Goal: Find specific page/section: Find specific page/section

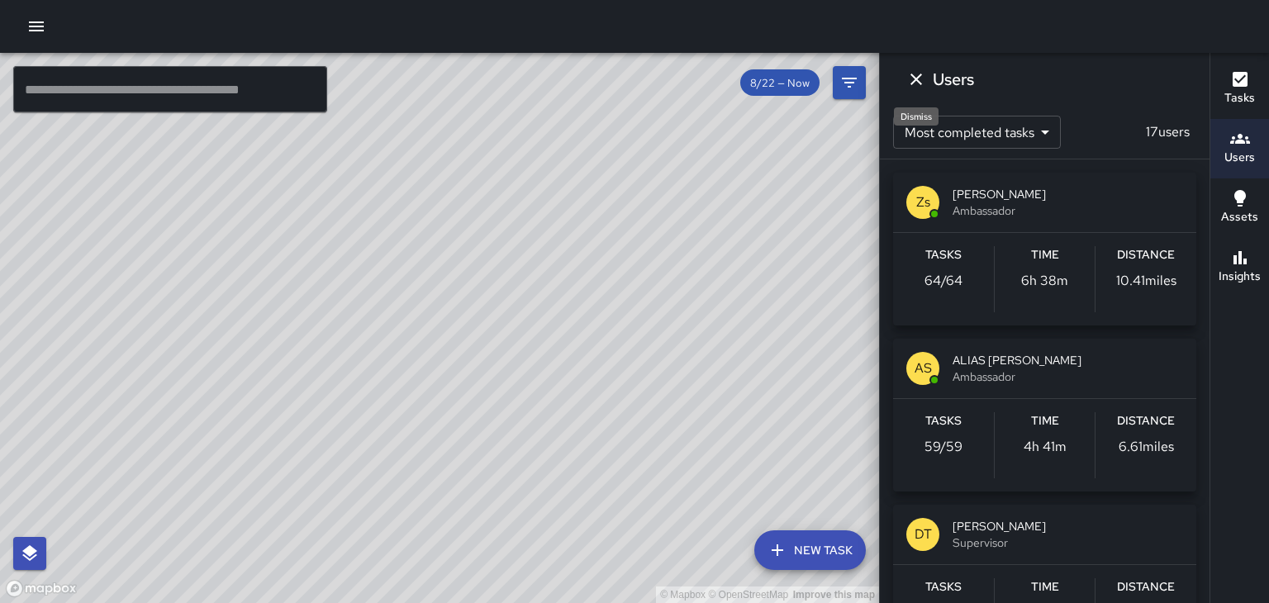
click at [918, 77] on icon "Dismiss" at bounding box center [916, 80] width 12 height 12
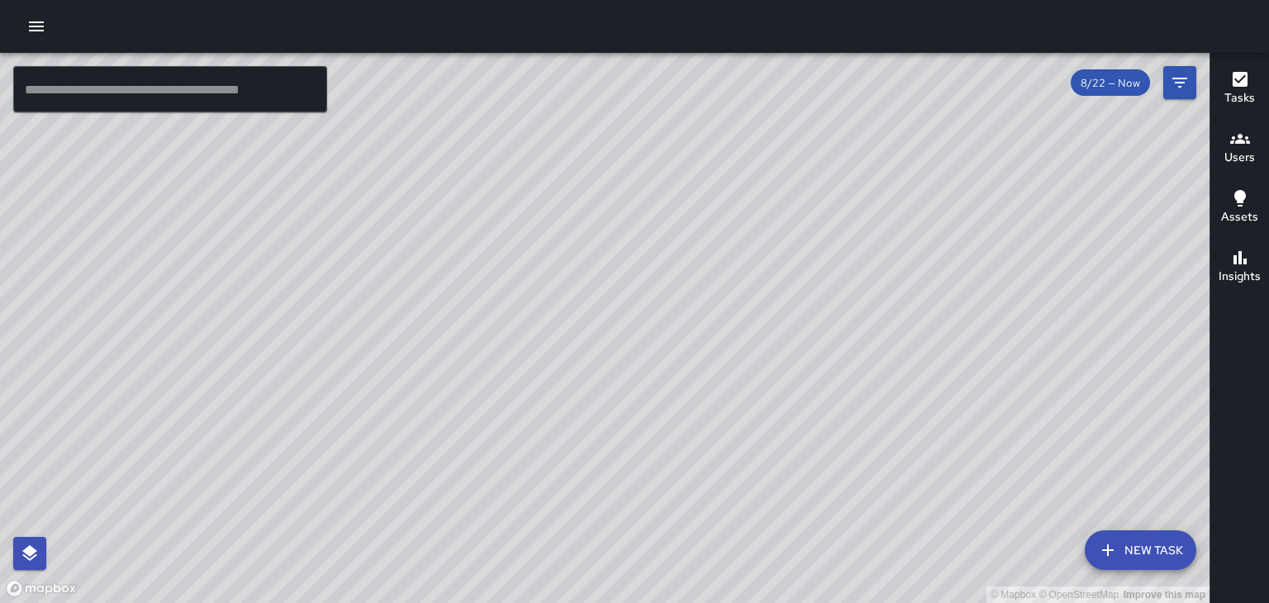
click at [1253, 145] on div "Users" at bounding box center [1239, 148] width 31 height 38
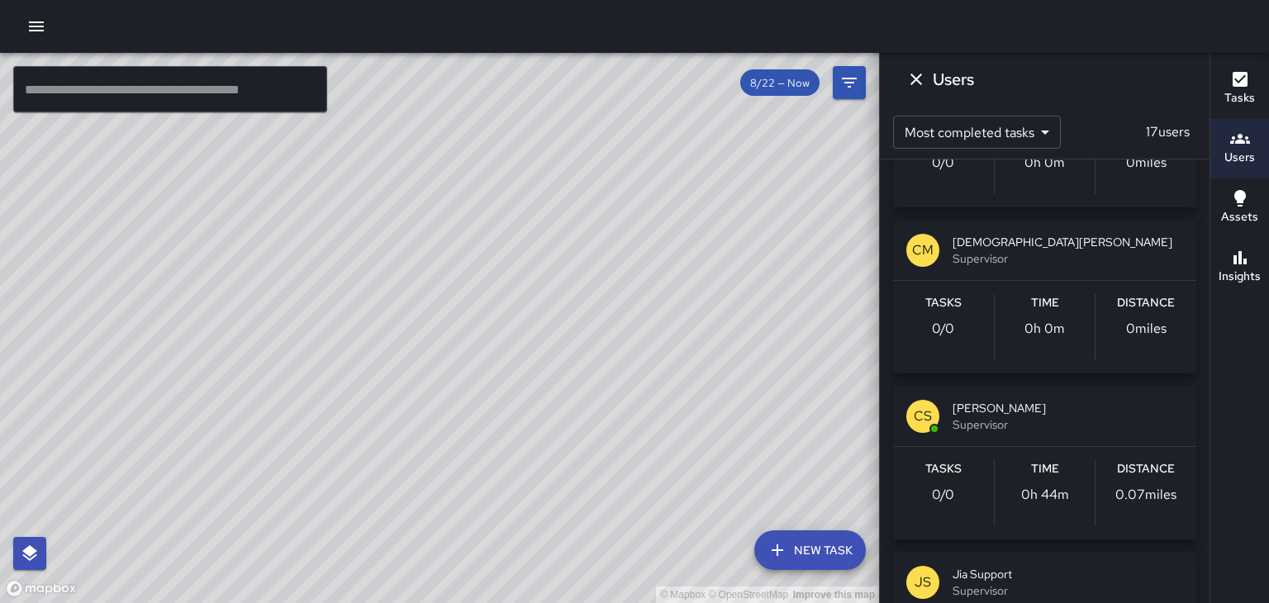
scroll to position [1612, 0]
click at [1006, 416] on span "Supervisor" at bounding box center [1067, 424] width 230 height 17
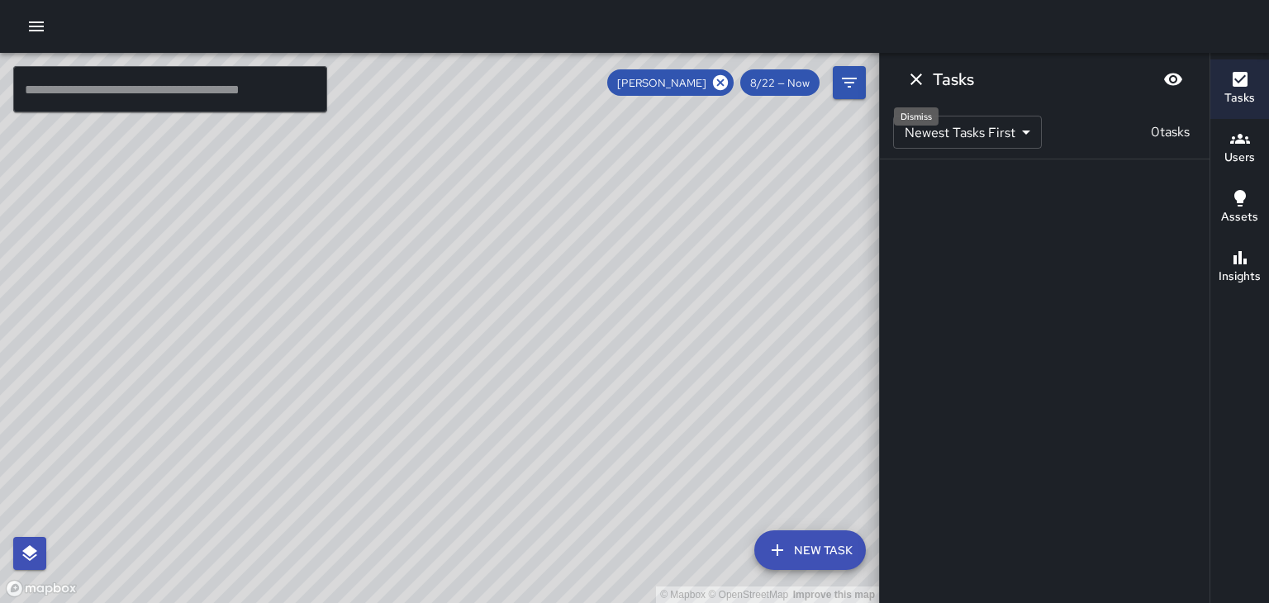
click at [918, 75] on icon "Dismiss" at bounding box center [916, 79] width 20 height 20
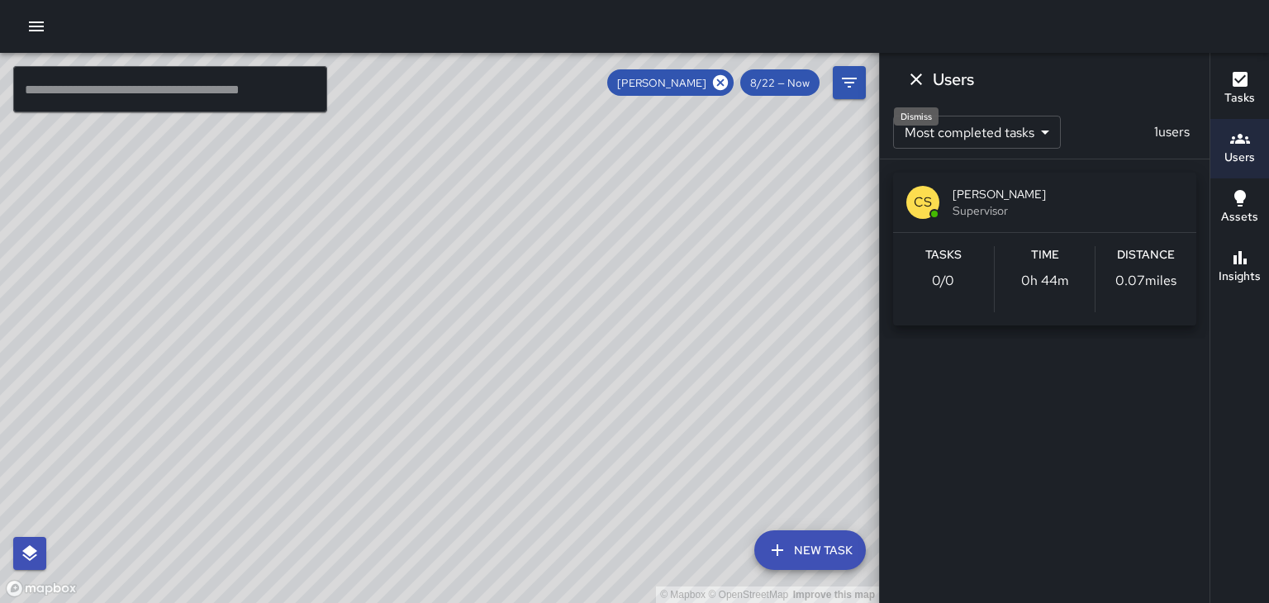
click at [918, 75] on icon "Dismiss" at bounding box center [916, 79] width 20 height 20
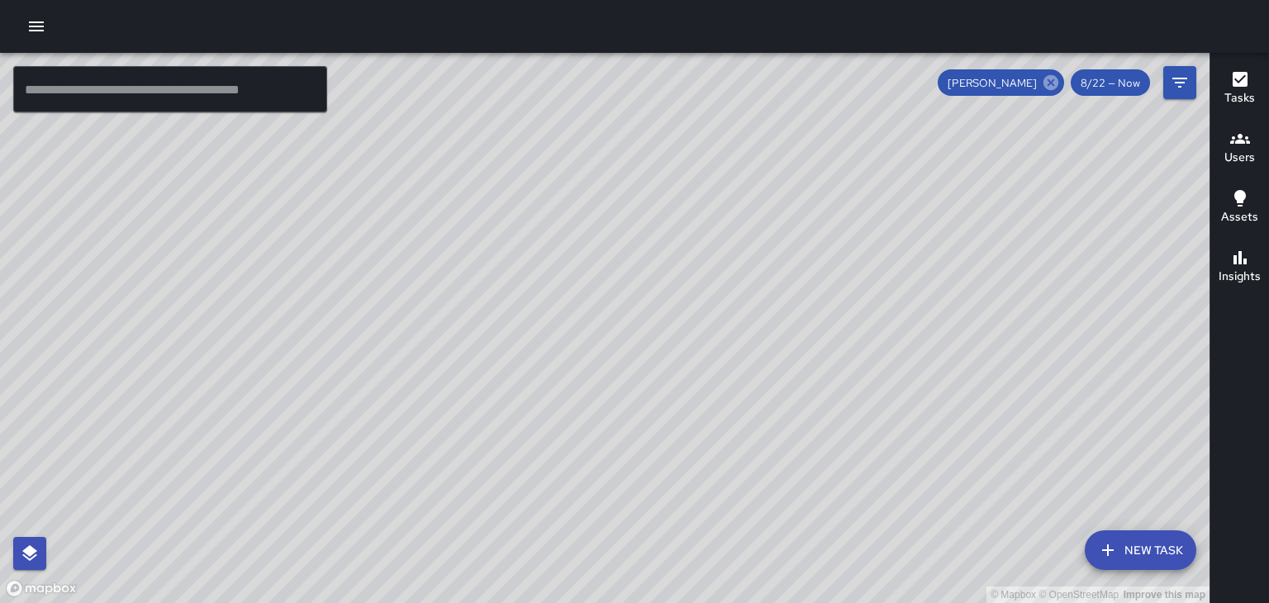
click at [1053, 83] on icon at bounding box center [1051, 83] width 18 height 18
click at [1238, 149] on h6 "Users" at bounding box center [1239, 158] width 31 height 18
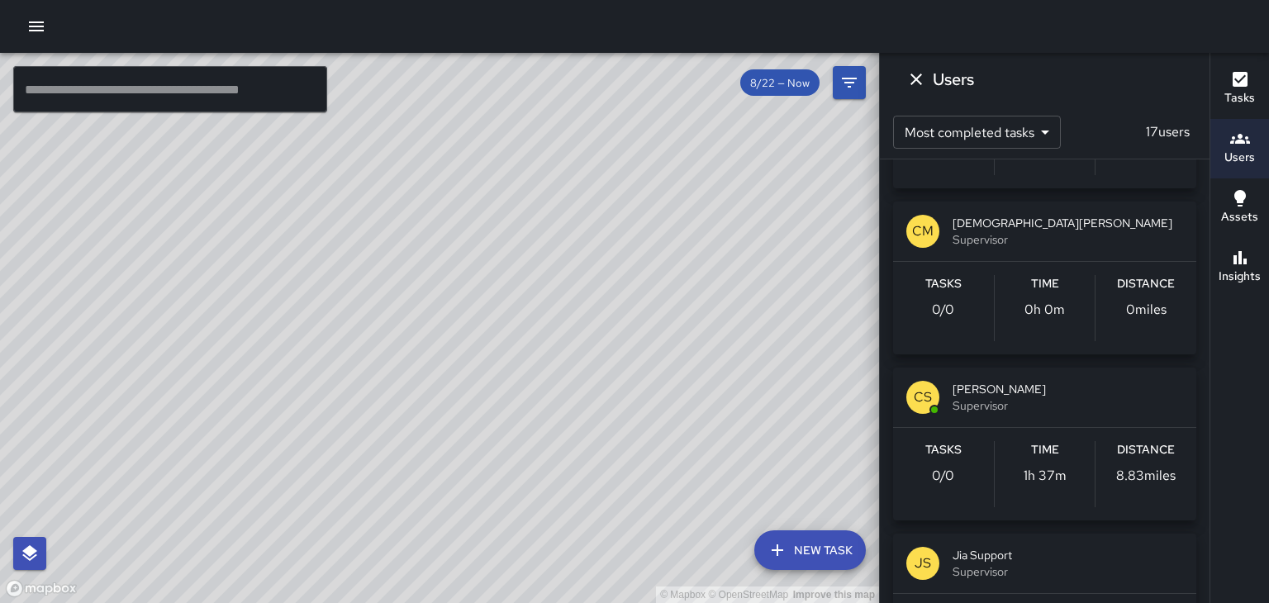
scroll to position [1635, 0]
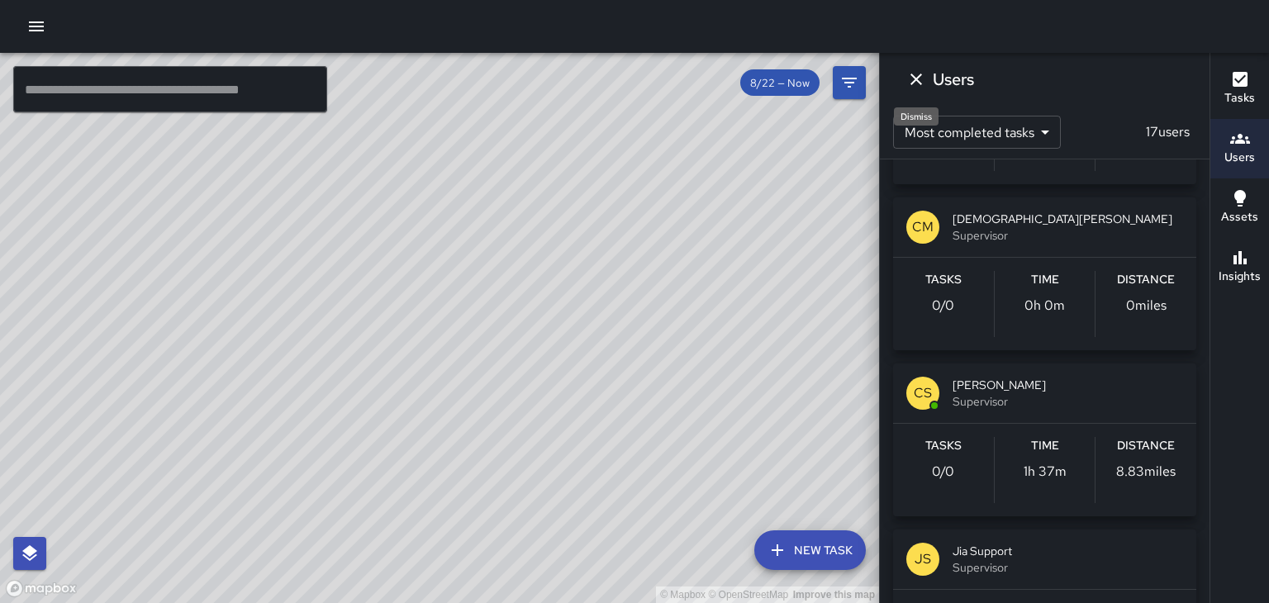
click at [916, 72] on icon "Dismiss" at bounding box center [916, 79] width 20 height 20
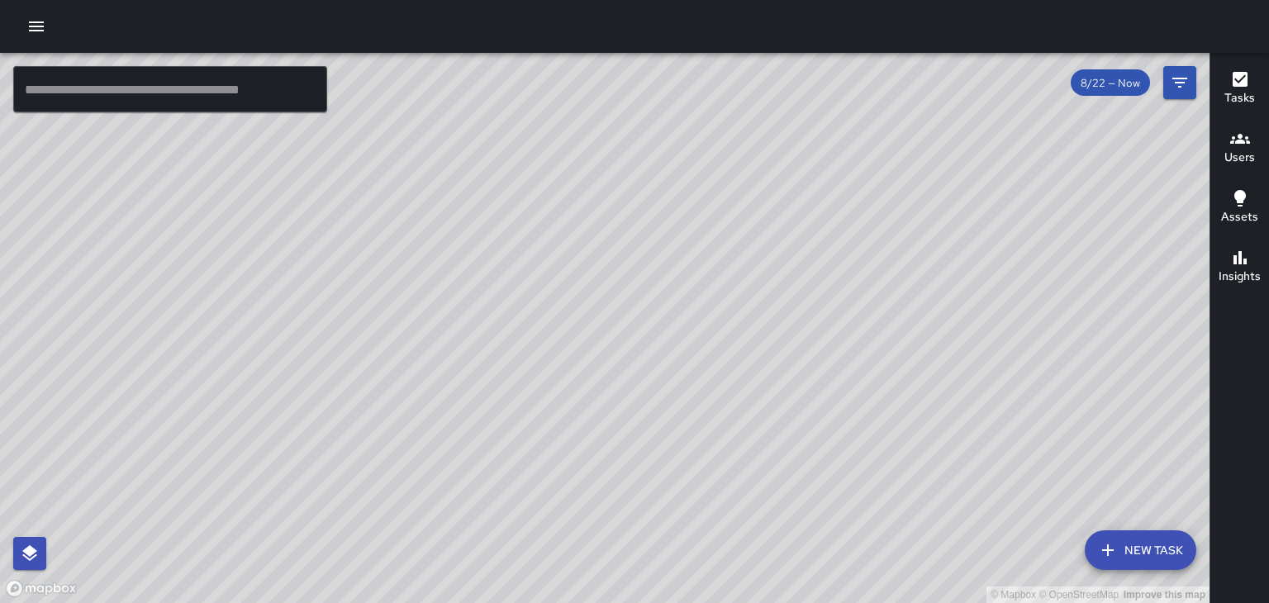
click at [1238, 159] on h6 "Users" at bounding box center [1239, 158] width 31 height 18
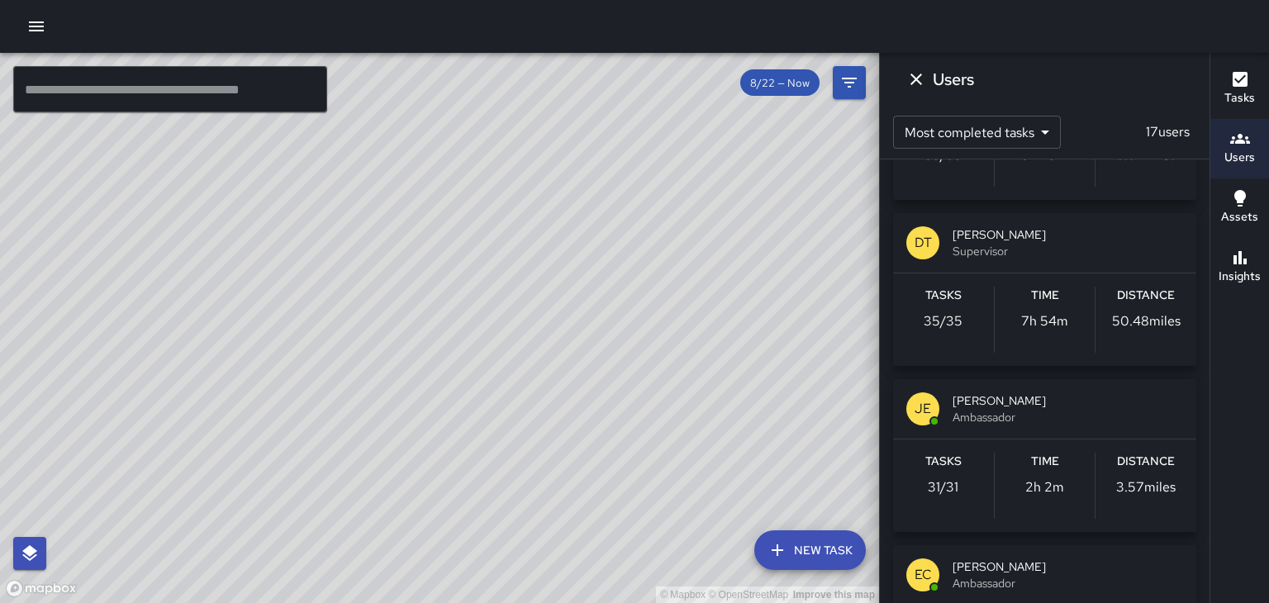
scroll to position [291, 0]
click at [1014, 410] on span "Ambassador" at bounding box center [1067, 418] width 230 height 17
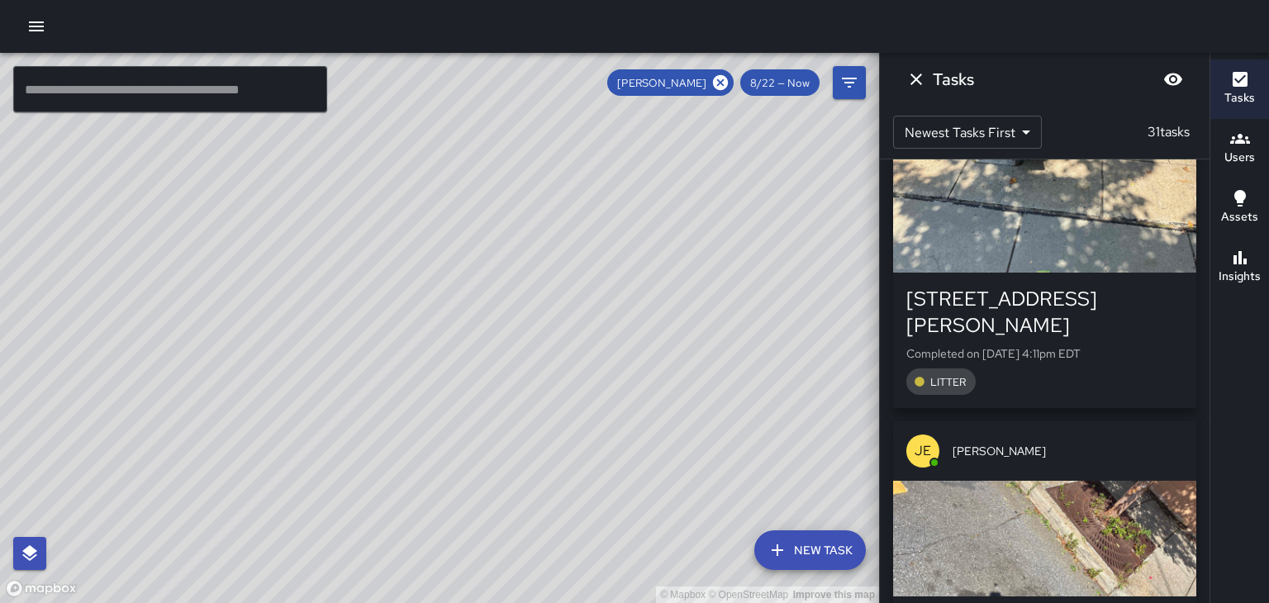
scroll to position [0, 0]
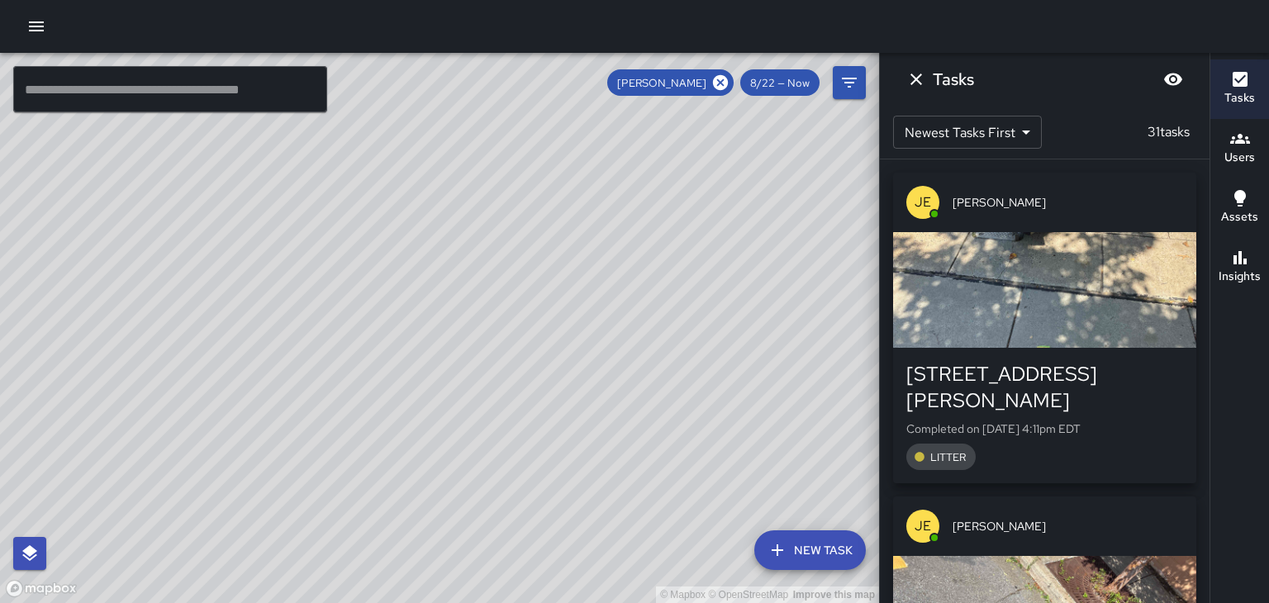
click at [1016, 137] on body "© Mapbox © OpenStreetMap Improve this map ​ New Task [PERSON_NAME] 8/22 — Now M…" at bounding box center [634, 301] width 1269 height 603
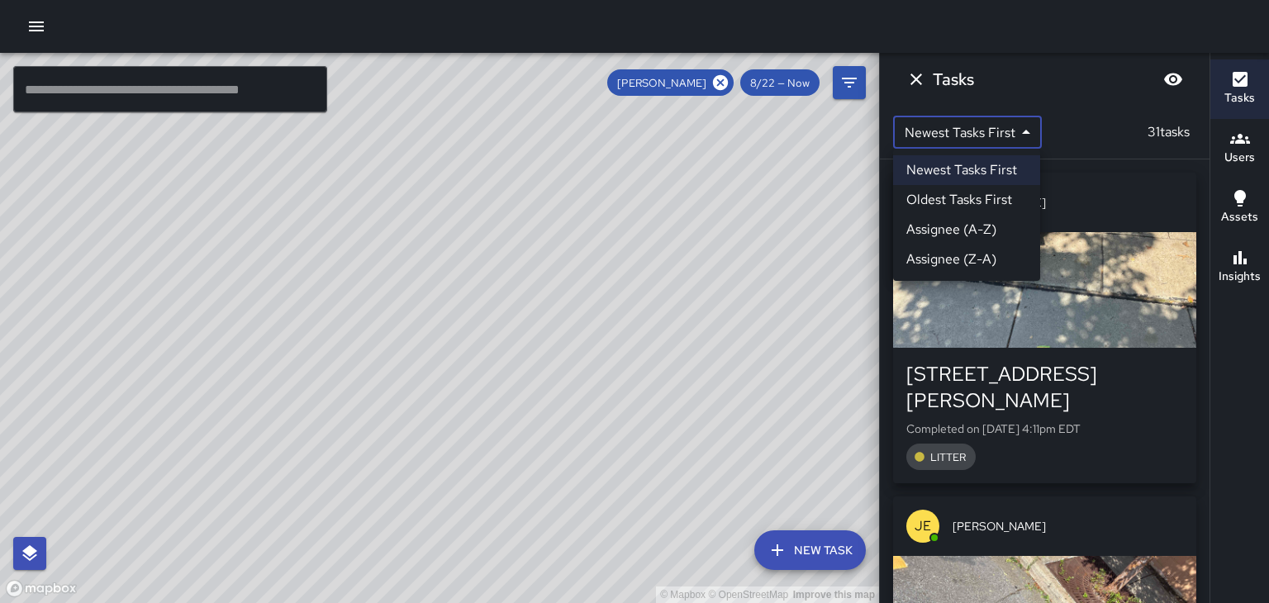
click at [1001, 195] on li "Oldest Tasks First" at bounding box center [966, 200] width 147 height 30
type input "*"
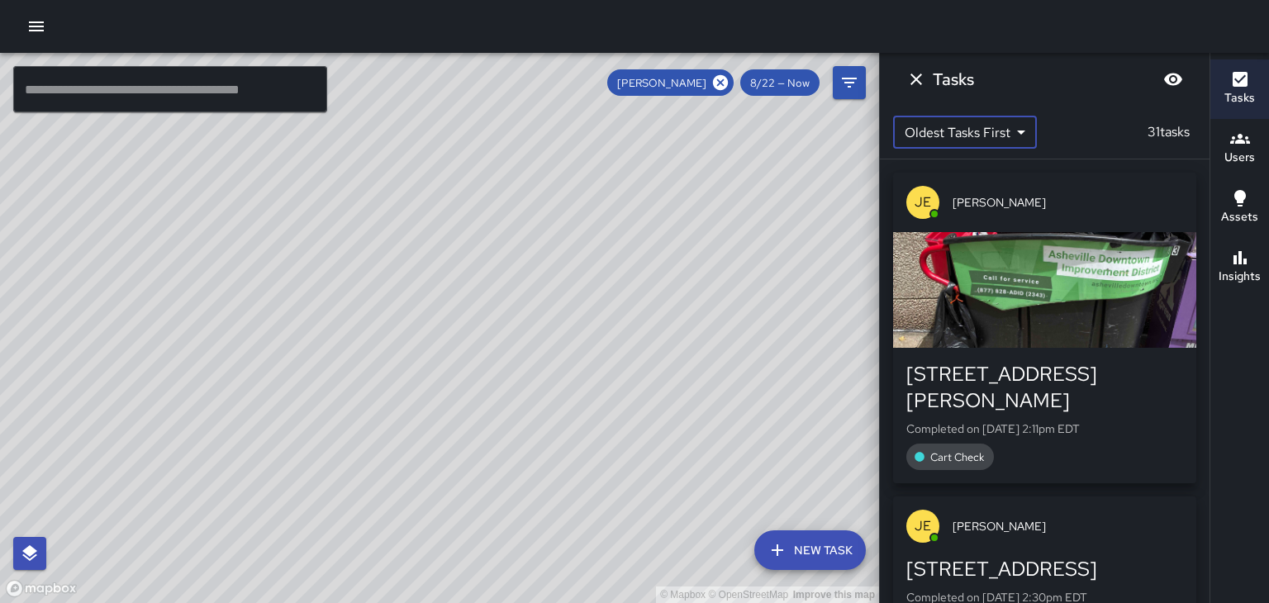
click at [1115, 328] on div "button" at bounding box center [1044, 290] width 303 height 116
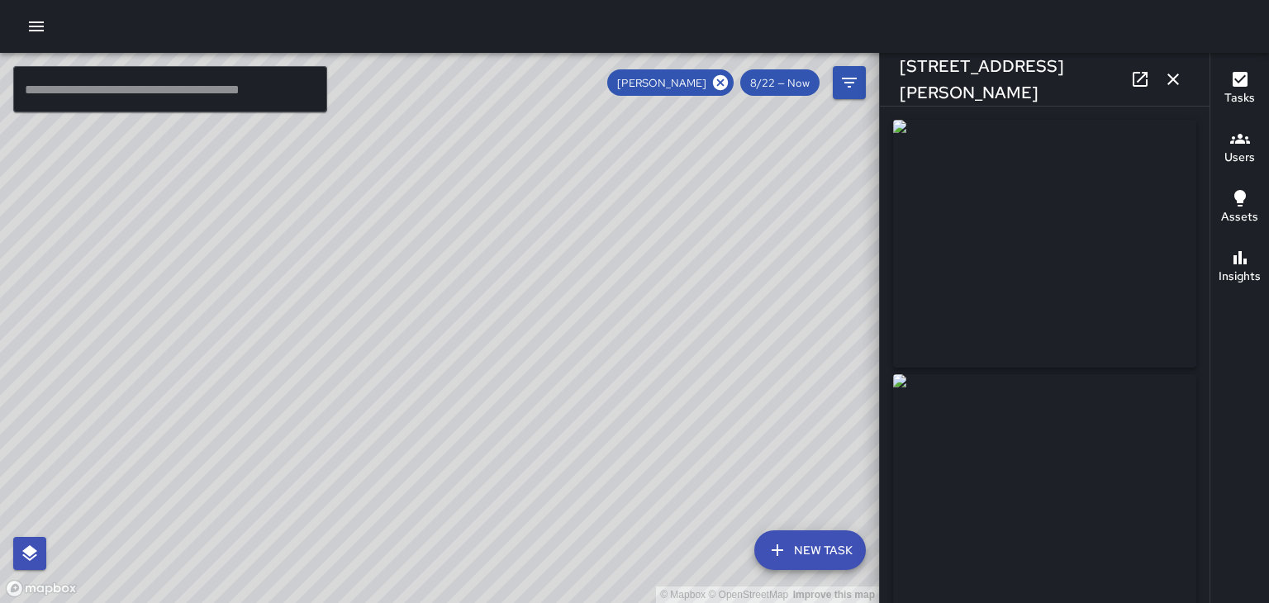
type input "**********"
click at [1173, 78] on icon "button" at bounding box center [1173, 80] width 12 height 12
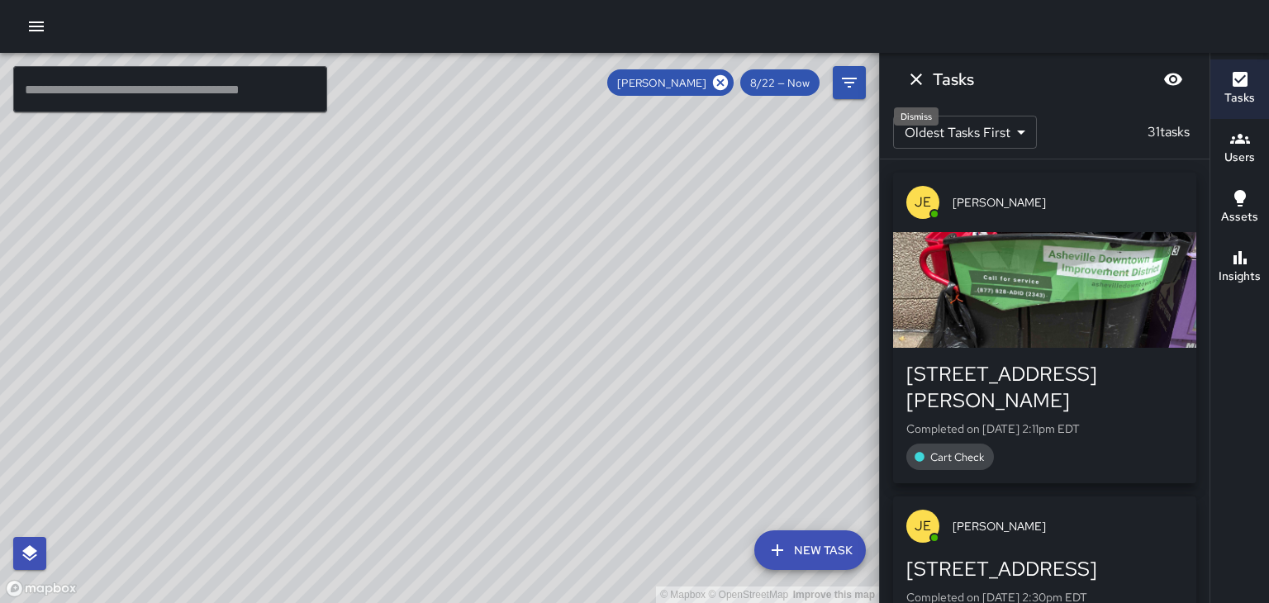
click at [917, 82] on icon "Dismiss" at bounding box center [916, 79] width 20 height 20
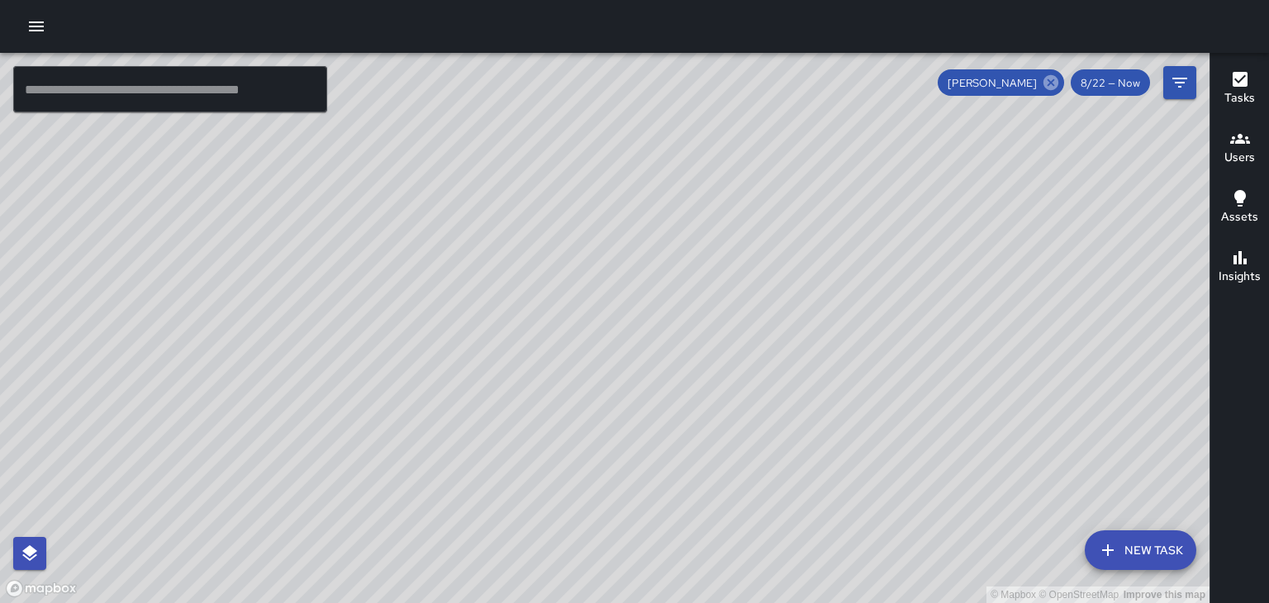
click at [1052, 87] on icon at bounding box center [1050, 82] width 15 height 15
click at [1248, 137] on icon "button" at bounding box center [1240, 139] width 20 height 20
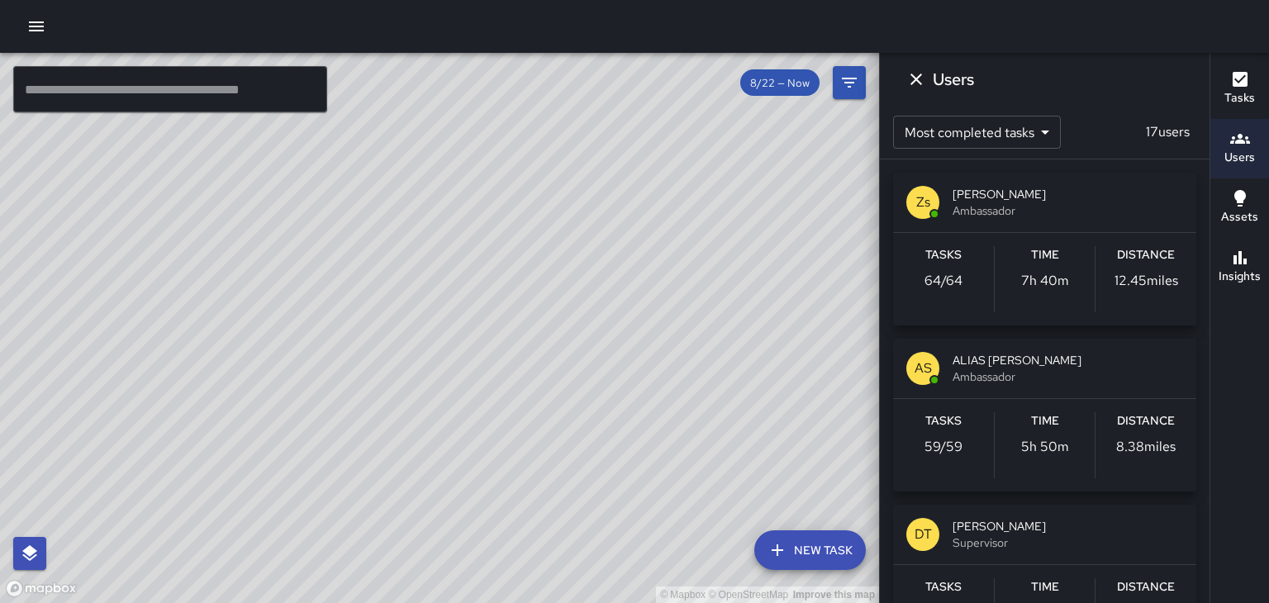
click at [1020, 354] on span "ALIAS [PERSON_NAME]" at bounding box center [1067, 360] width 230 height 17
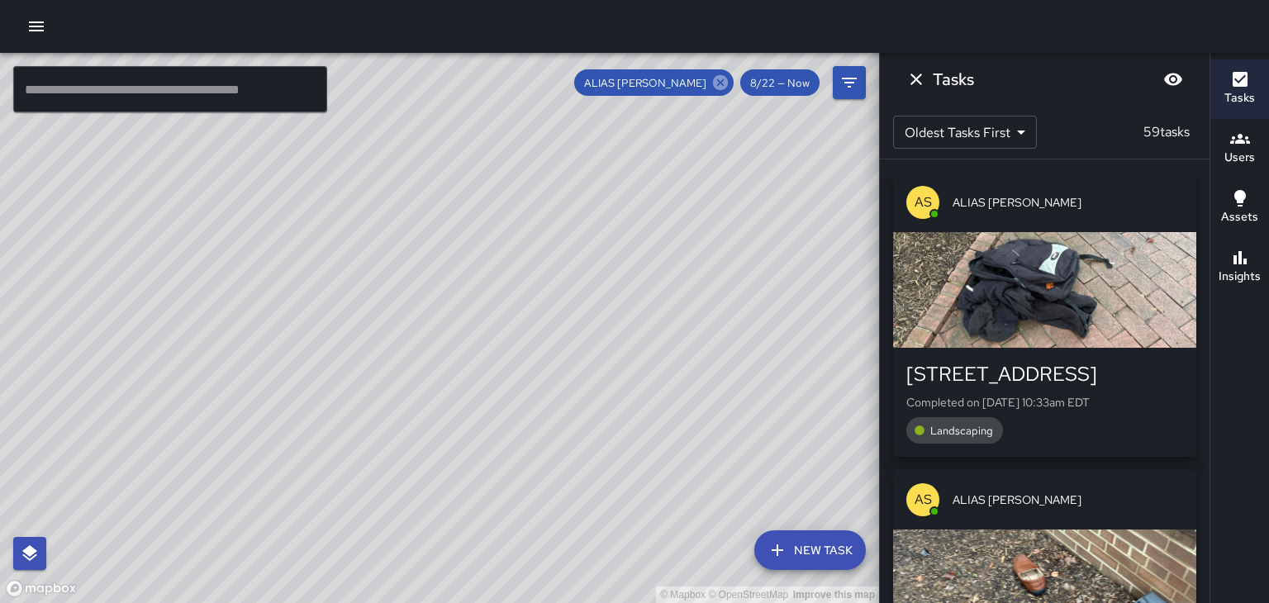
click at [725, 86] on icon at bounding box center [720, 82] width 15 height 15
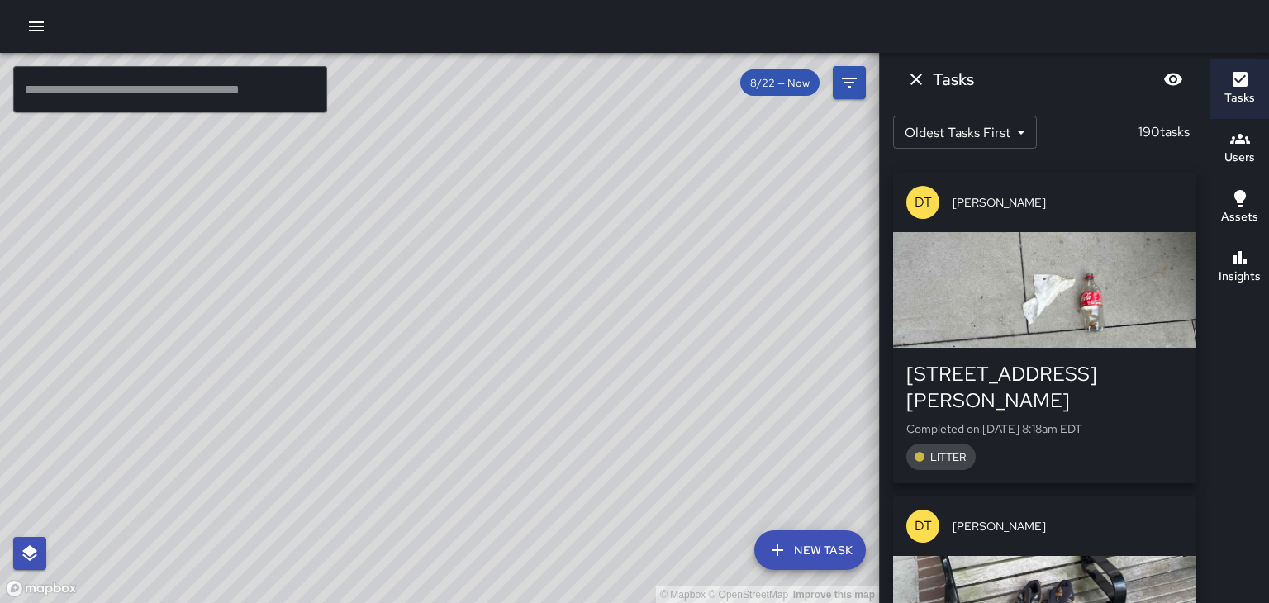
click at [948, 138] on body "© Mapbox © OpenStreetMap Improve this map ​ New Task 8/22 — Now Map Layers Task…" at bounding box center [634, 301] width 1269 height 603
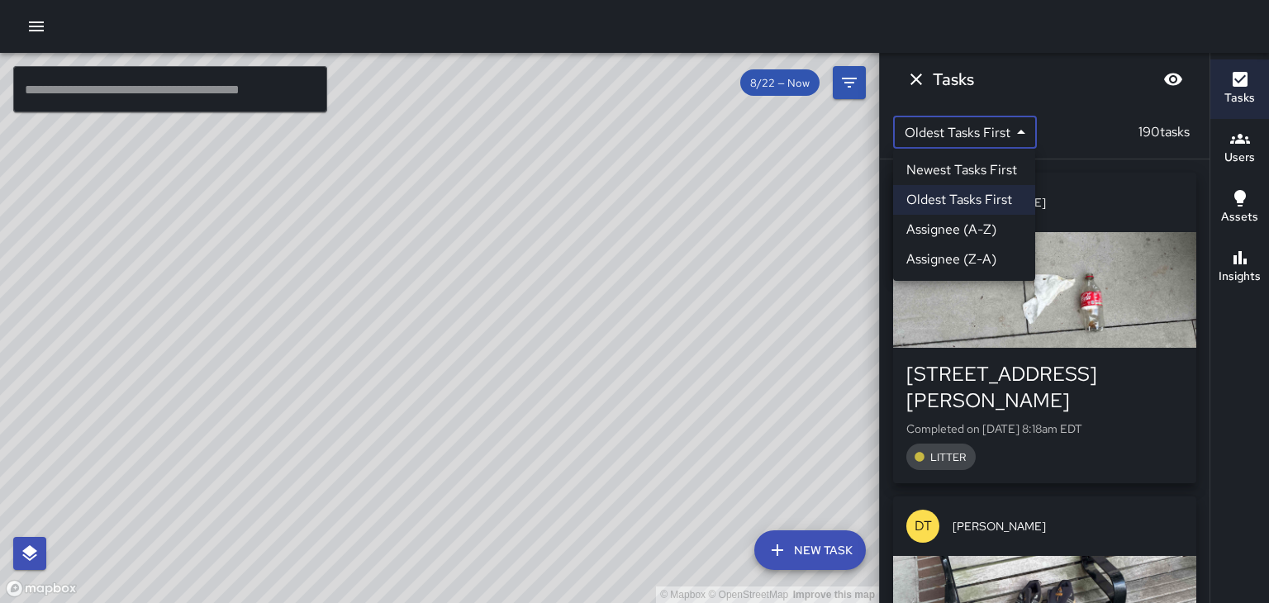
click at [950, 178] on li "Newest Tasks First" at bounding box center [964, 170] width 142 height 30
type input "*"
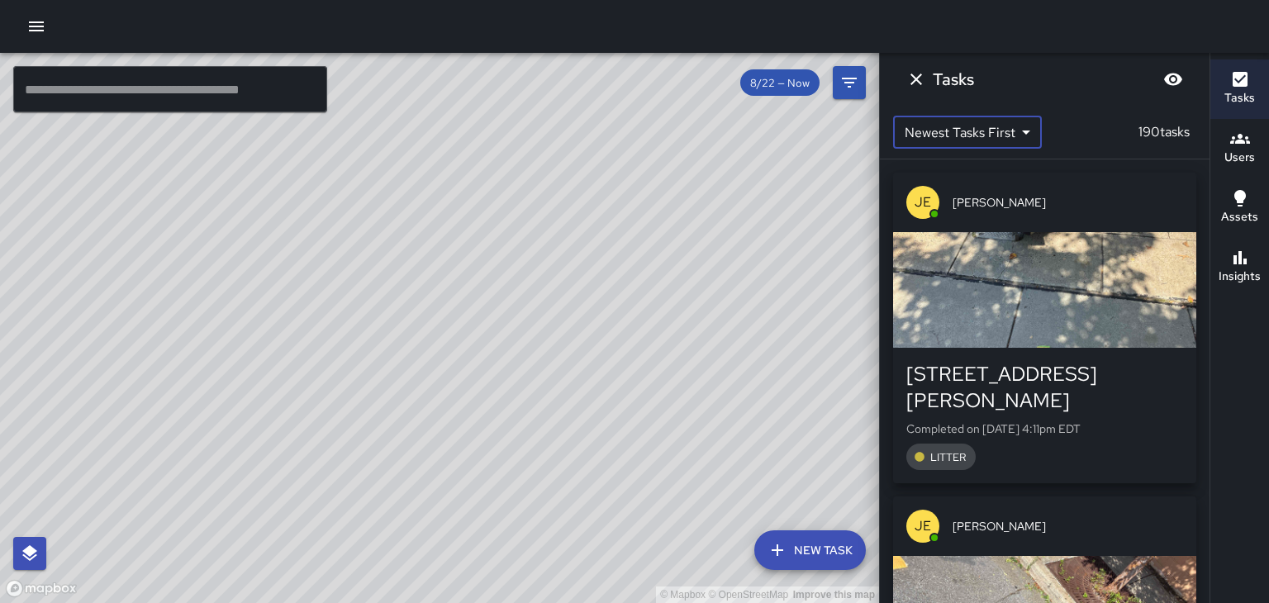
click at [1242, 153] on h6 "Users" at bounding box center [1239, 158] width 31 height 18
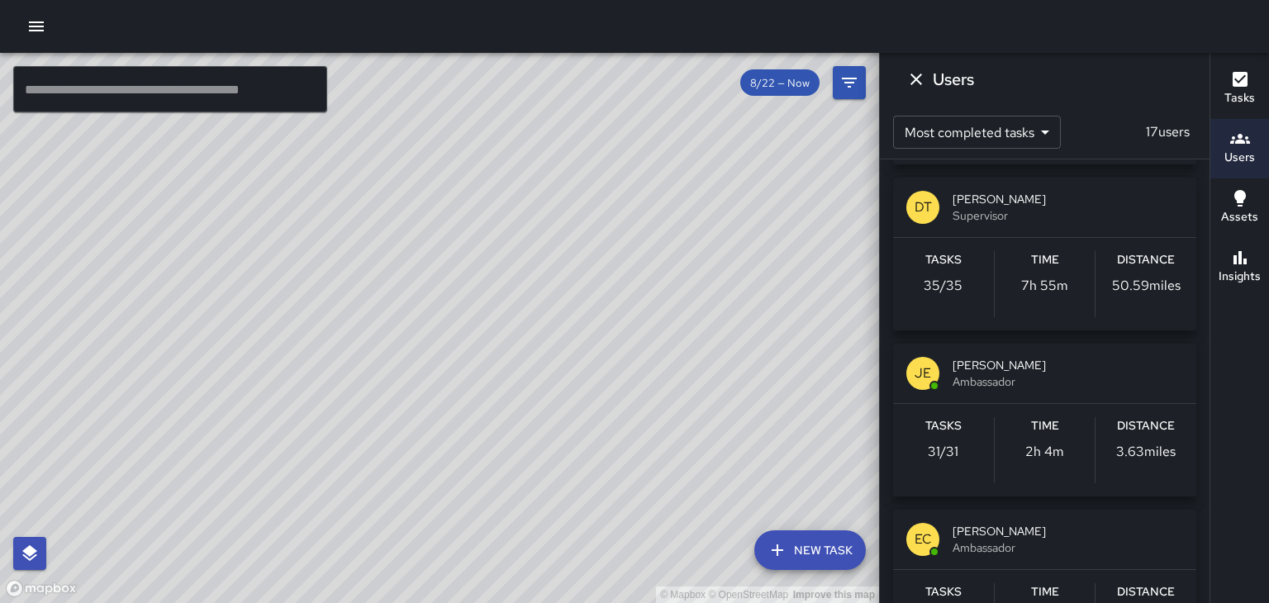
scroll to position [351, 0]
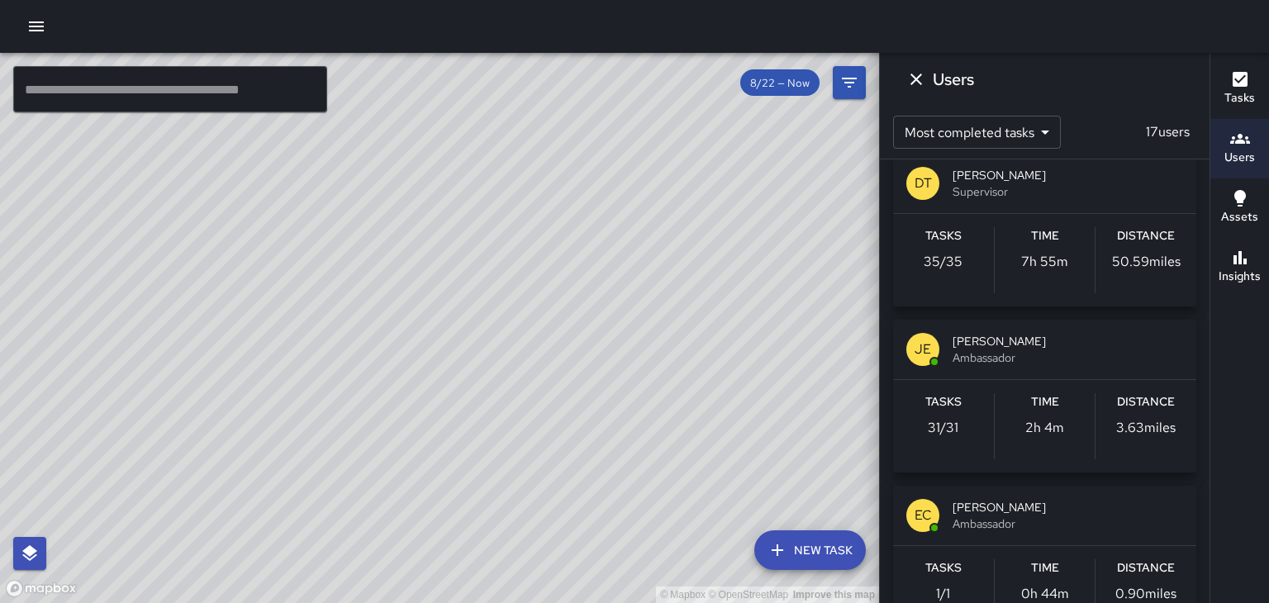
click at [1013, 335] on span "[PERSON_NAME]" at bounding box center [1067, 341] width 230 height 17
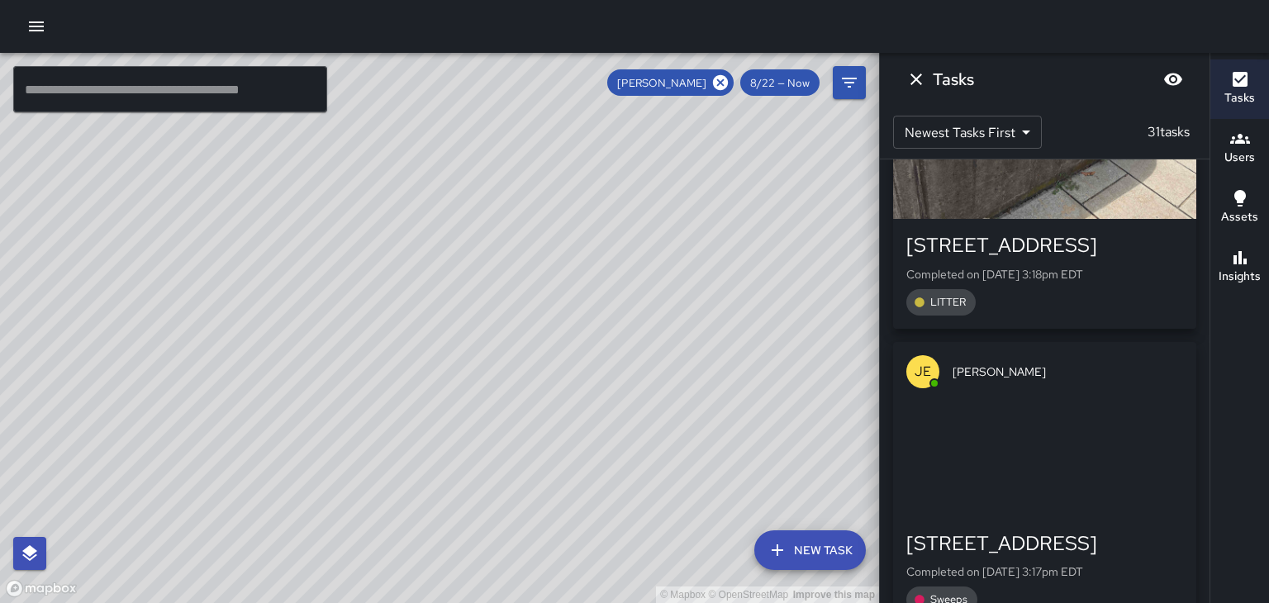
scroll to position [4619, 0]
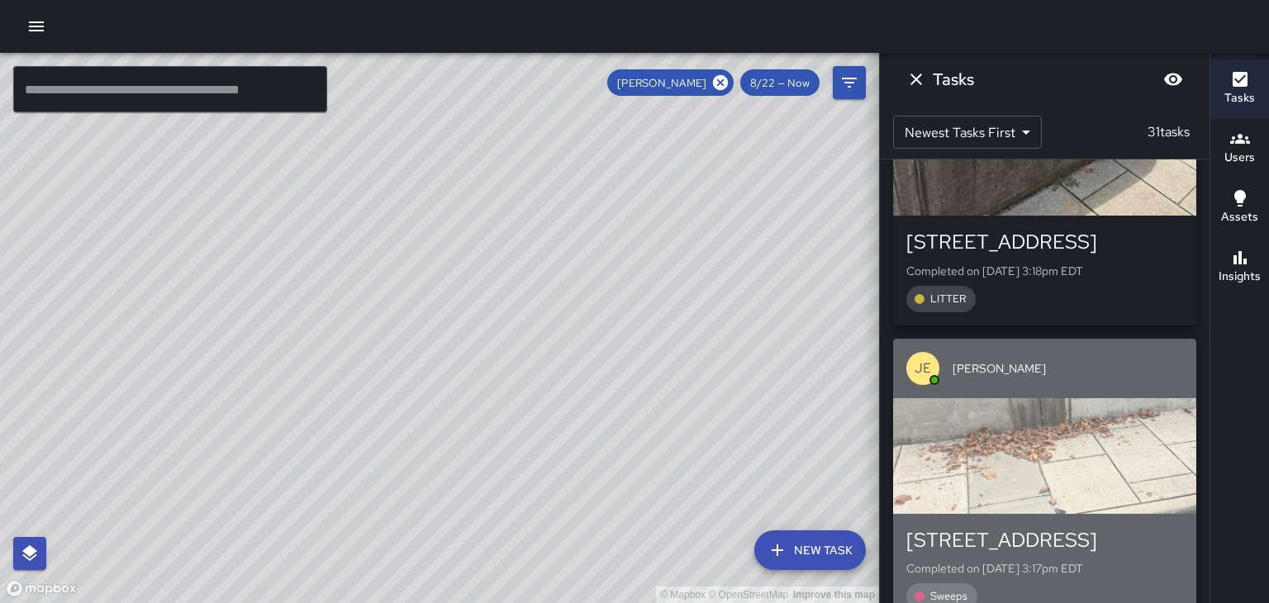
click at [1160, 413] on div "button" at bounding box center [1044, 456] width 303 height 116
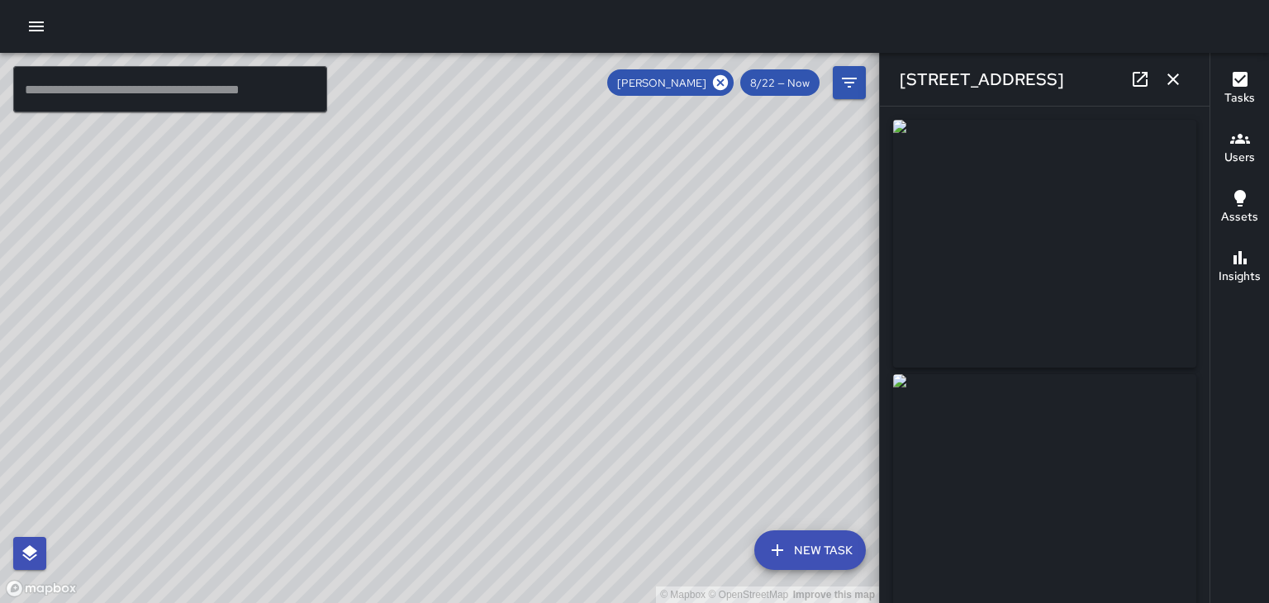
type input "**********"
click at [1175, 78] on icon "button" at bounding box center [1173, 79] width 20 height 20
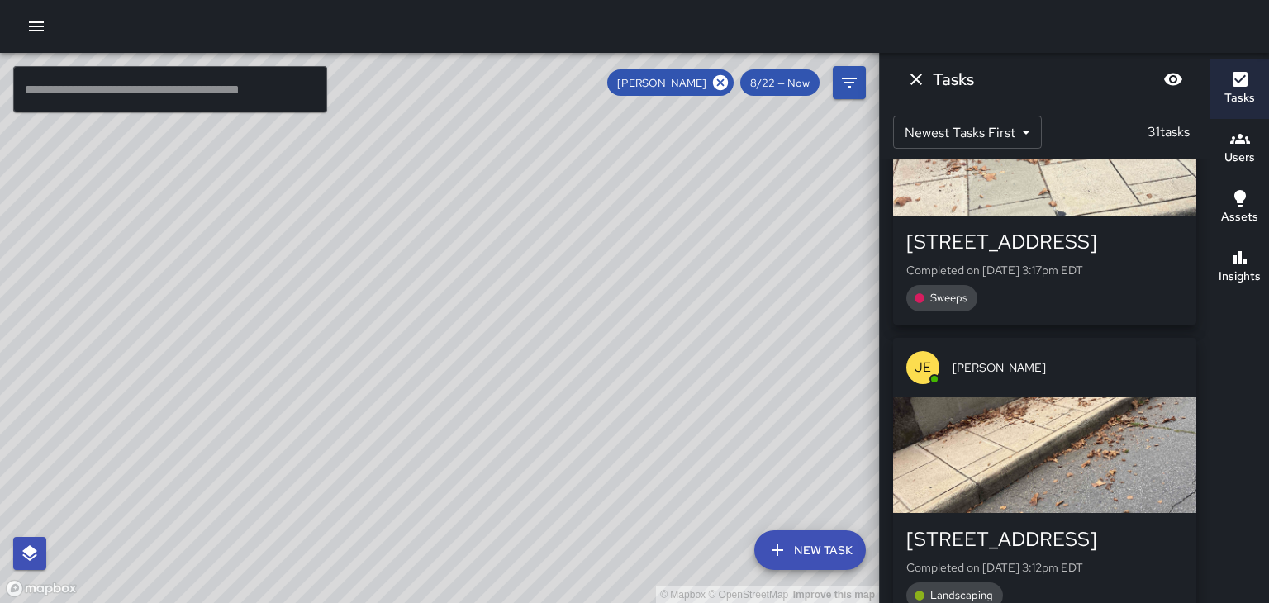
scroll to position [4936, 0]
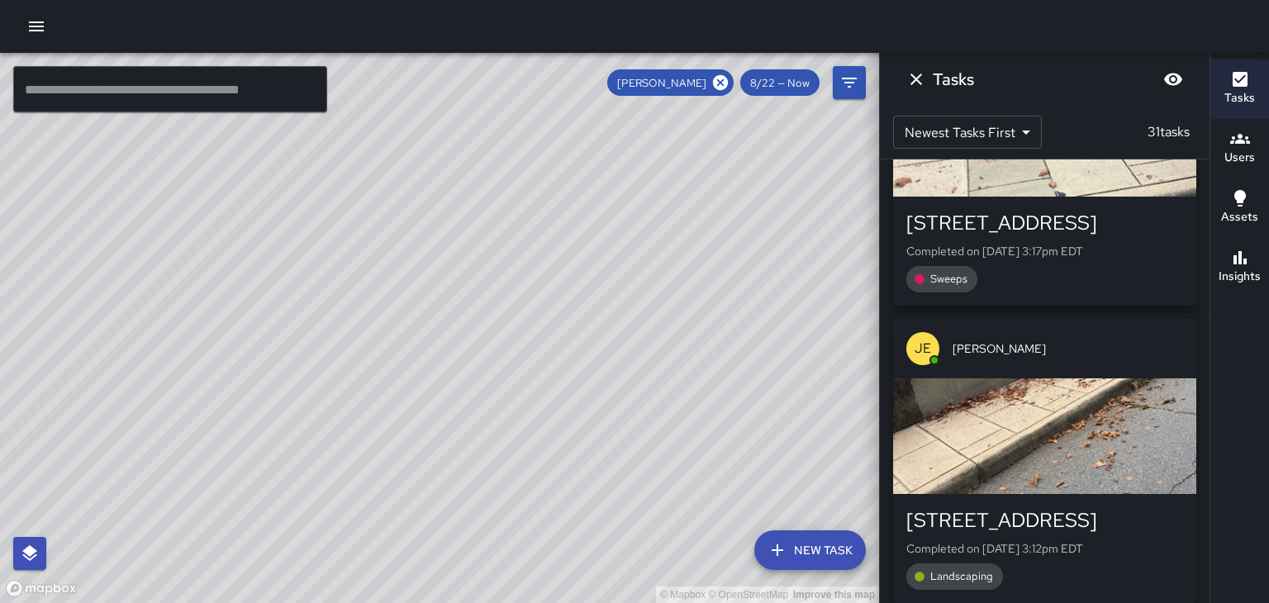
click at [1143, 494] on div "[STREET_ADDRESS] Completed on [DATE] 3:12pm EDT Landscaping" at bounding box center [1044, 548] width 303 height 109
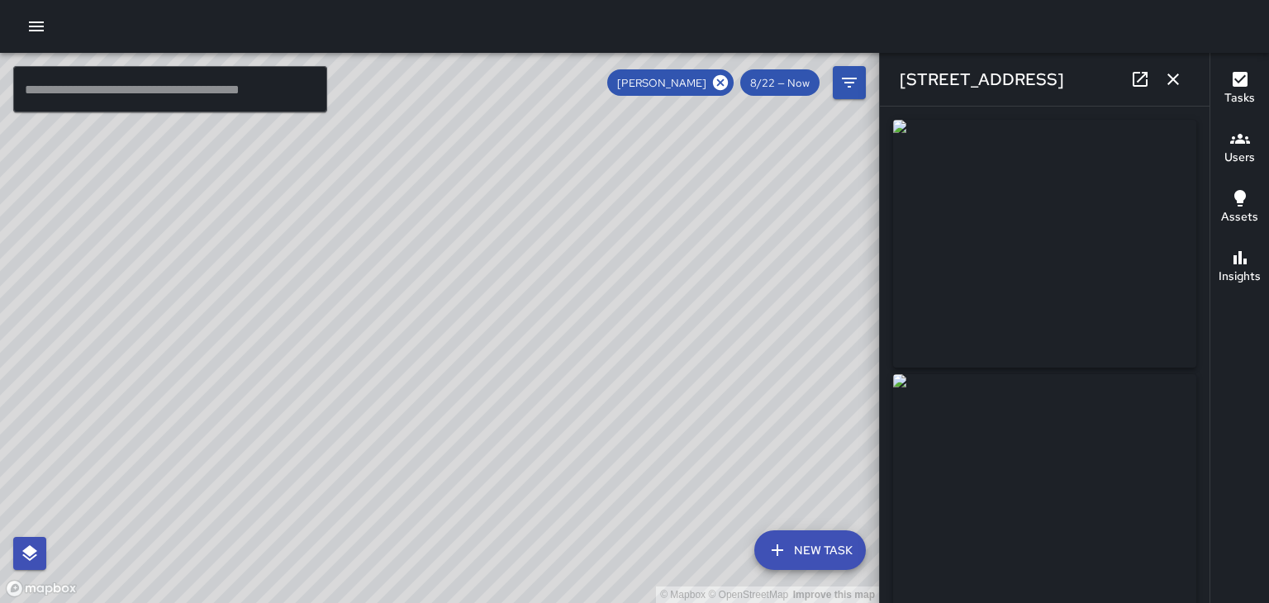
click at [1175, 91] on button "button" at bounding box center [1172, 79] width 33 height 33
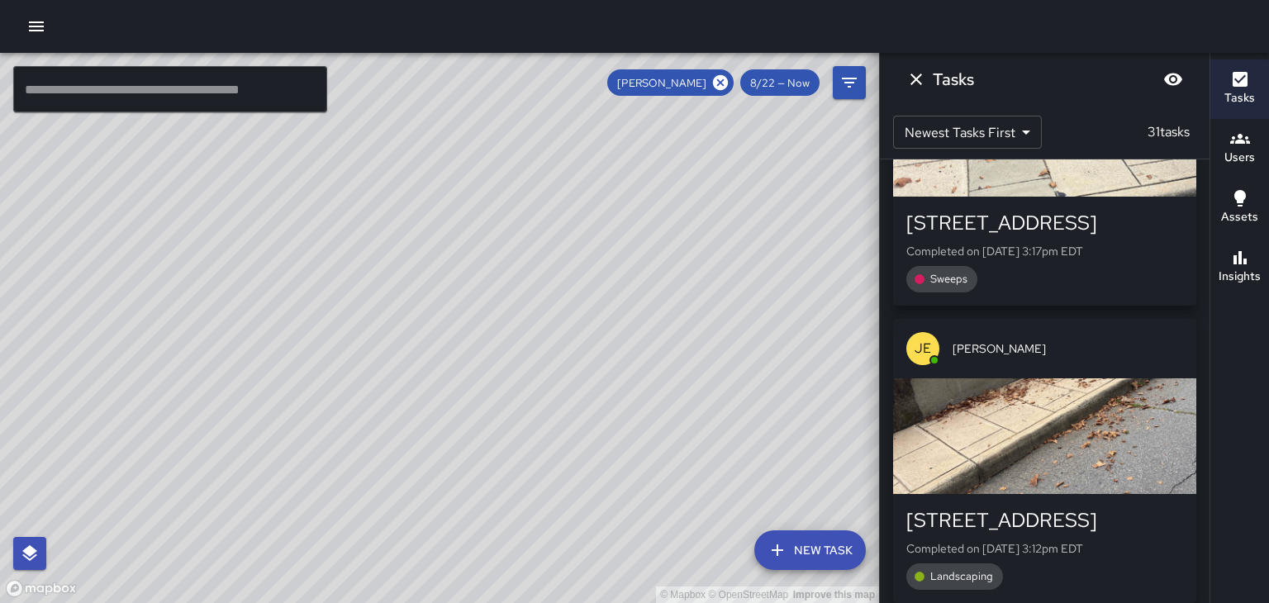
click at [1103, 540] on p "Completed on [DATE] 3:12pm EDT" at bounding box center [1044, 548] width 277 height 17
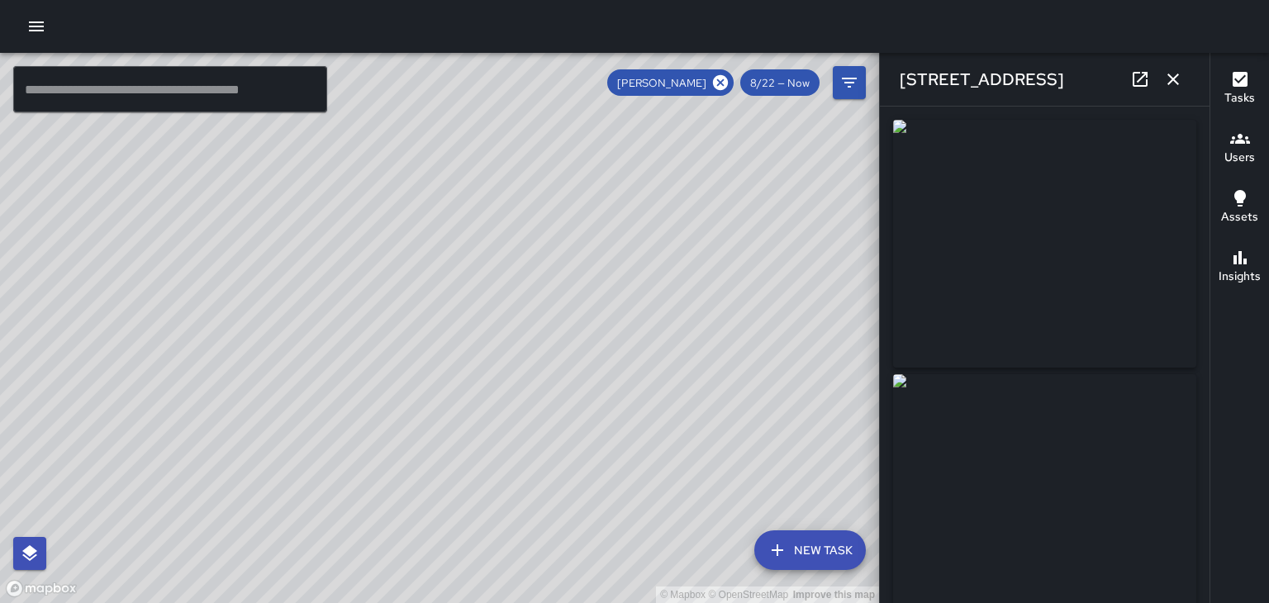
type input "**********"
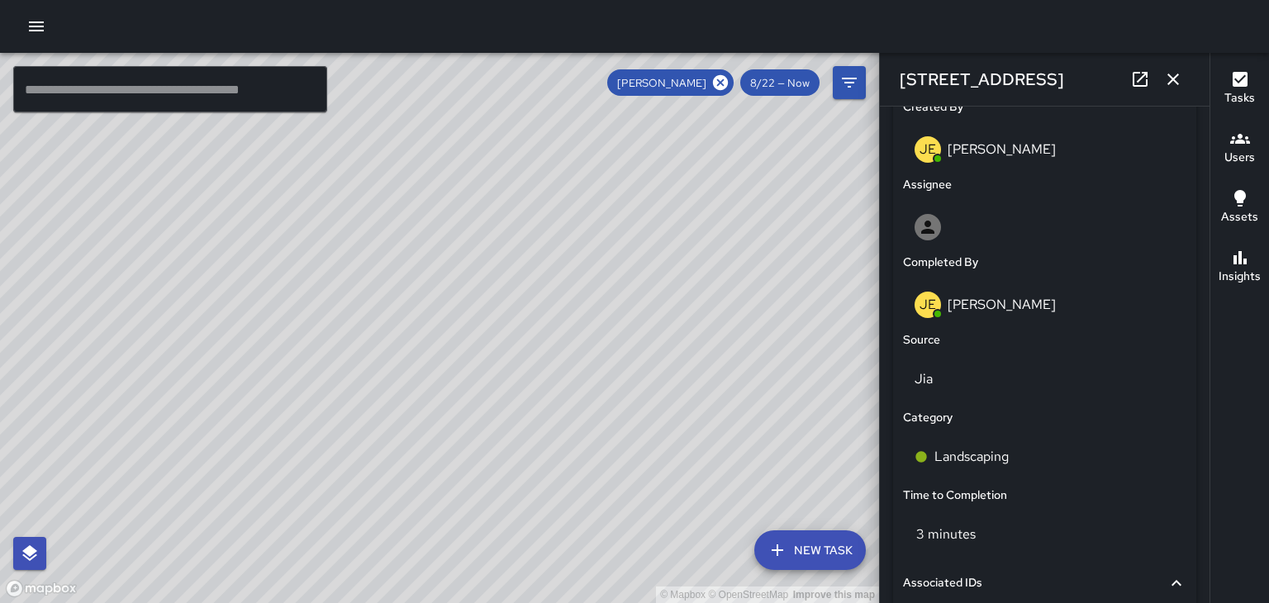
scroll to position [881, 0]
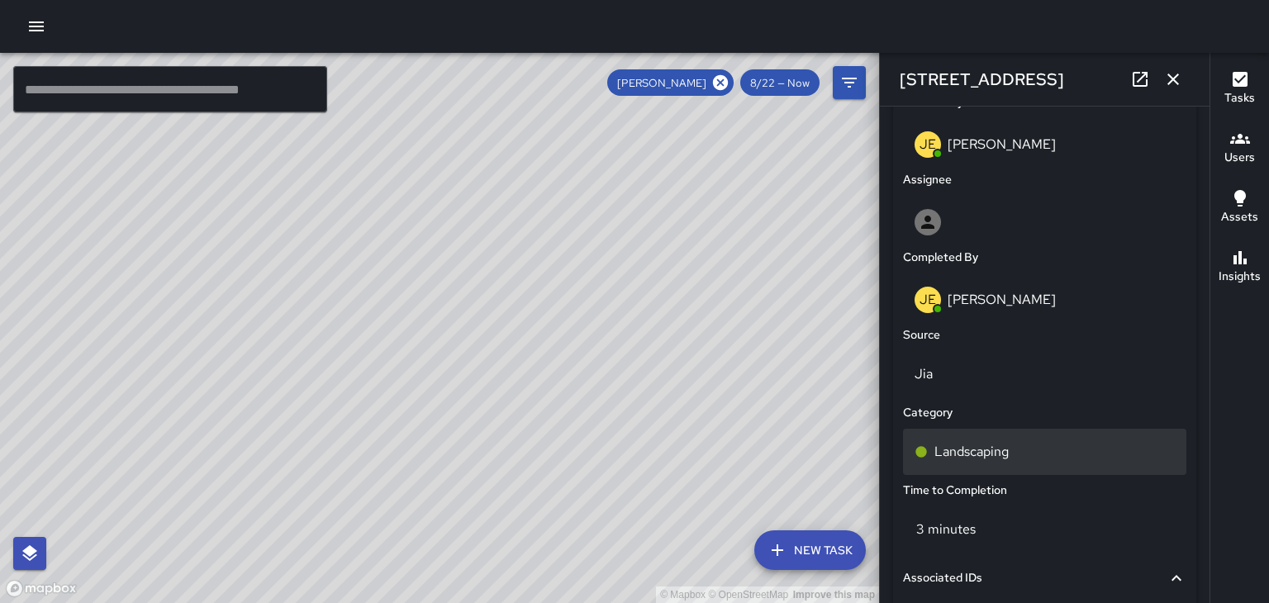
click at [1004, 455] on p "Landscaping" at bounding box center [971, 452] width 74 height 20
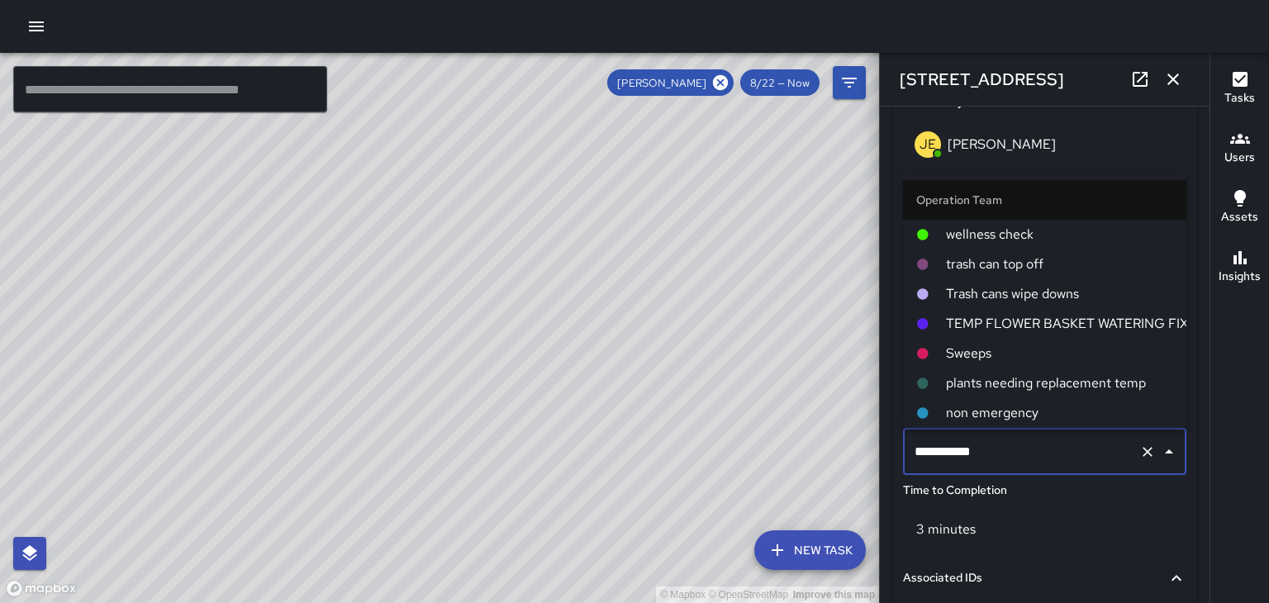
scroll to position [89, 0]
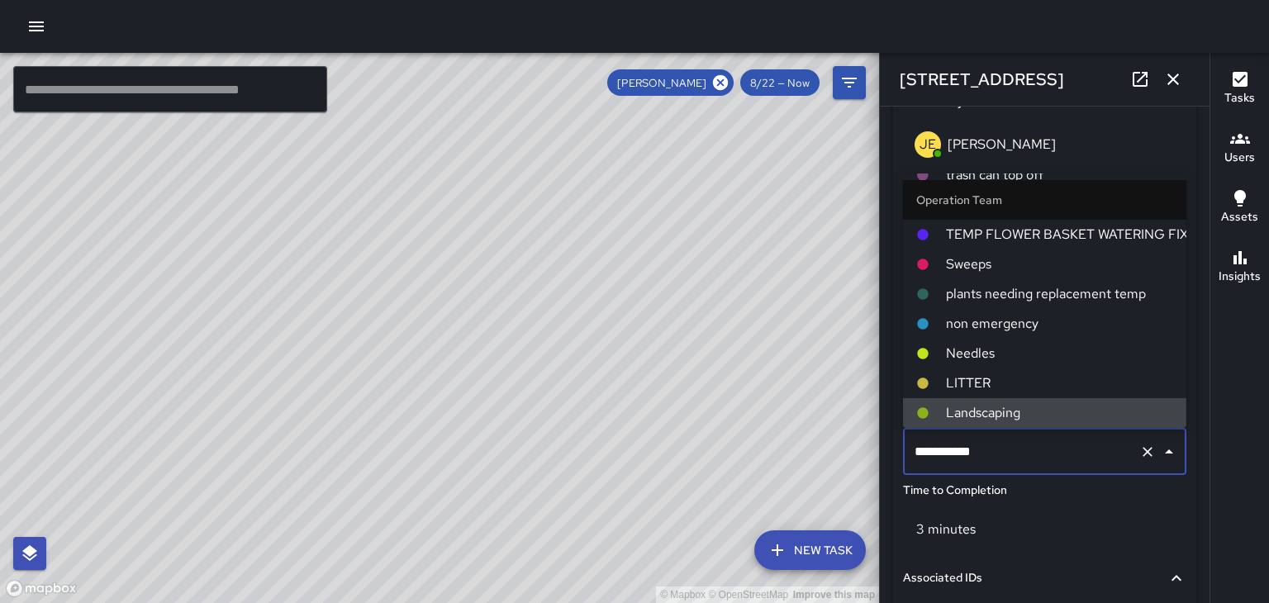
click at [985, 268] on span "Sweeps" at bounding box center [1059, 264] width 227 height 20
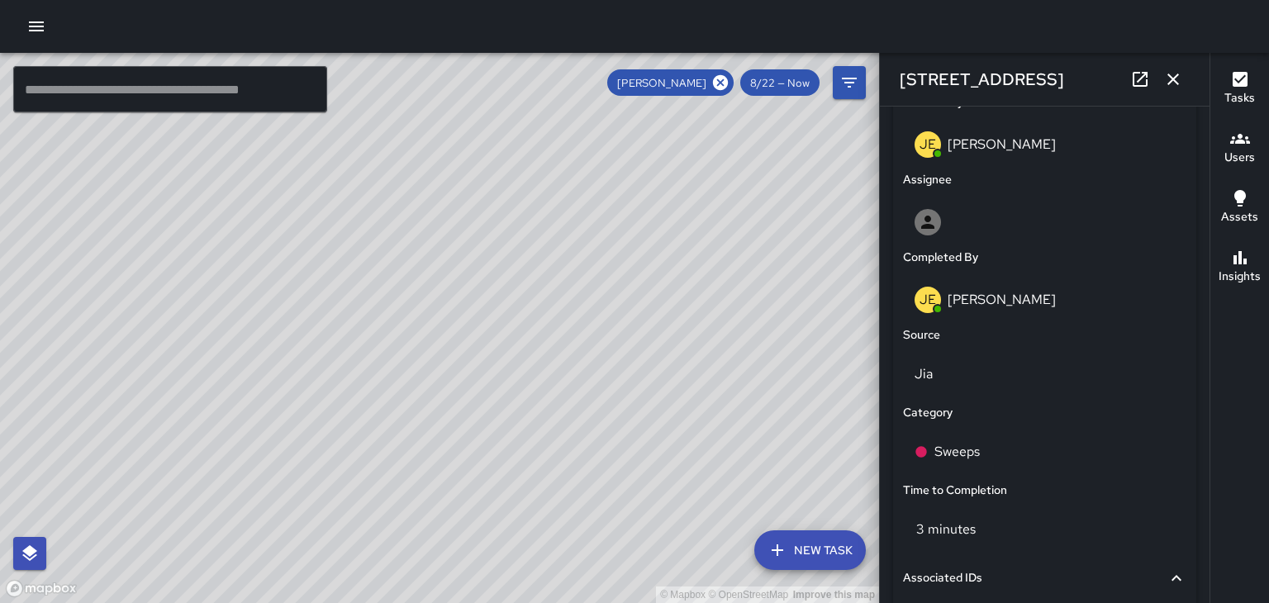
click at [1166, 82] on icon "button" at bounding box center [1173, 79] width 20 height 20
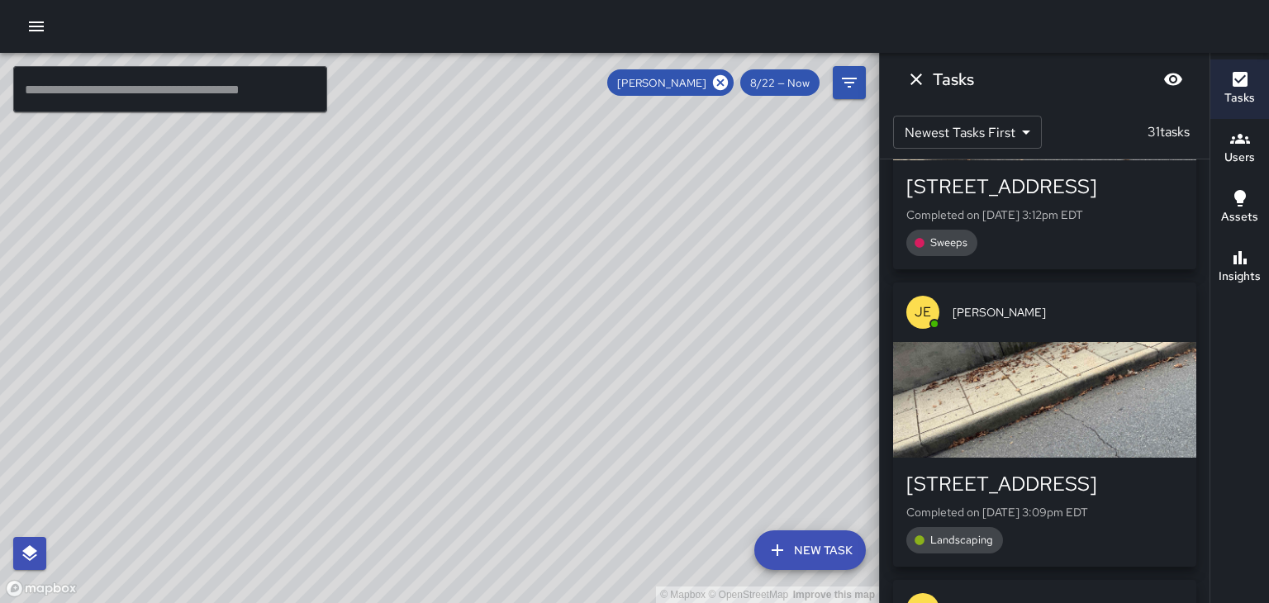
scroll to position [5291, 0]
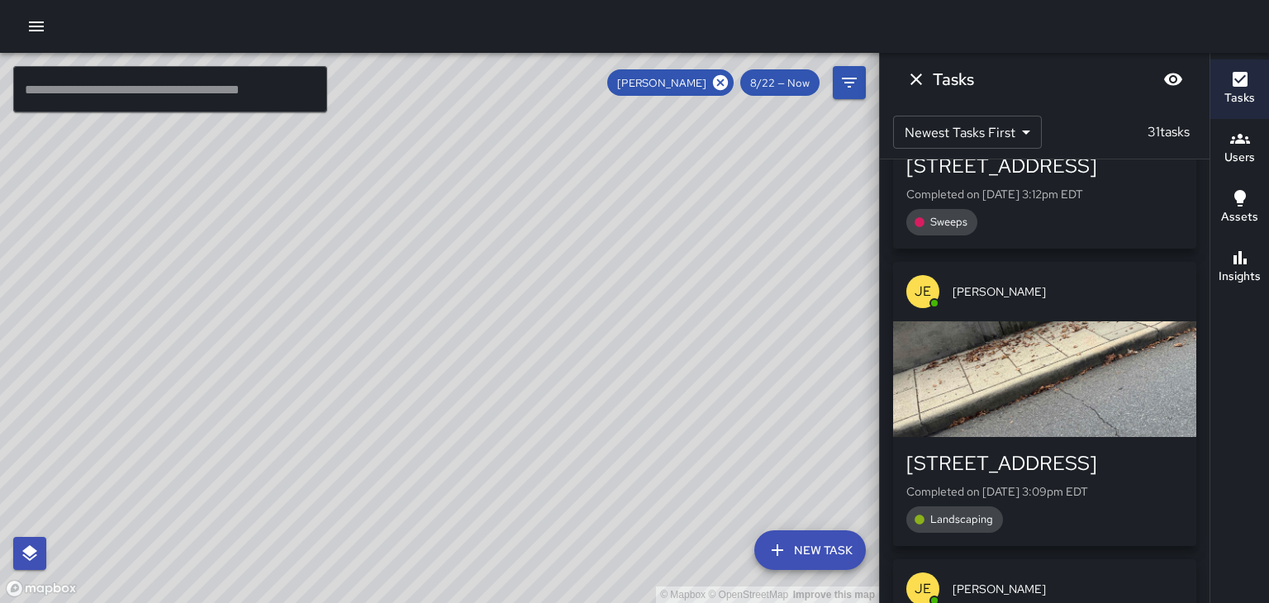
click at [973, 512] on span "Landscaping" at bounding box center [961, 519] width 83 height 14
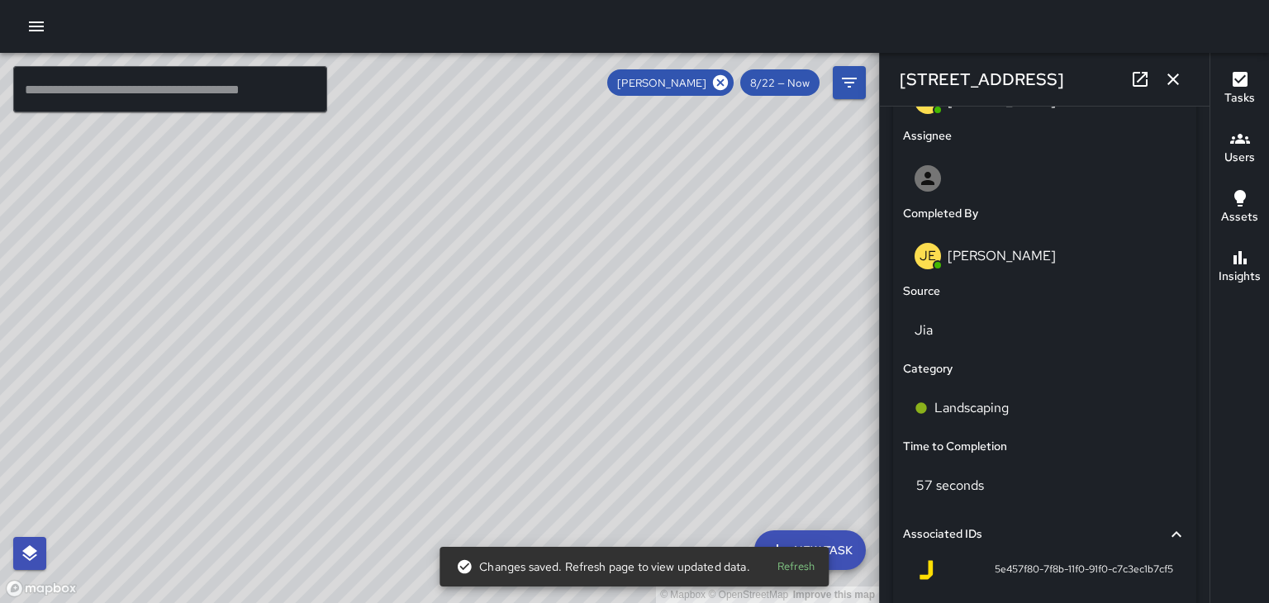
scroll to position [930, 0]
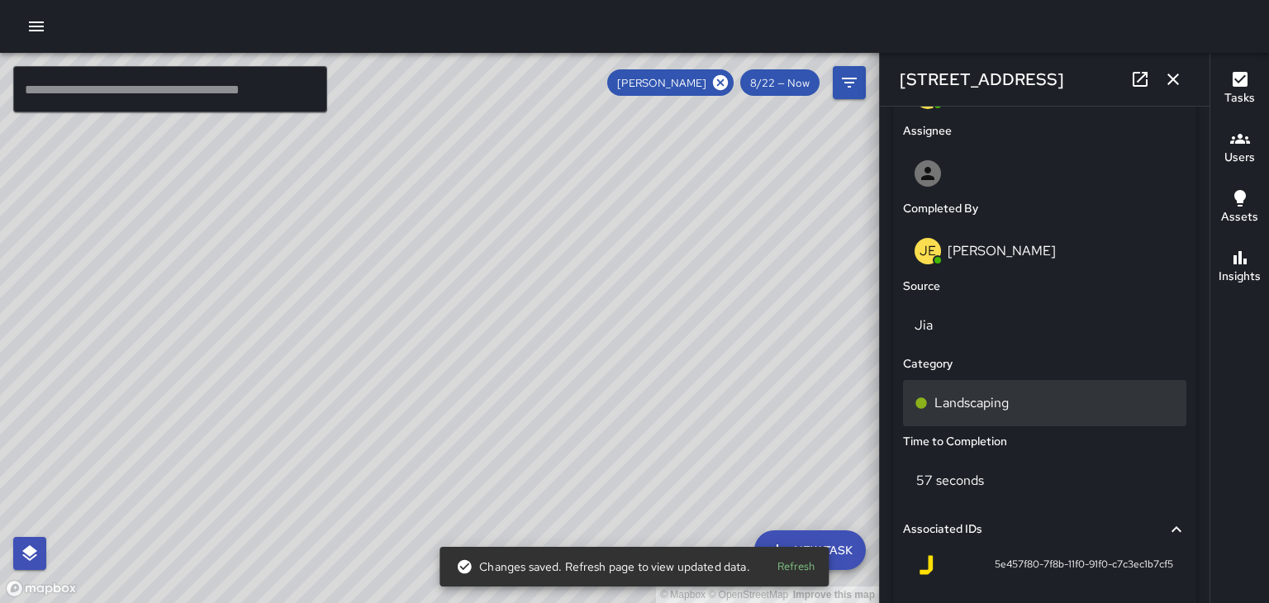
click at [996, 410] on p "Landscaping" at bounding box center [971, 403] width 74 height 20
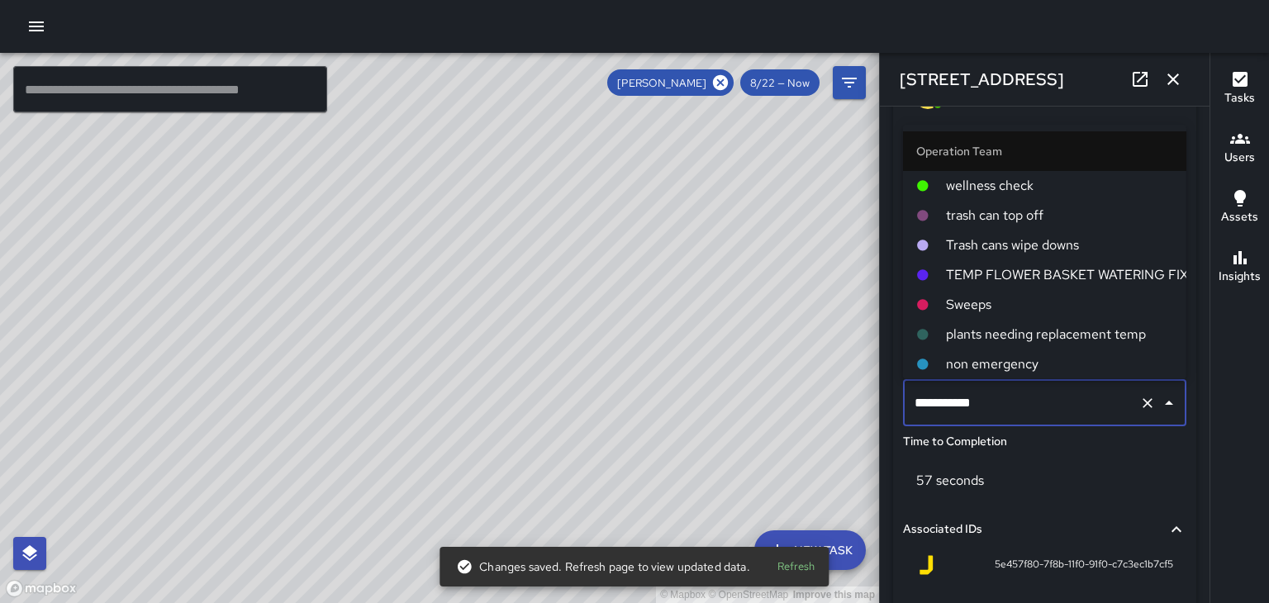
scroll to position [89, 0]
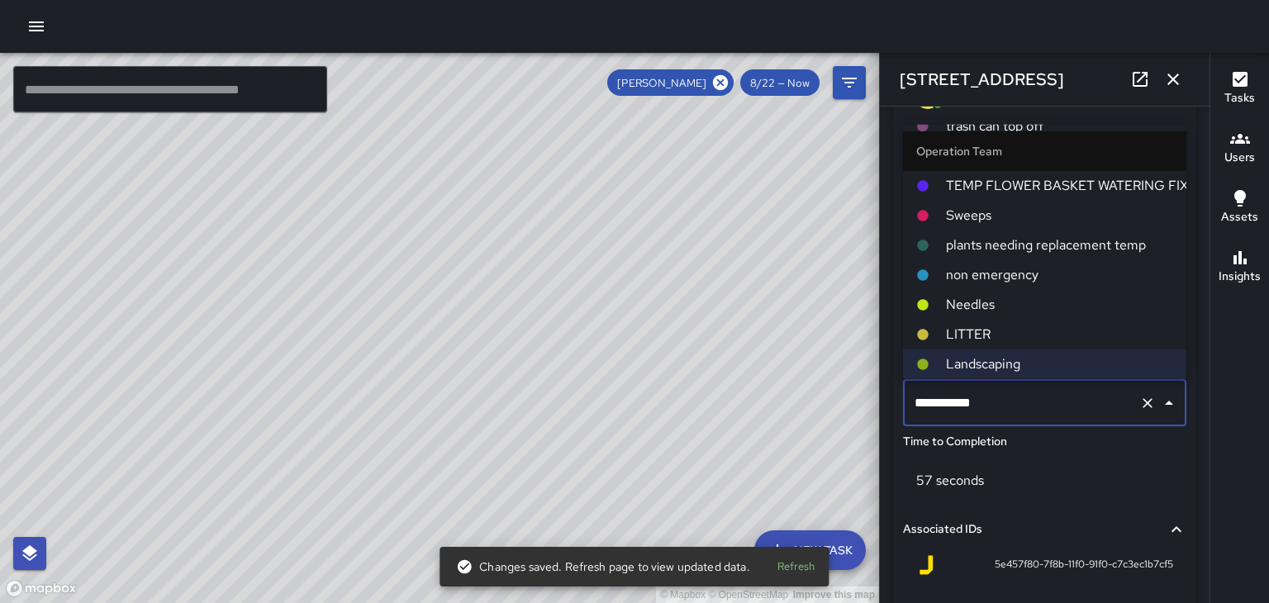
click at [980, 218] on span "Sweeps" at bounding box center [1059, 216] width 227 height 20
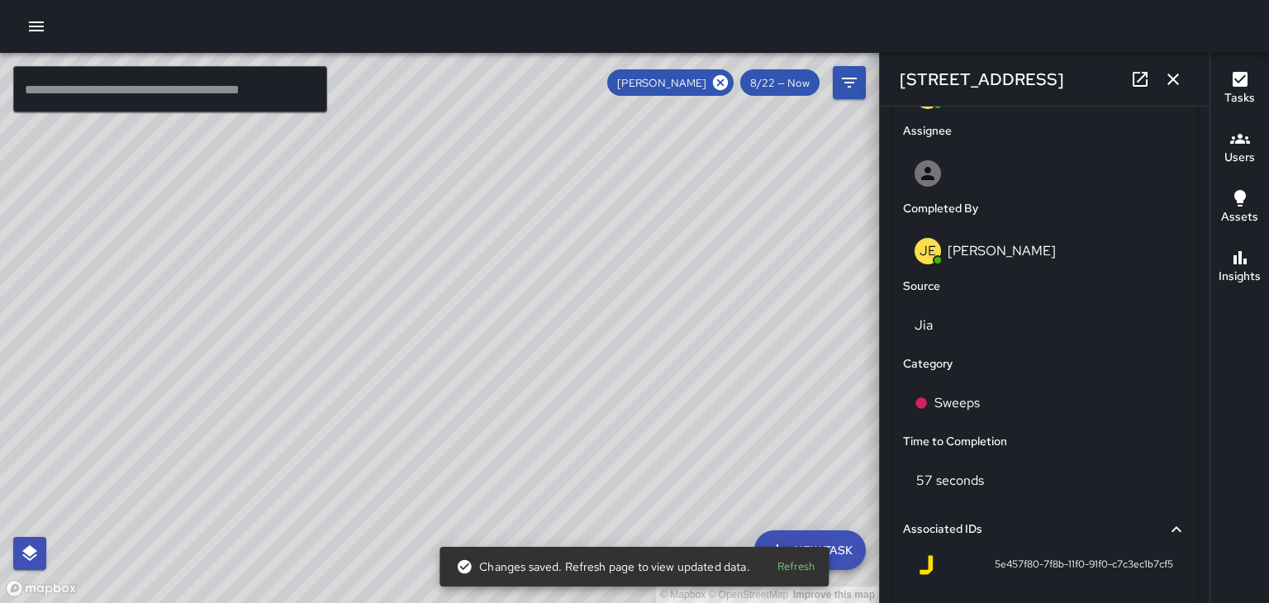
click at [1179, 78] on icon "button" at bounding box center [1173, 79] width 20 height 20
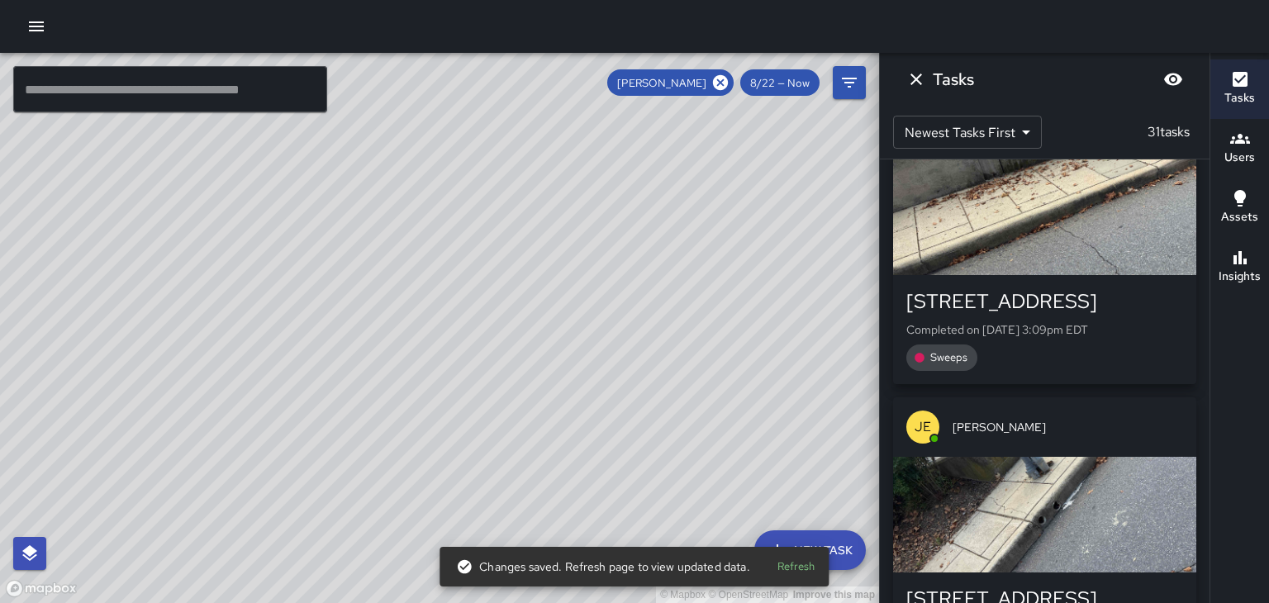
scroll to position [5479, 0]
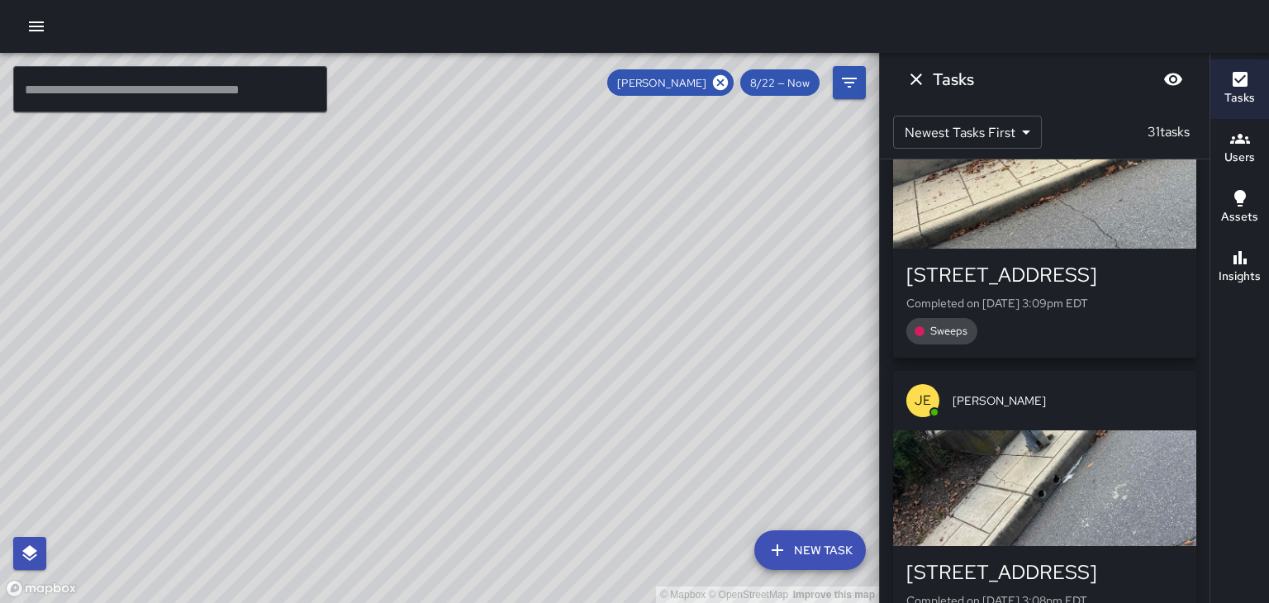
click at [1142, 430] on div "button" at bounding box center [1044, 488] width 303 height 116
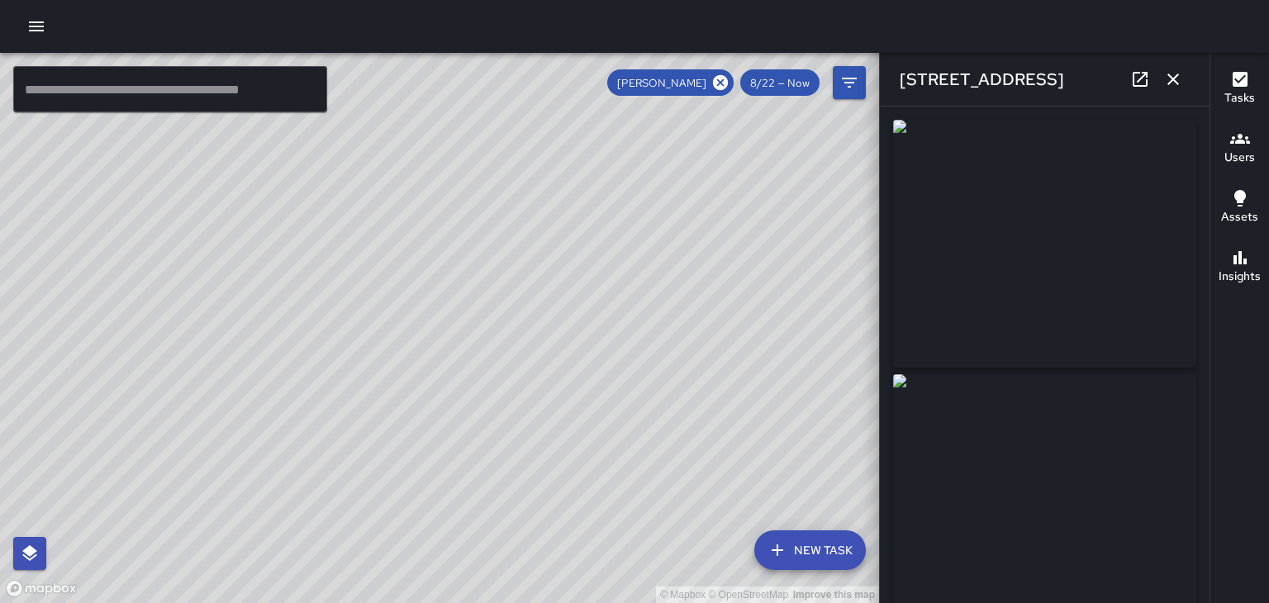
type input "**********"
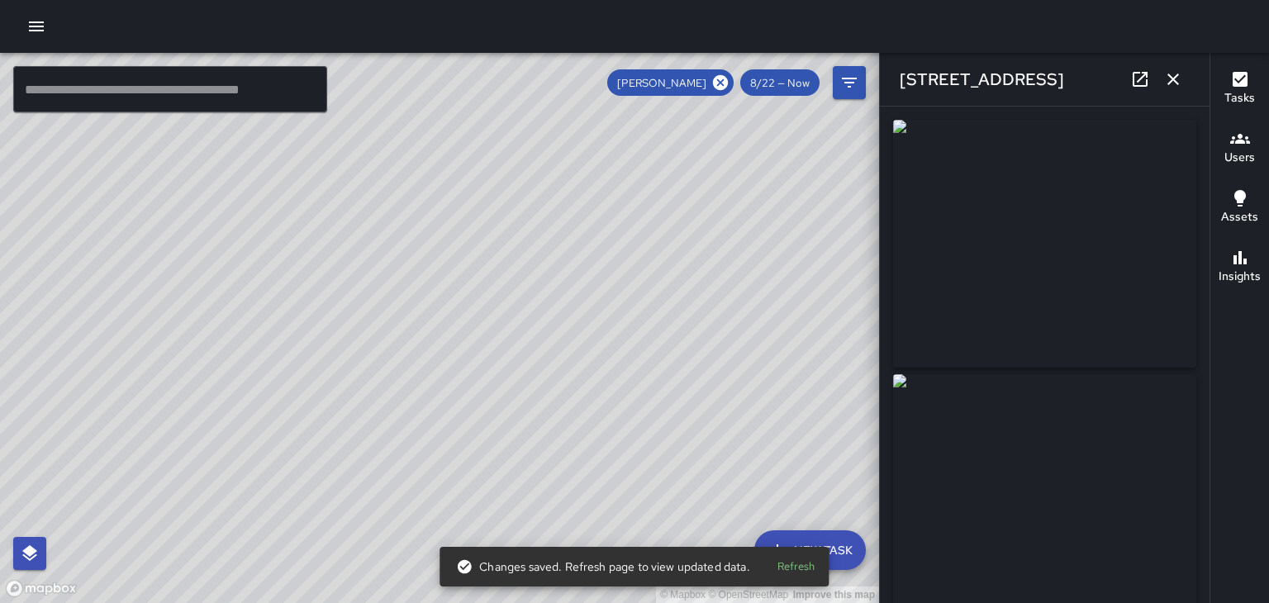
click at [1175, 80] on icon "button" at bounding box center [1173, 80] width 12 height 12
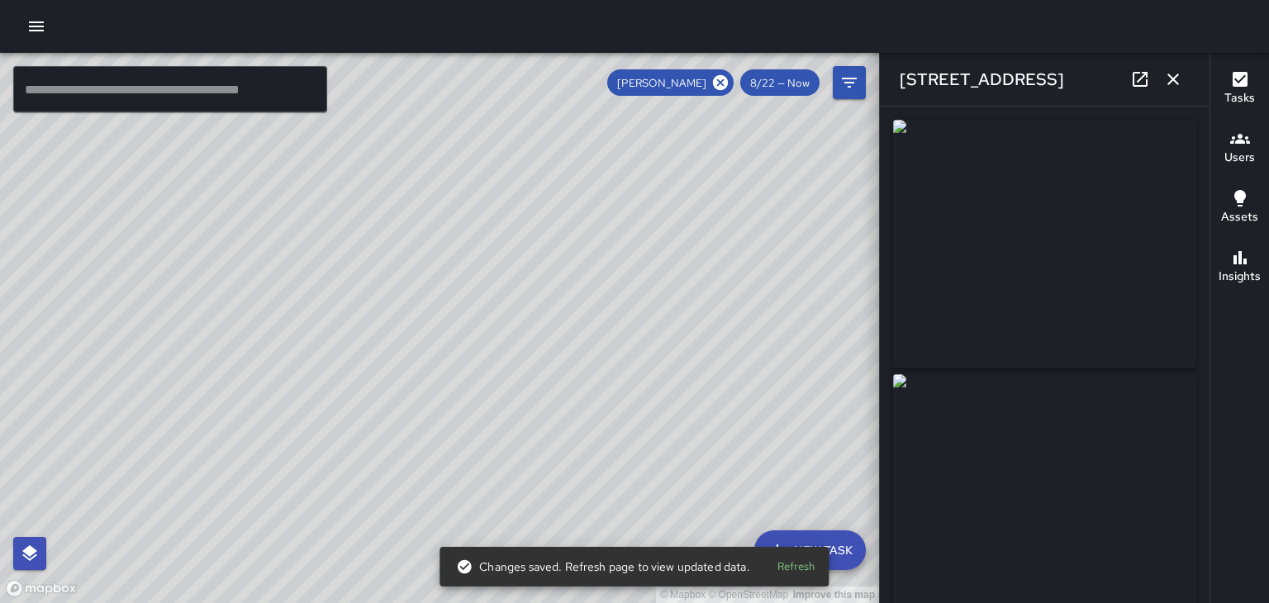
type input "**********"
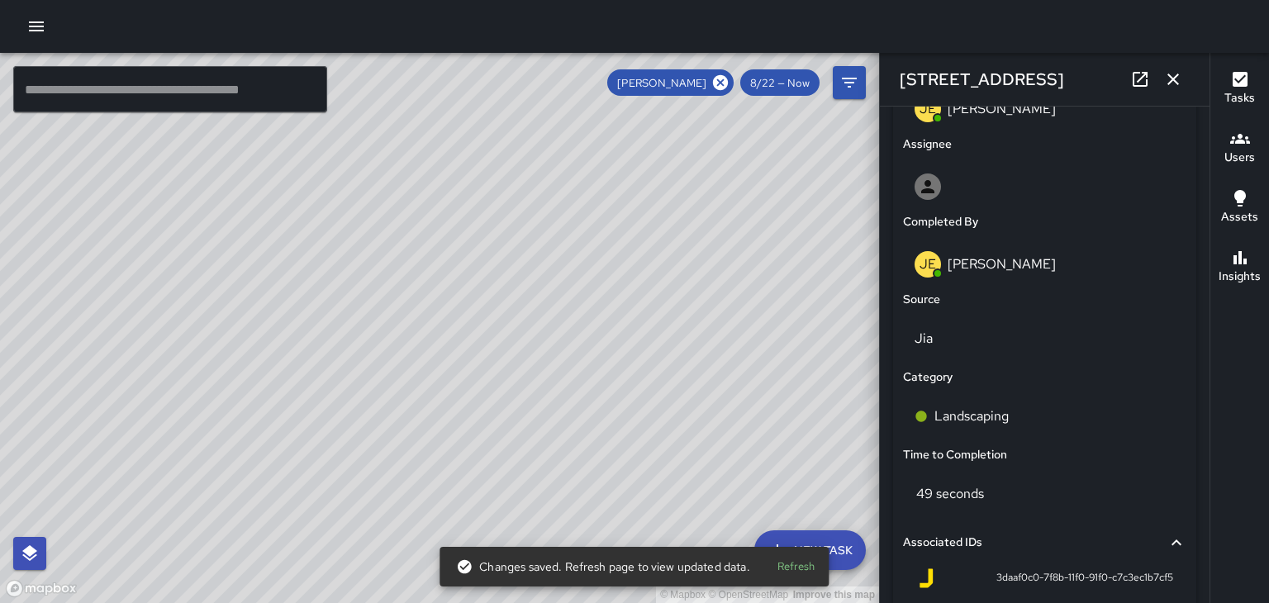
scroll to position [918, 0]
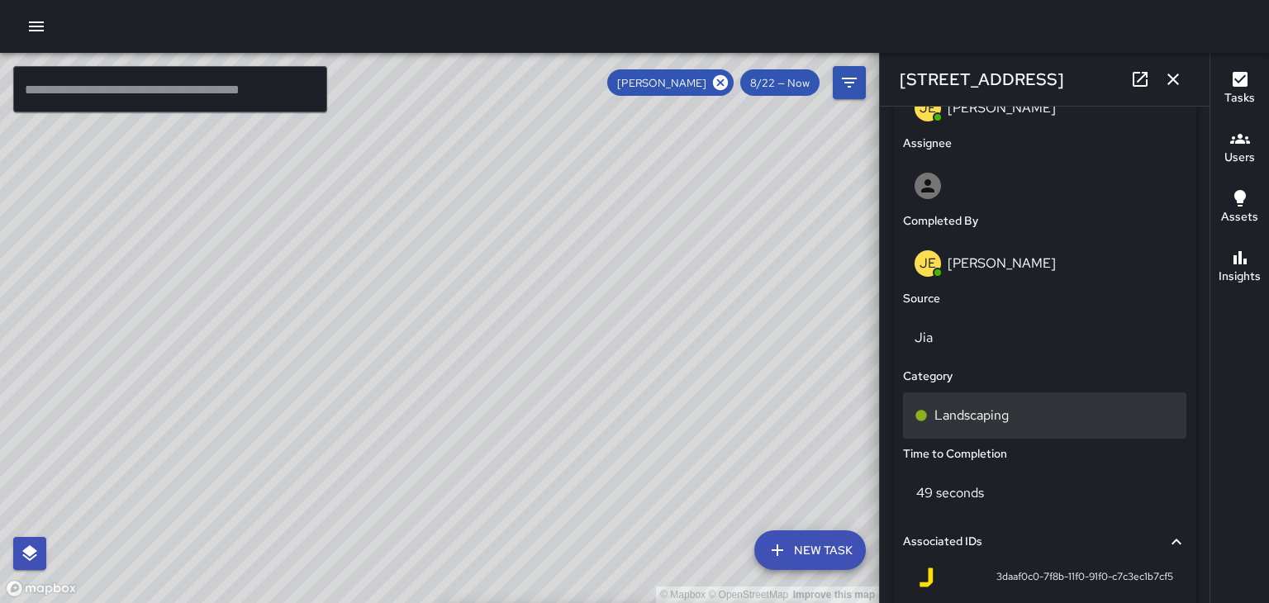
click at [996, 418] on p "Landscaping" at bounding box center [971, 416] width 74 height 20
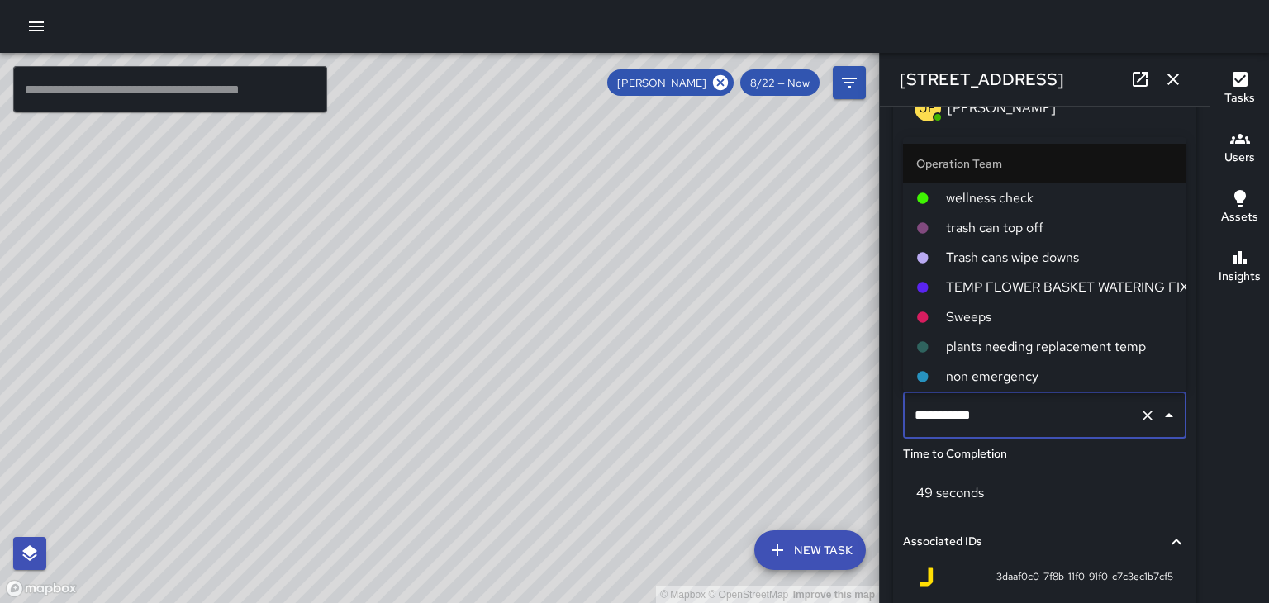
scroll to position [89, 0]
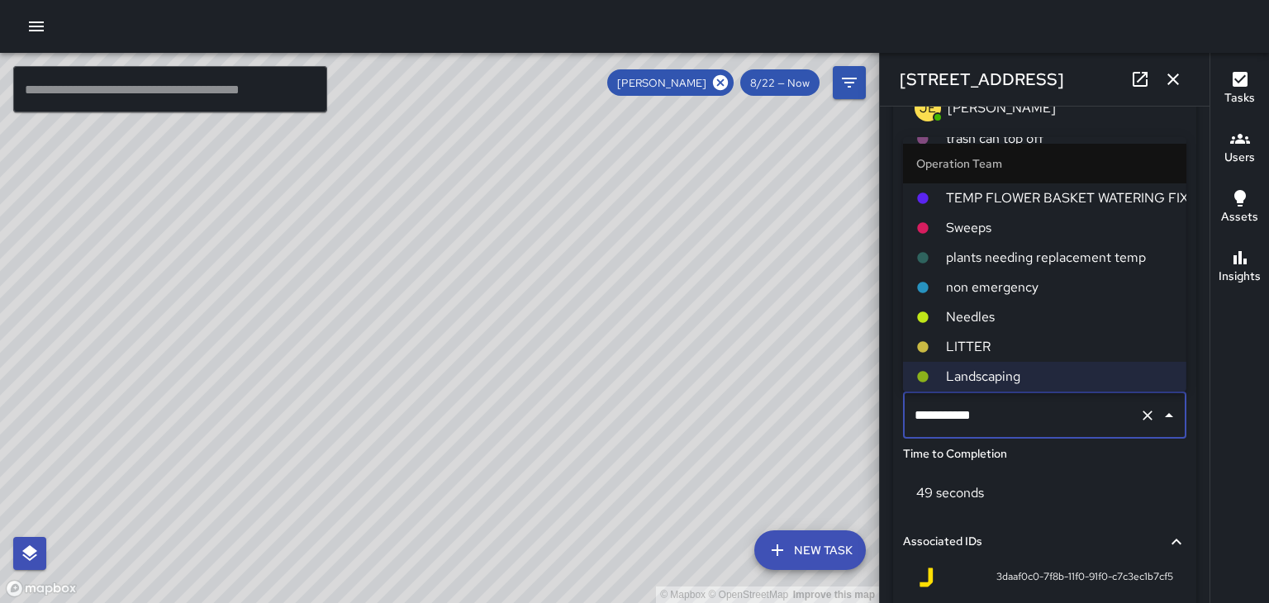
click at [991, 231] on span "Sweeps" at bounding box center [1059, 228] width 227 height 20
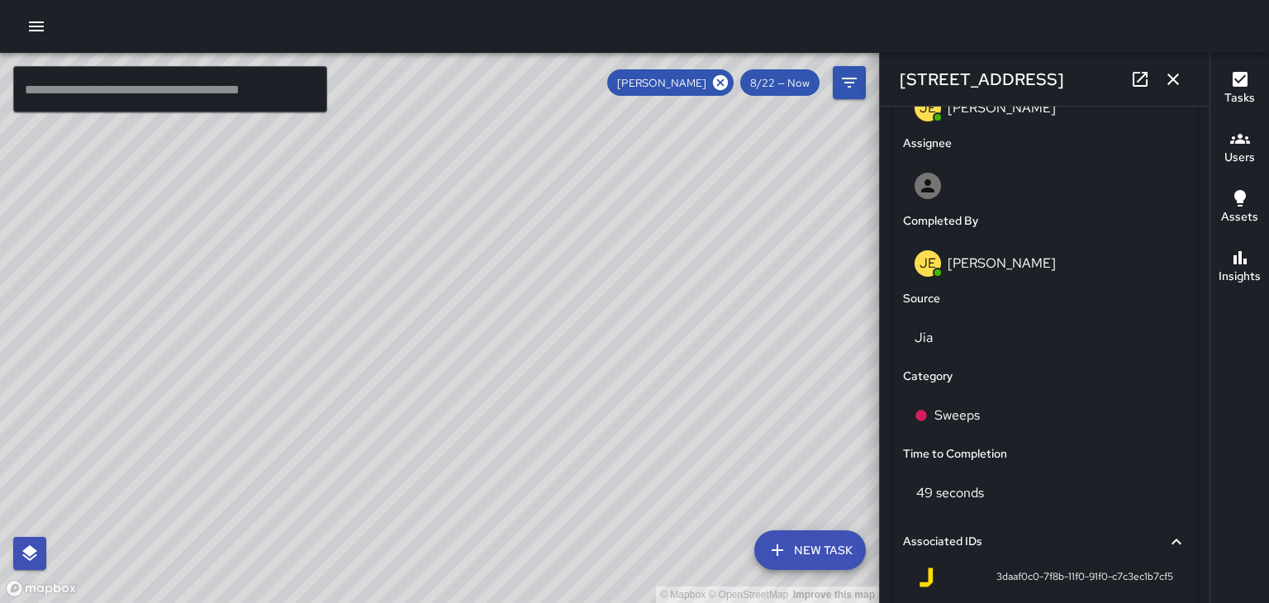
click at [1175, 85] on icon "button" at bounding box center [1173, 79] width 20 height 20
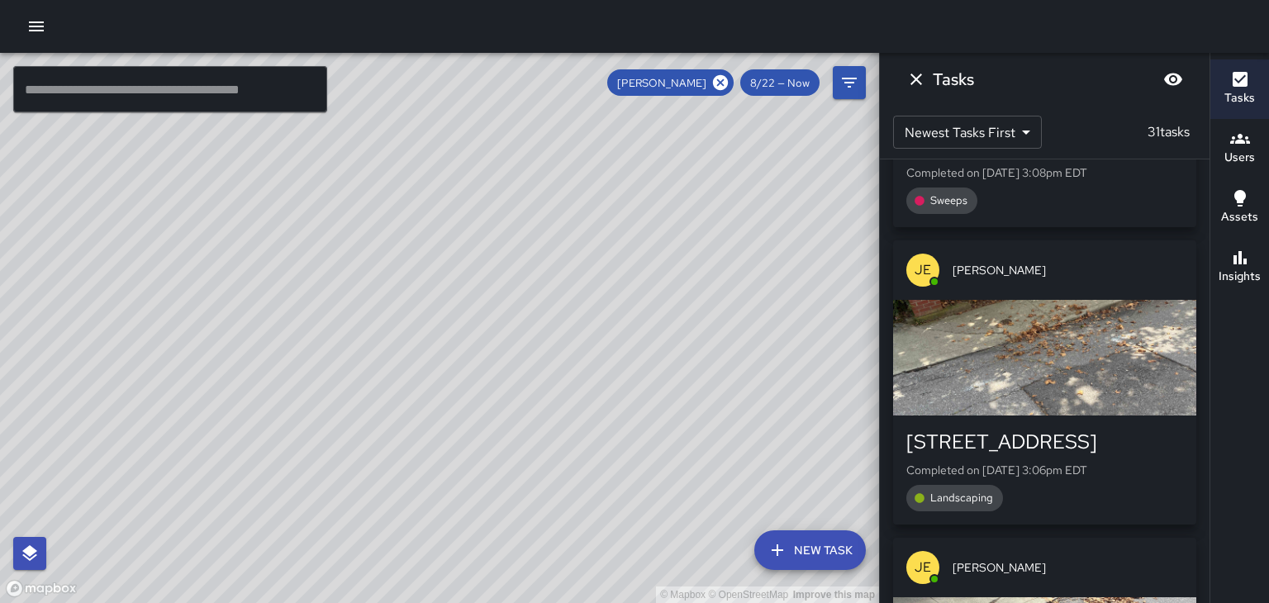
scroll to position [5904, 0]
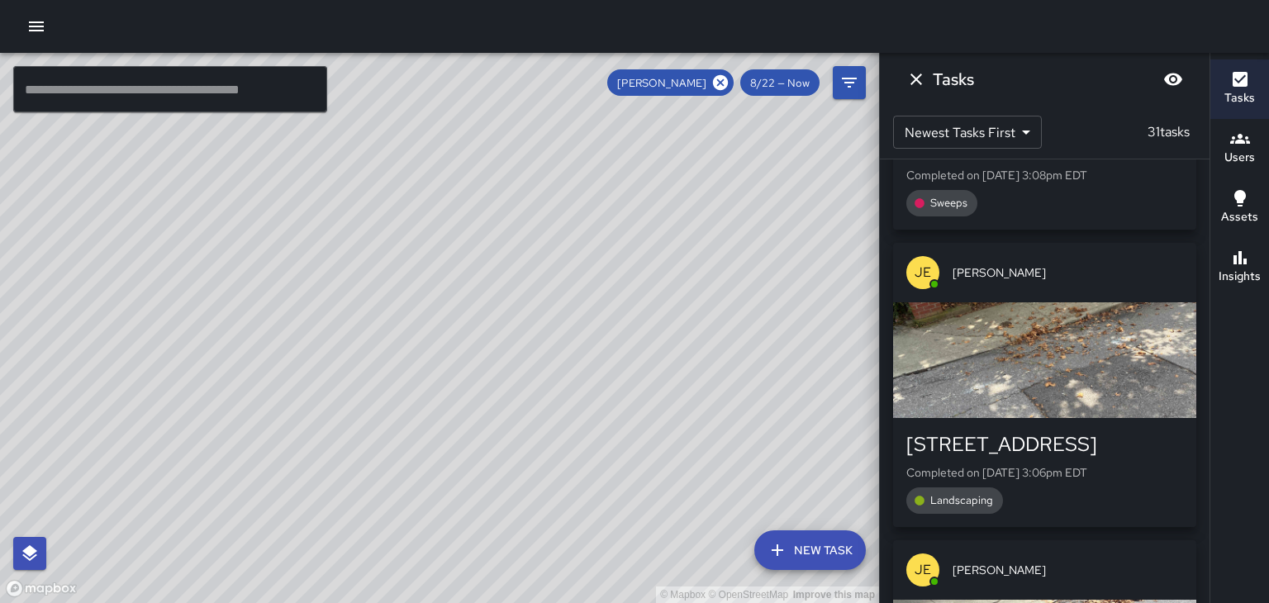
click at [1123, 418] on div "[STREET_ADDRESS] Completed on [DATE] 3:06pm EDT Landscaping" at bounding box center [1044, 472] width 303 height 109
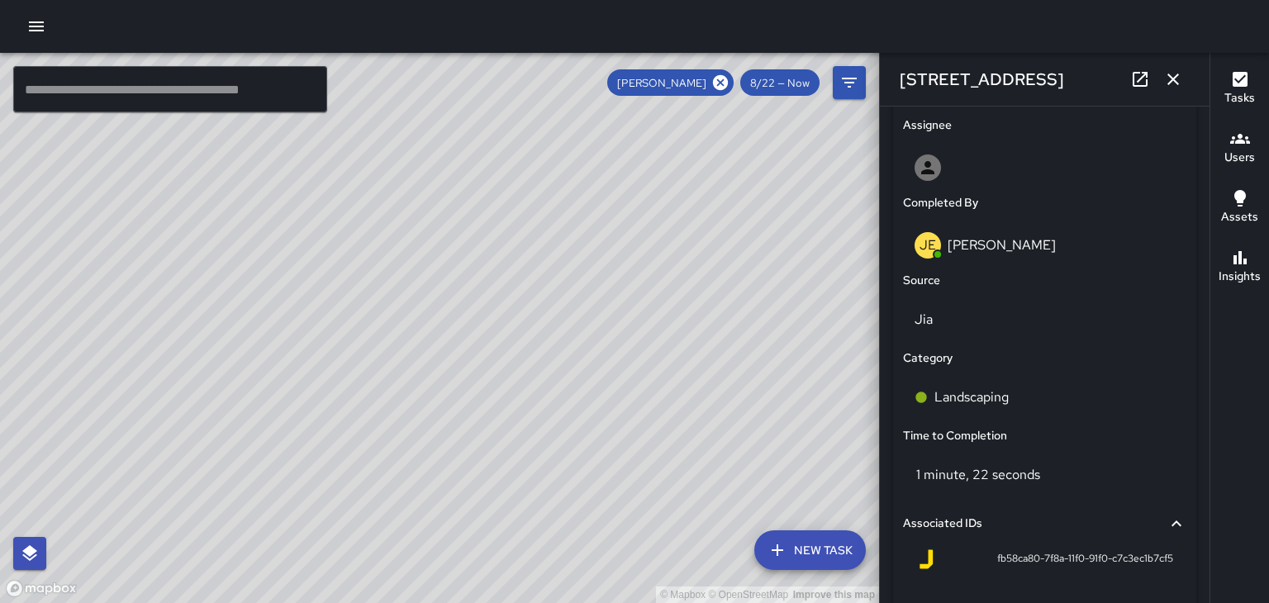
scroll to position [942, 0]
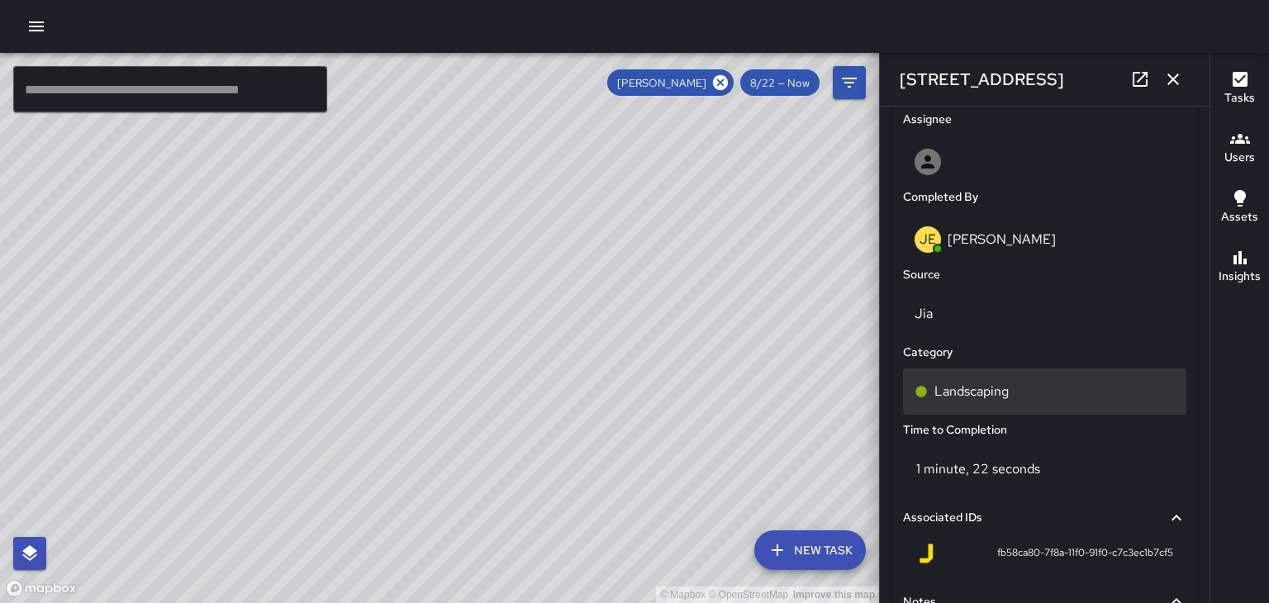
click at [992, 401] on div "Landscaping" at bounding box center [1044, 391] width 283 height 46
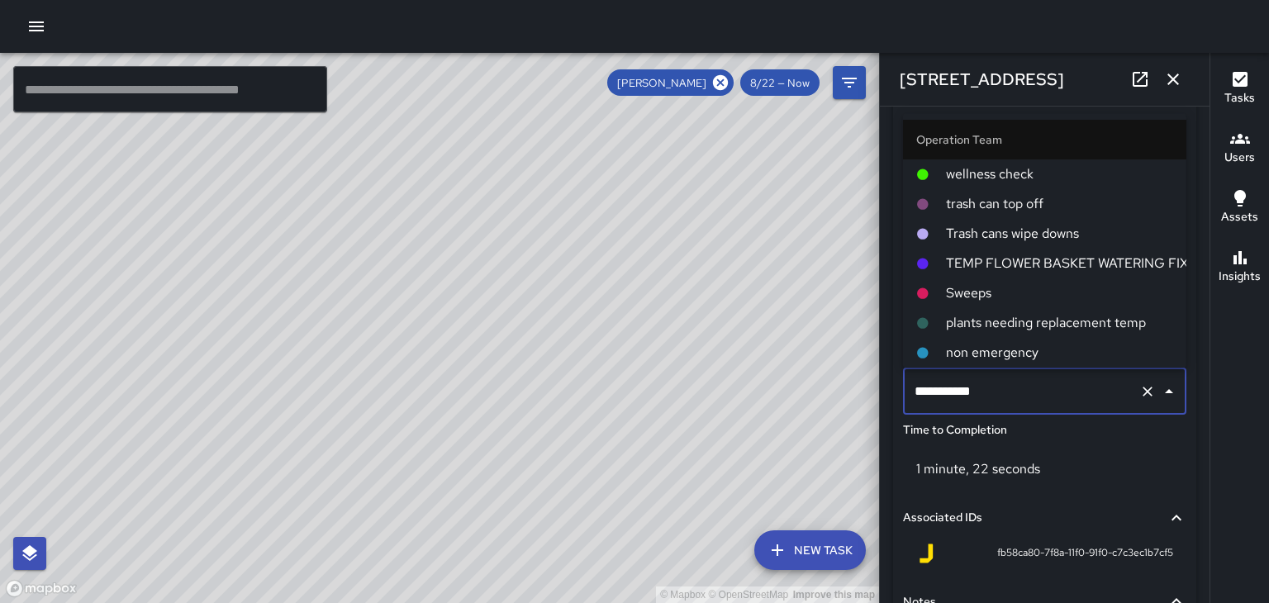
scroll to position [89, 0]
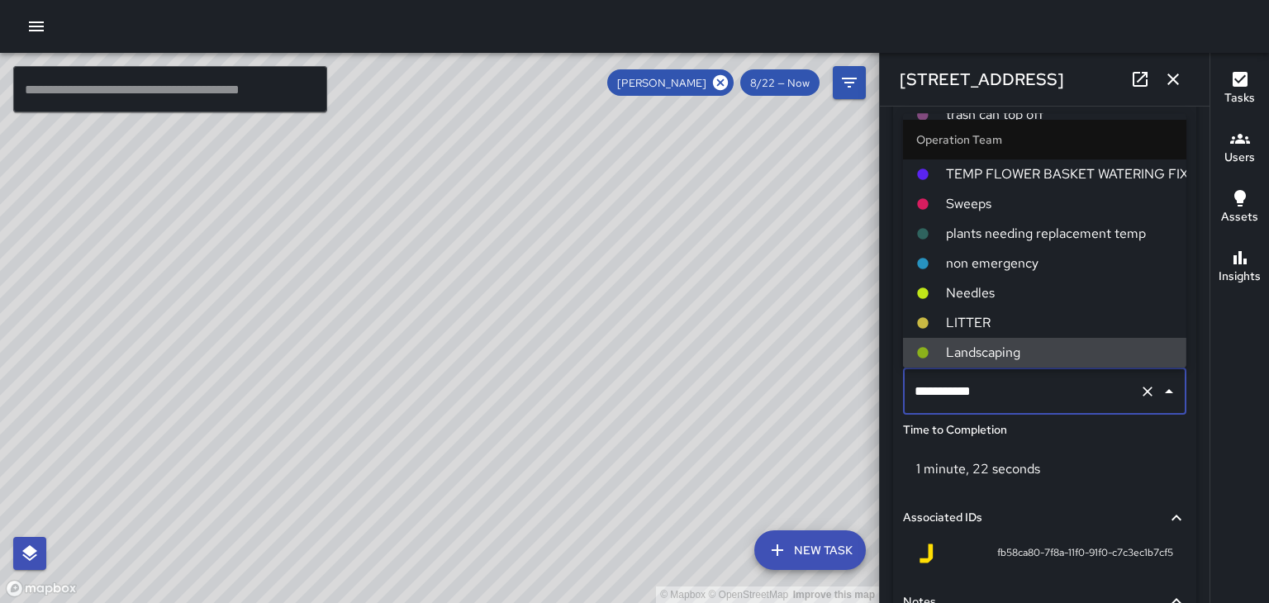
click at [970, 220] on li "plants needing replacement temp" at bounding box center [1044, 234] width 283 height 30
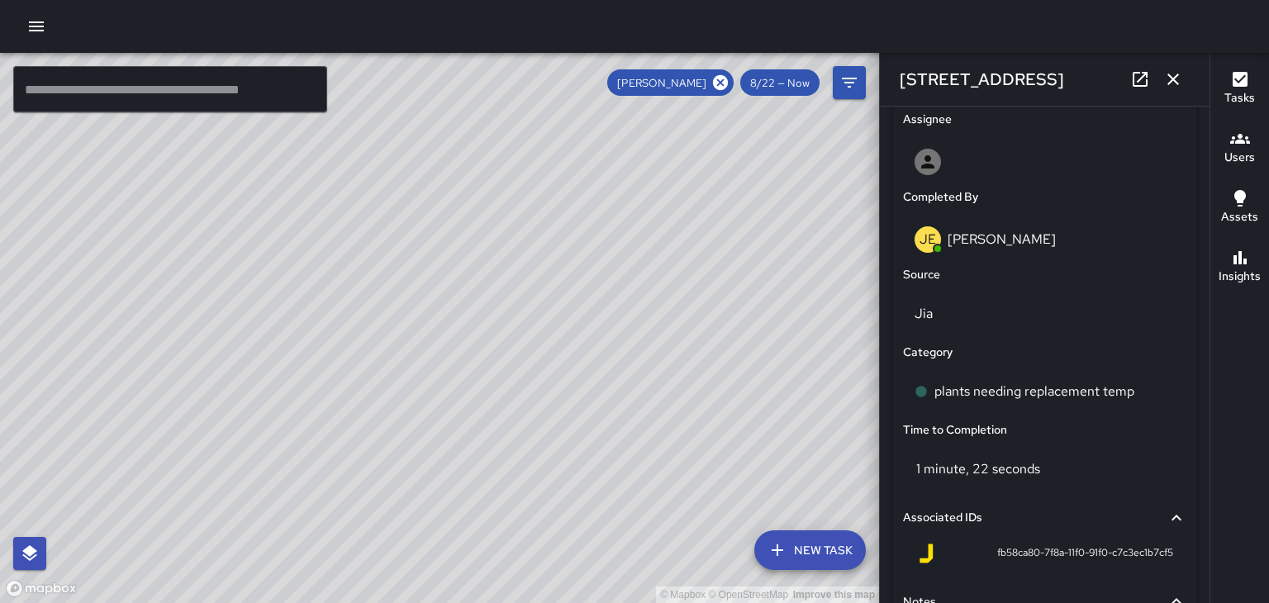
click at [1170, 83] on icon "button" at bounding box center [1173, 80] width 12 height 12
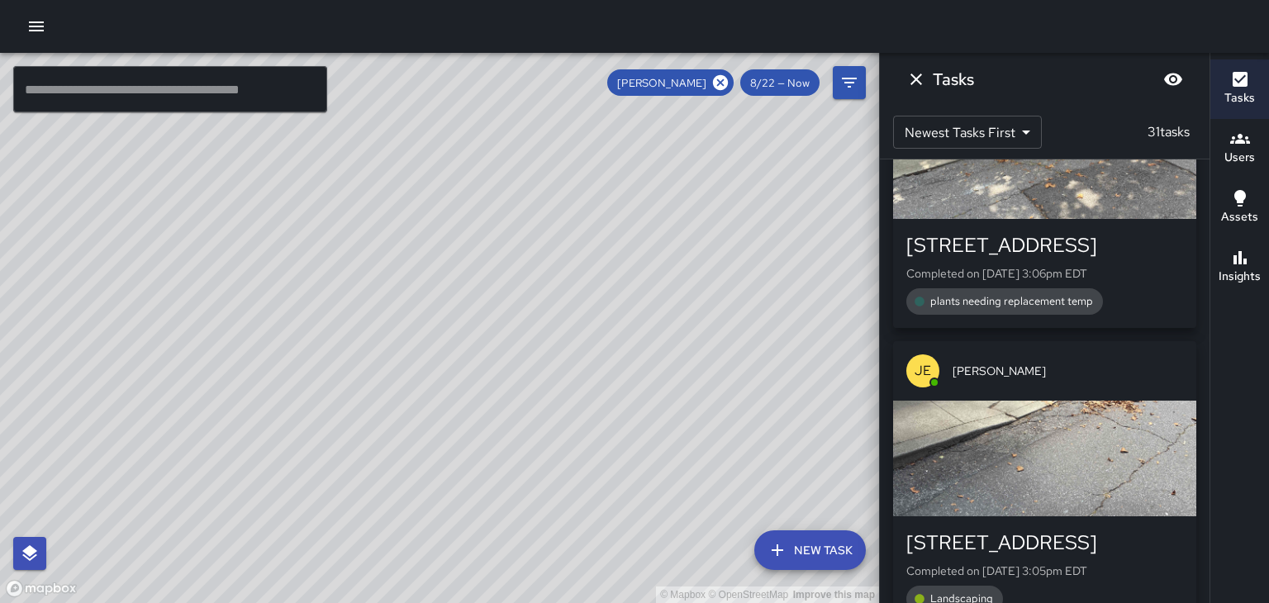
scroll to position [6109, 0]
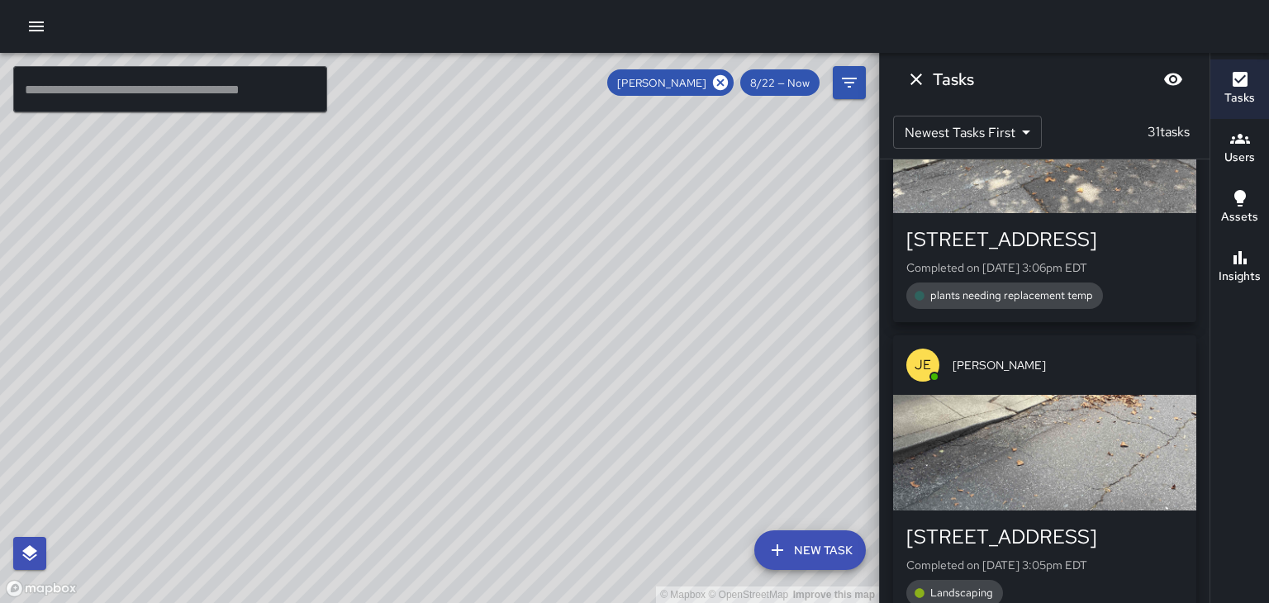
click at [1136, 557] on p "Completed on [DATE] 3:05pm EDT" at bounding box center [1044, 565] width 277 height 17
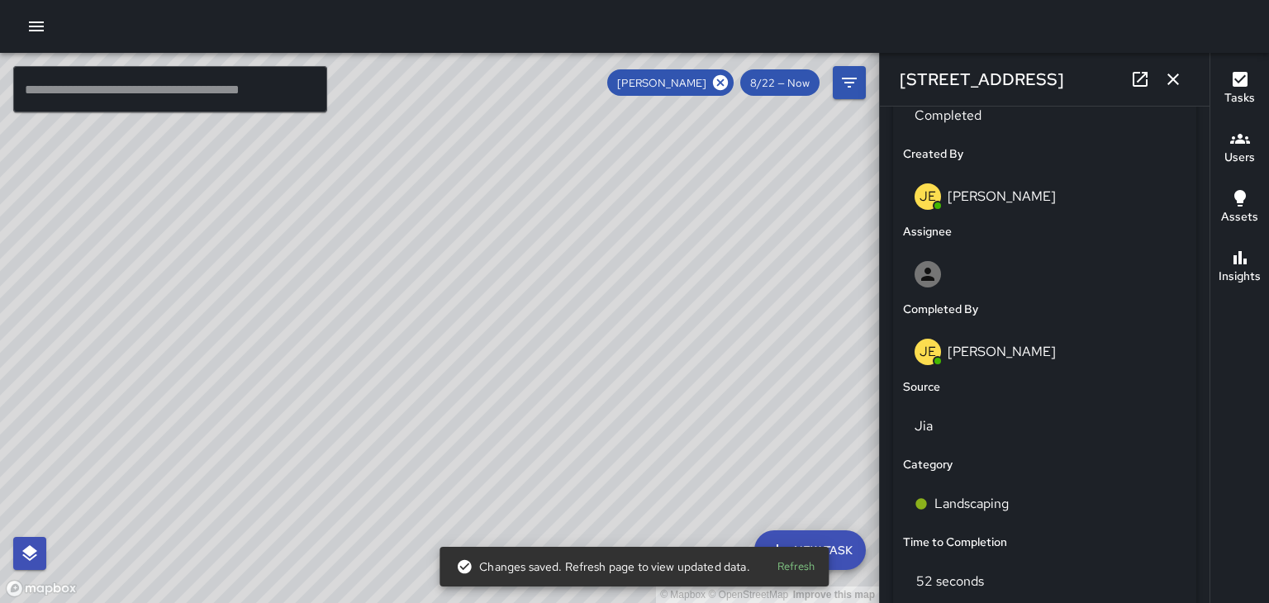
scroll to position [840, 0]
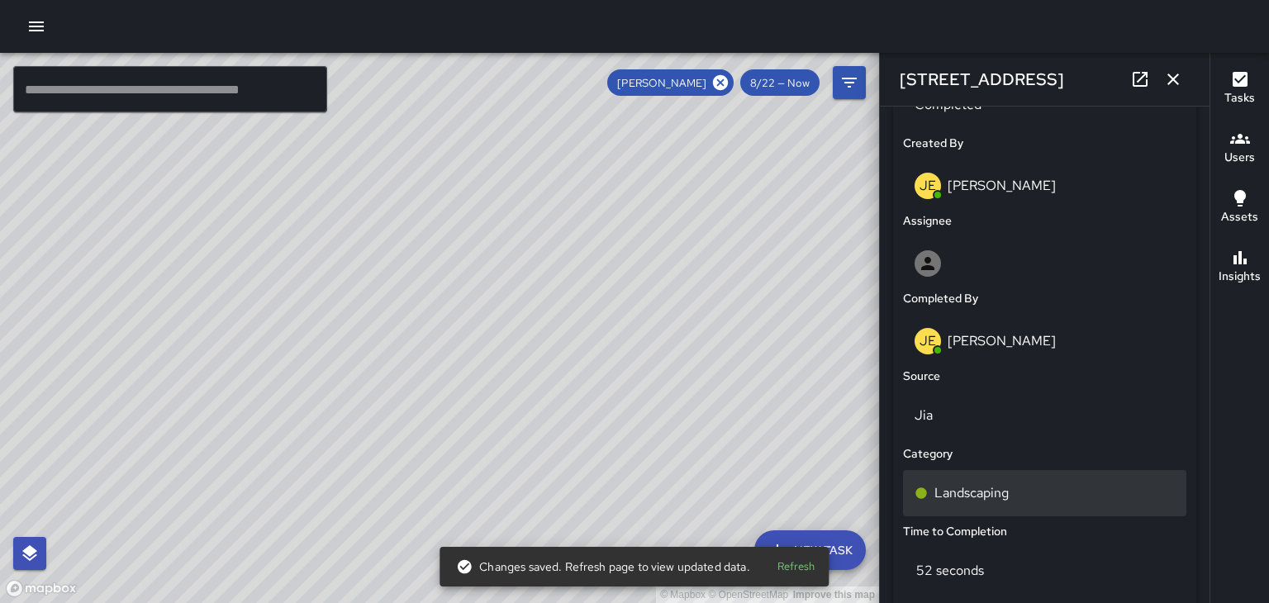
click at [990, 506] on div "Landscaping" at bounding box center [1044, 493] width 283 height 46
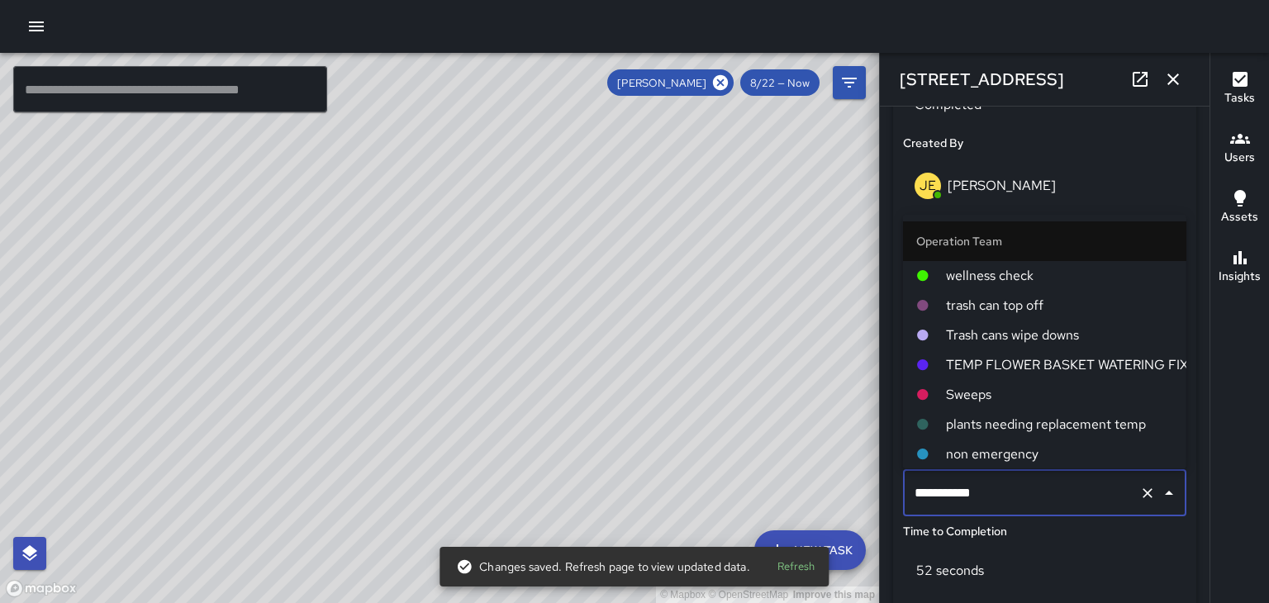
scroll to position [89, 0]
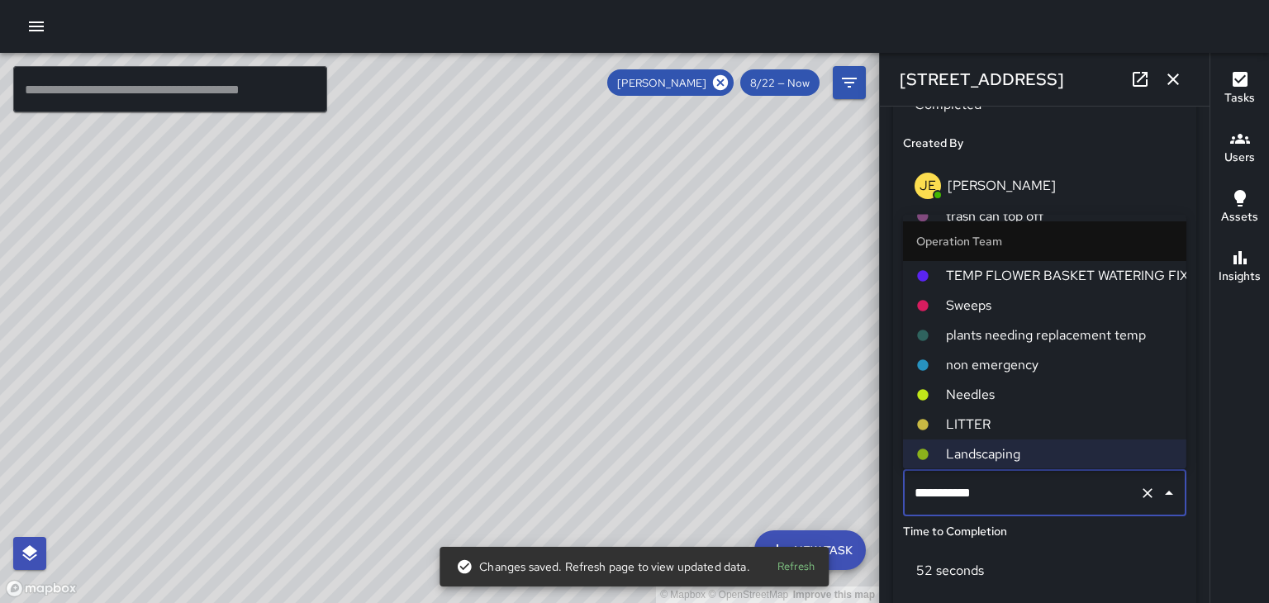
click at [1019, 311] on span "Sweeps" at bounding box center [1059, 306] width 227 height 20
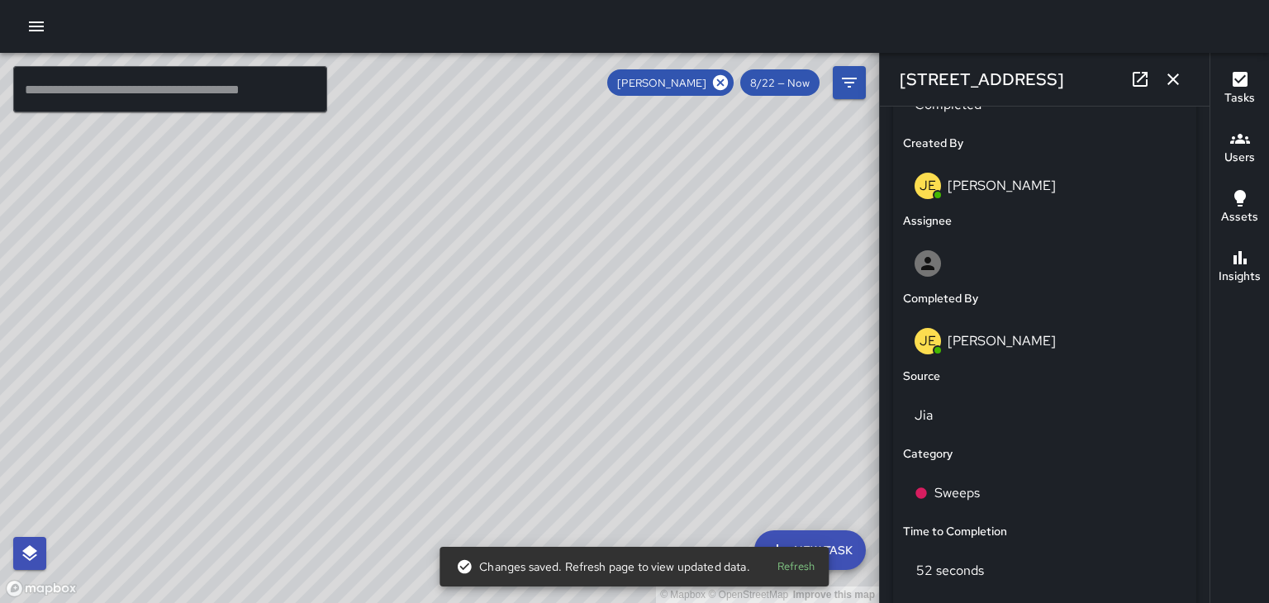
click at [1175, 83] on icon "button" at bounding box center [1173, 79] width 20 height 20
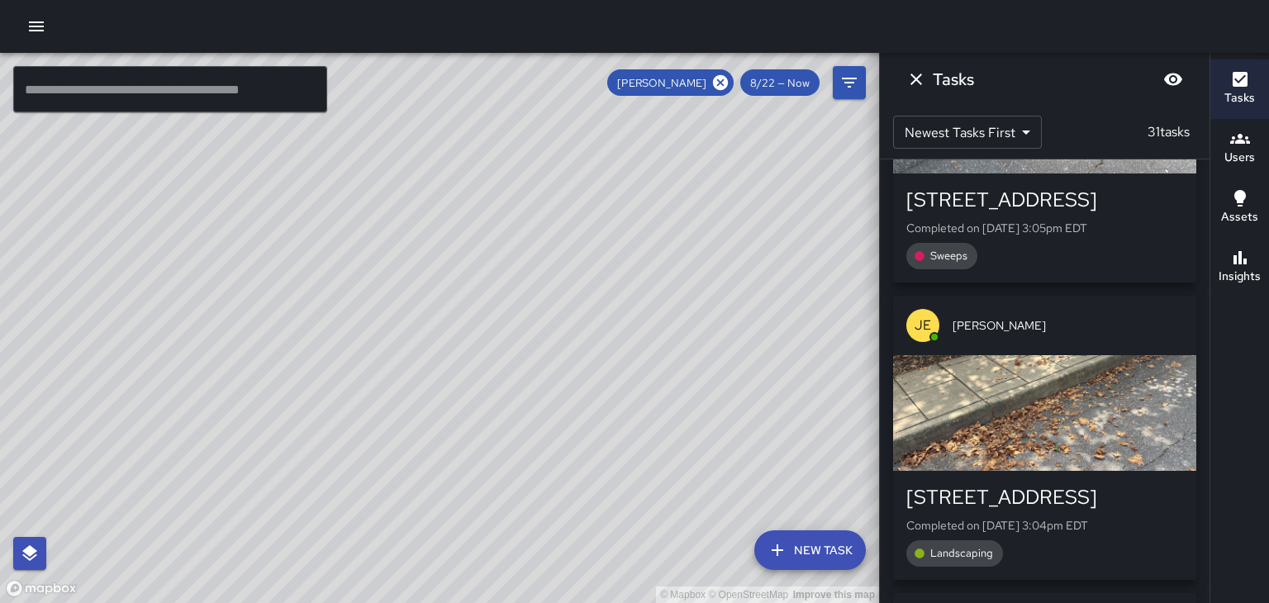
scroll to position [6449, 0]
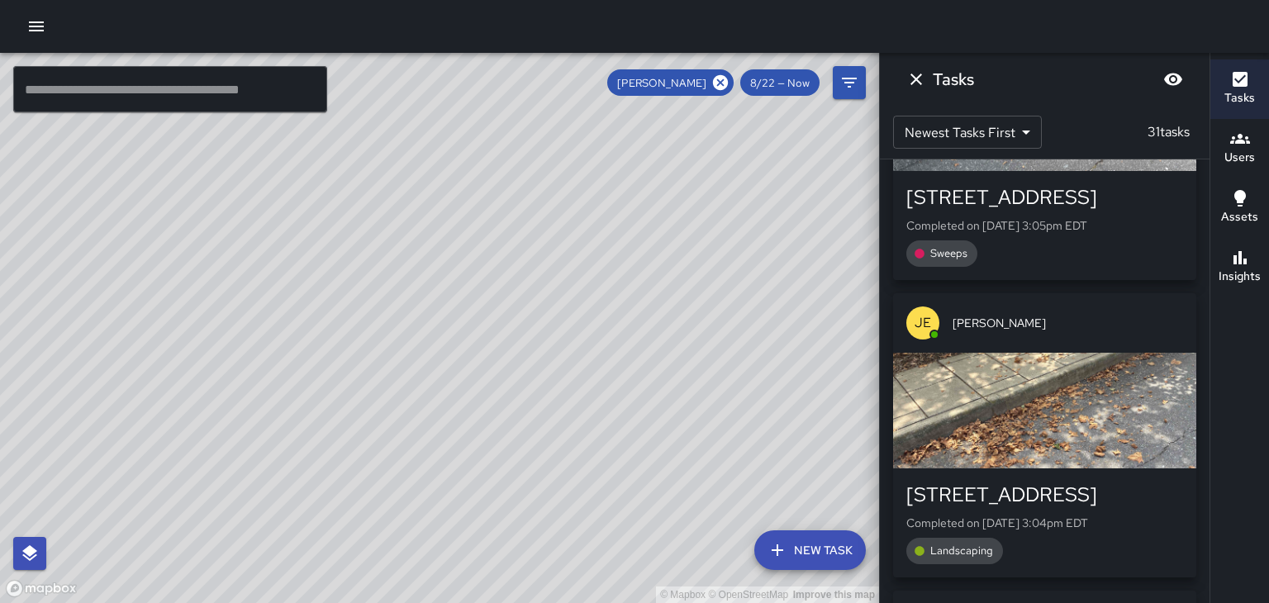
click at [1138, 538] on div "Landscaping" at bounding box center [1044, 551] width 277 height 26
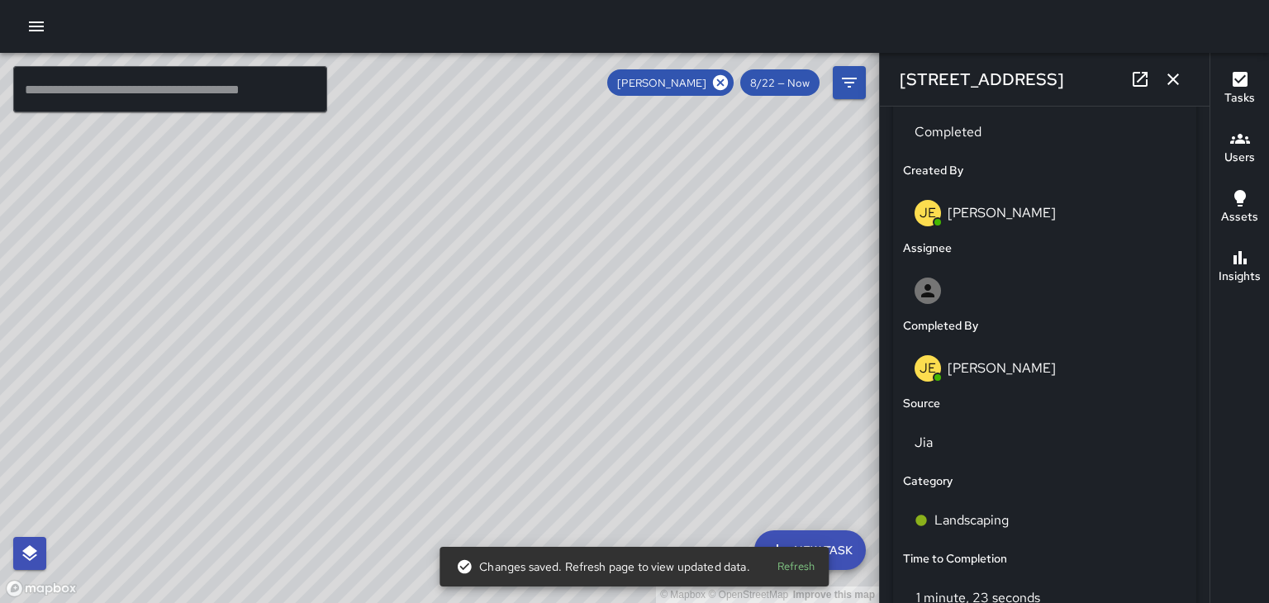
scroll to position [814, 0]
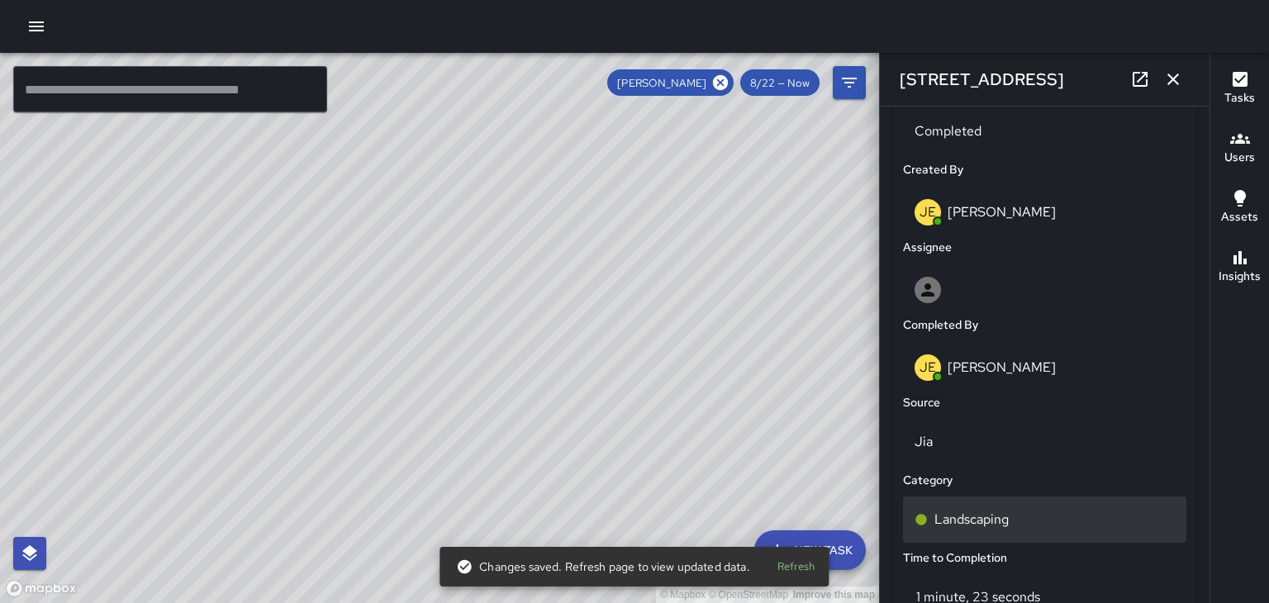
click at [998, 525] on p "Landscaping" at bounding box center [971, 520] width 74 height 20
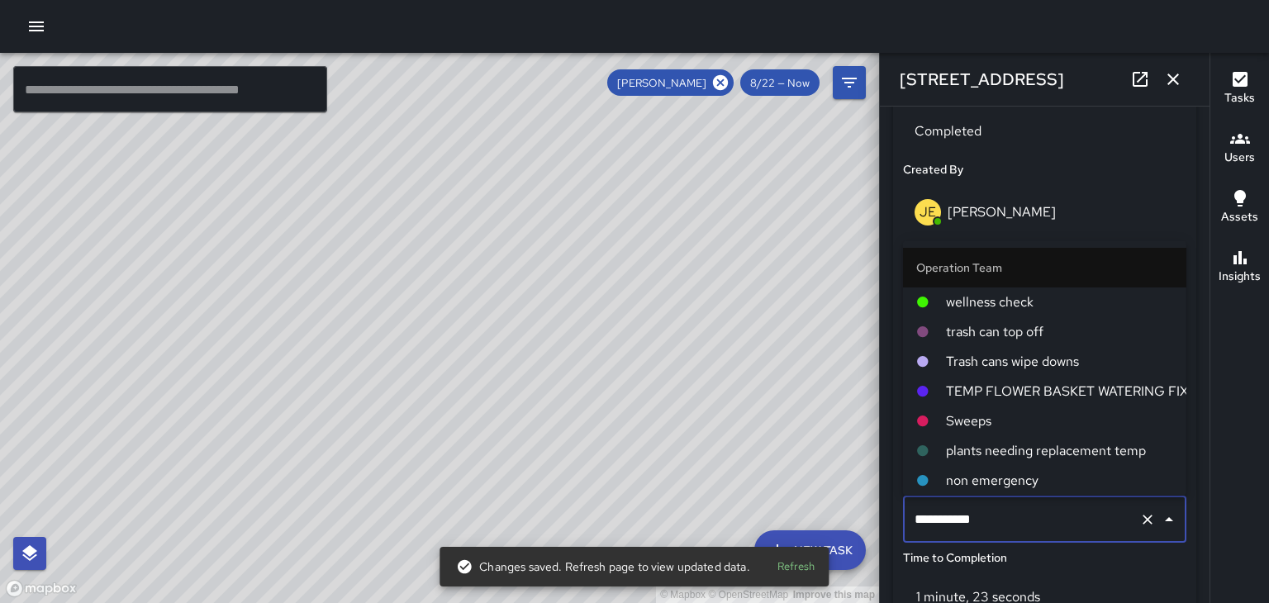
scroll to position [89, 0]
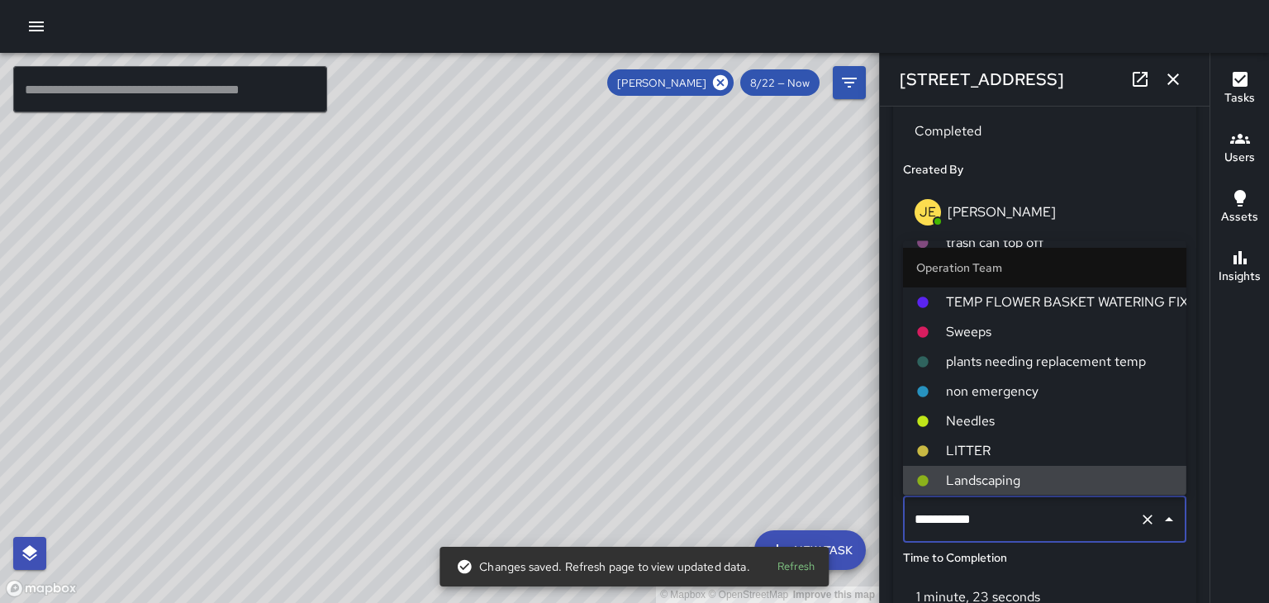
click at [990, 339] on span "Sweeps" at bounding box center [1059, 332] width 227 height 20
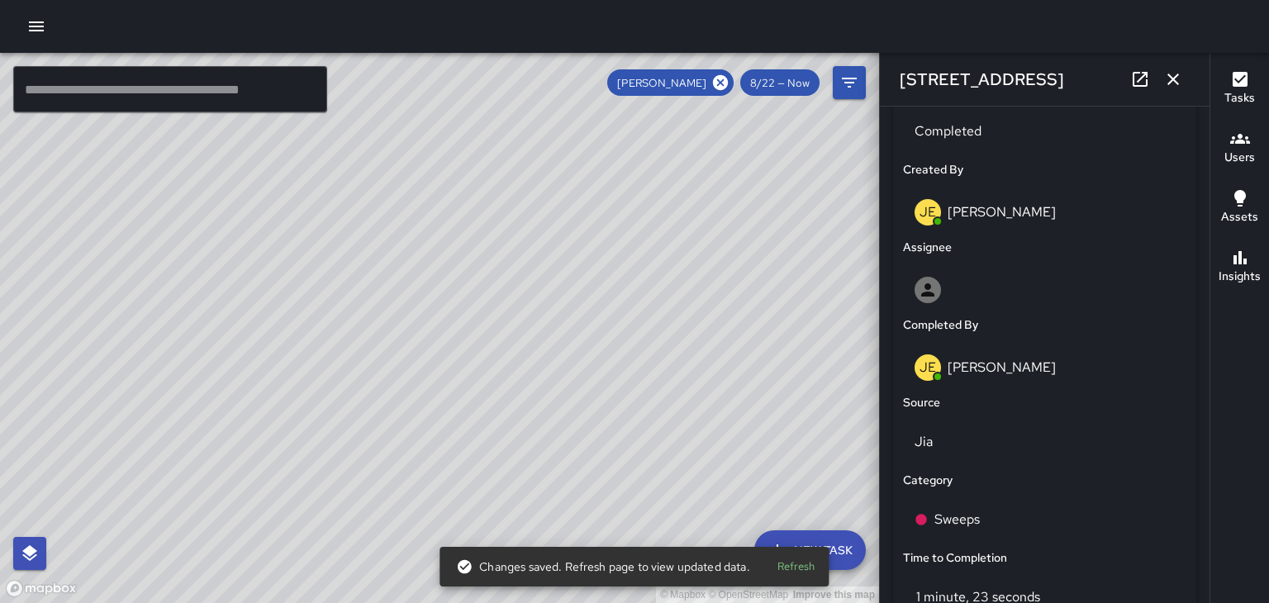
click at [1176, 83] on icon "button" at bounding box center [1173, 80] width 12 height 12
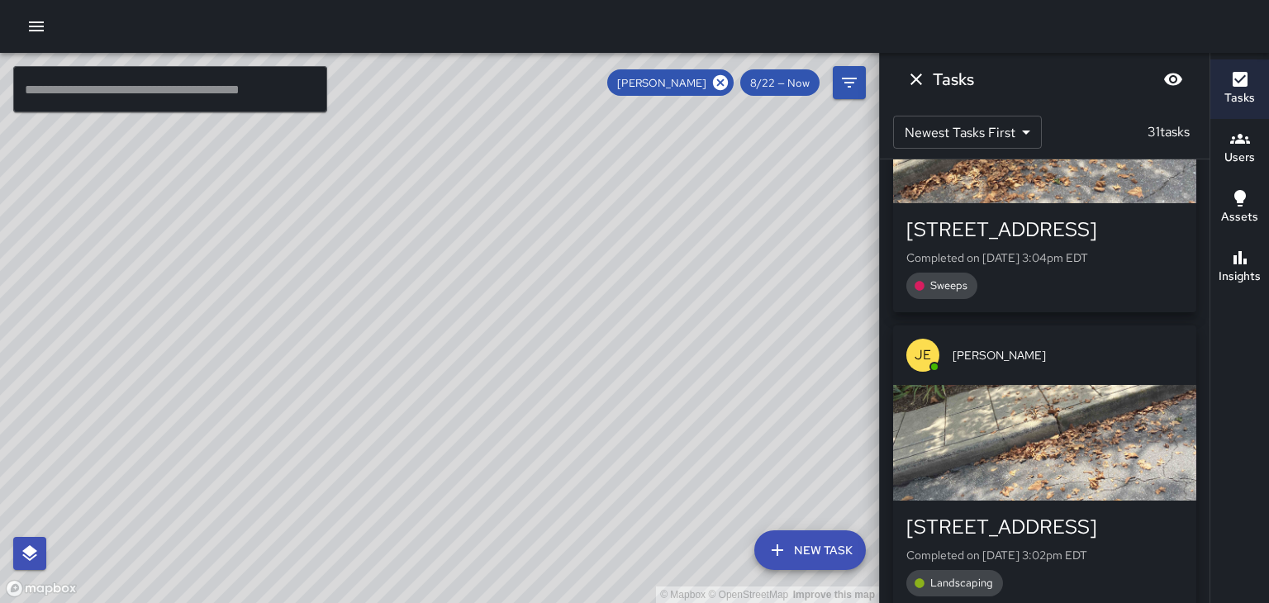
scroll to position [6720, 0]
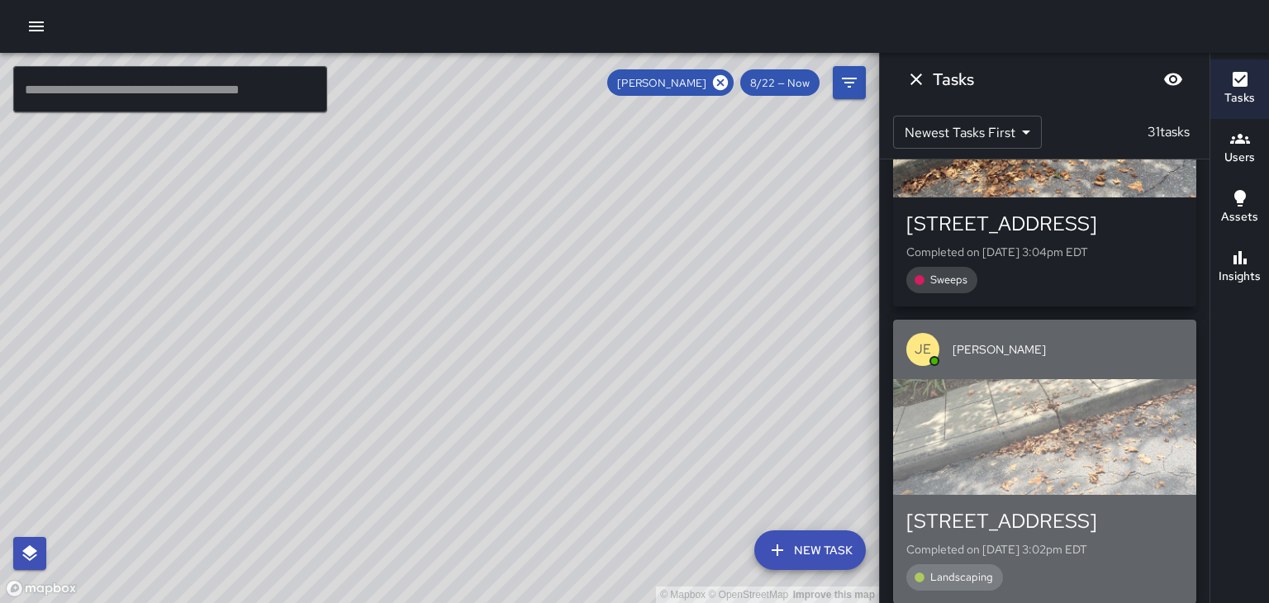
click at [1150, 541] on p "Completed on [DATE] 3:02pm EDT" at bounding box center [1044, 549] width 277 height 17
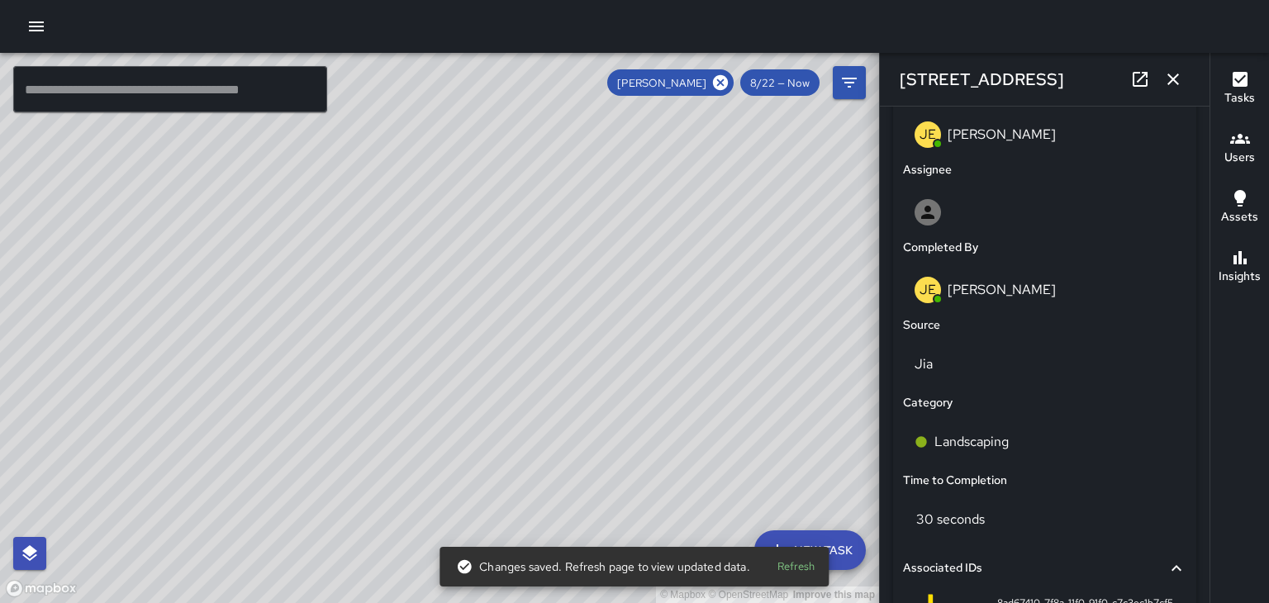
scroll to position [893, 0]
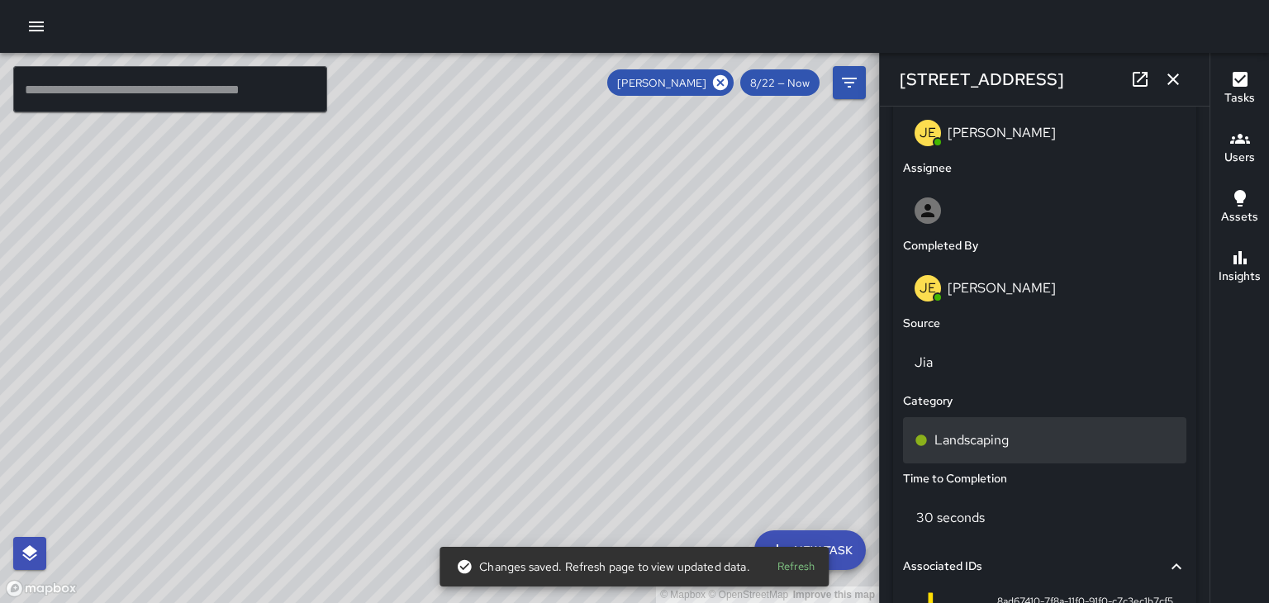
click at [983, 444] on p "Landscaping" at bounding box center [971, 440] width 74 height 20
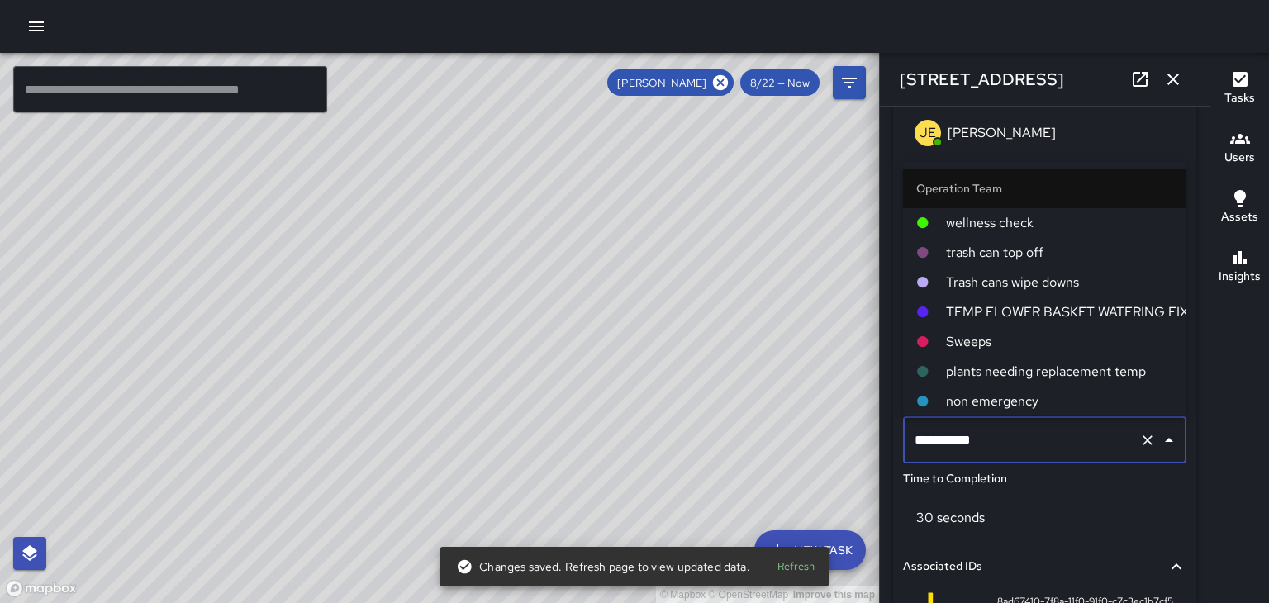
scroll to position [89, 0]
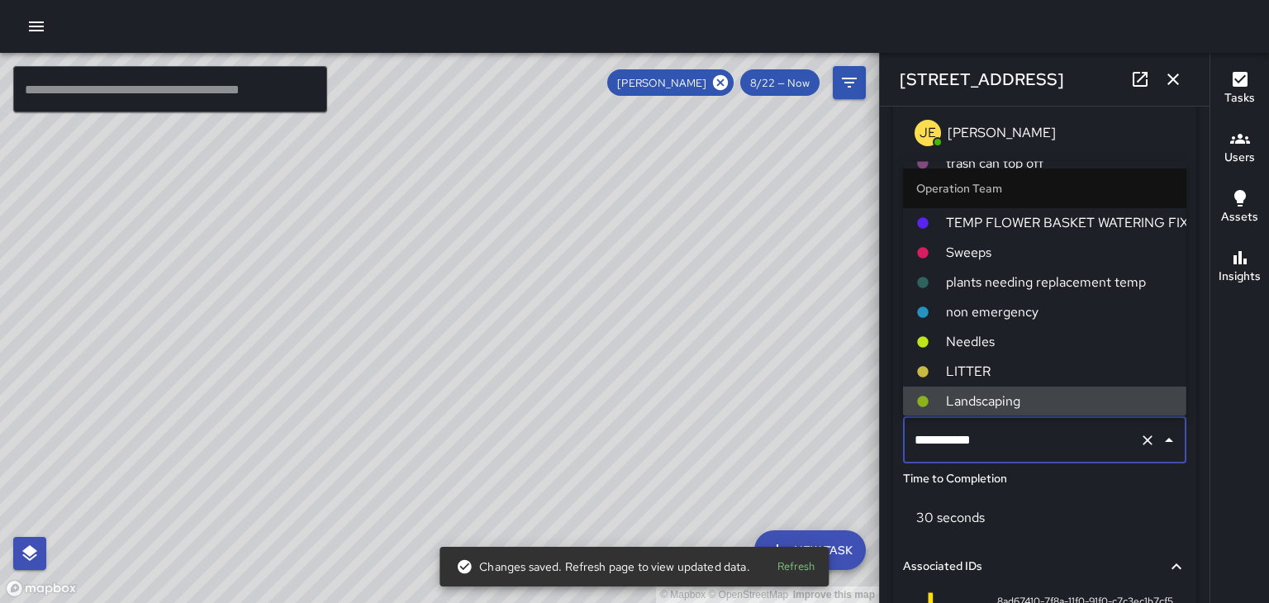
click at [975, 254] on span "Sweeps" at bounding box center [1059, 253] width 227 height 20
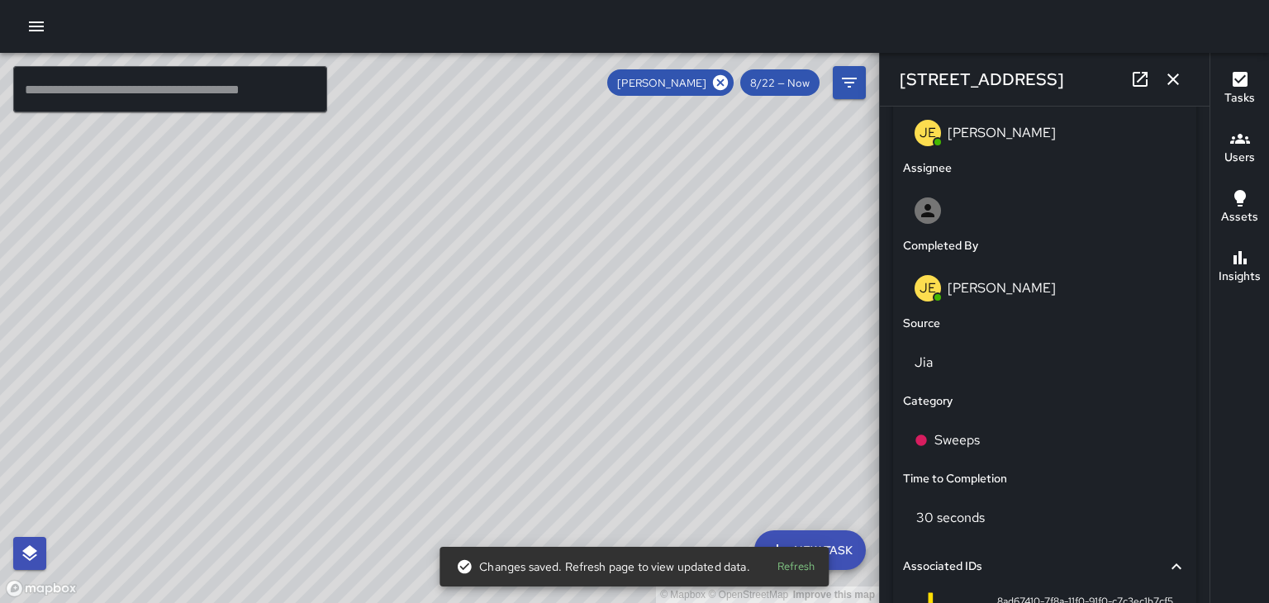
click at [1177, 79] on icon "button" at bounding box center [1173, 79] width 20 height 20
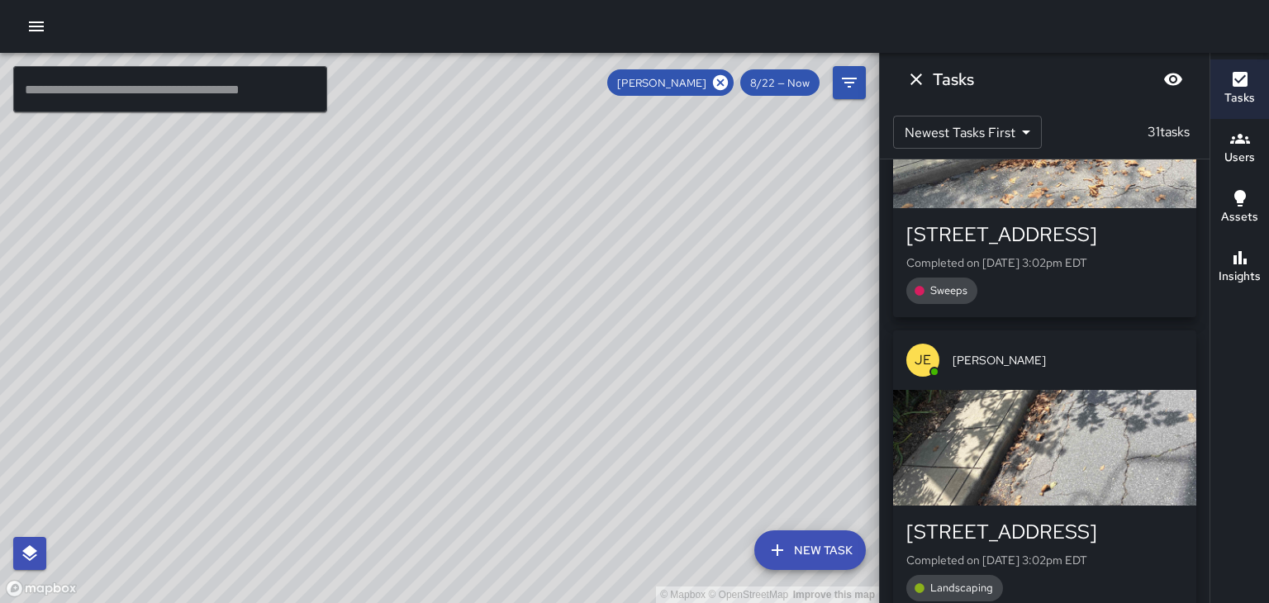
scroll to position [7010, 0]
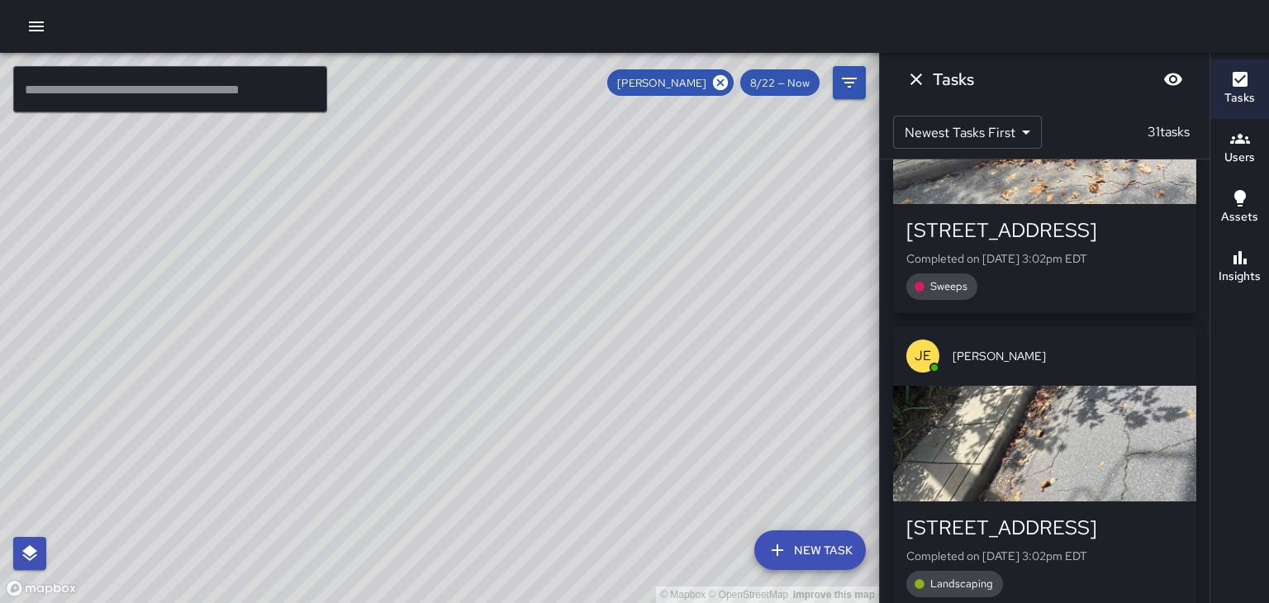
click at [1134, 393] on div "button" at bounding box center [1044, 444] width 303 height 116
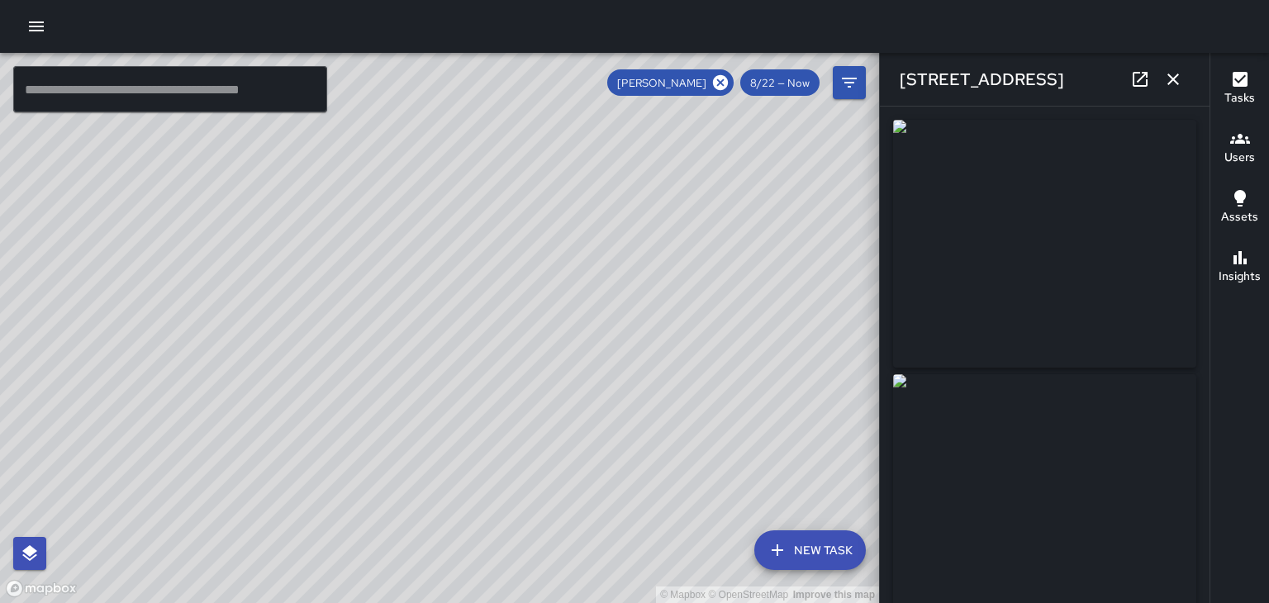
type input "**********"
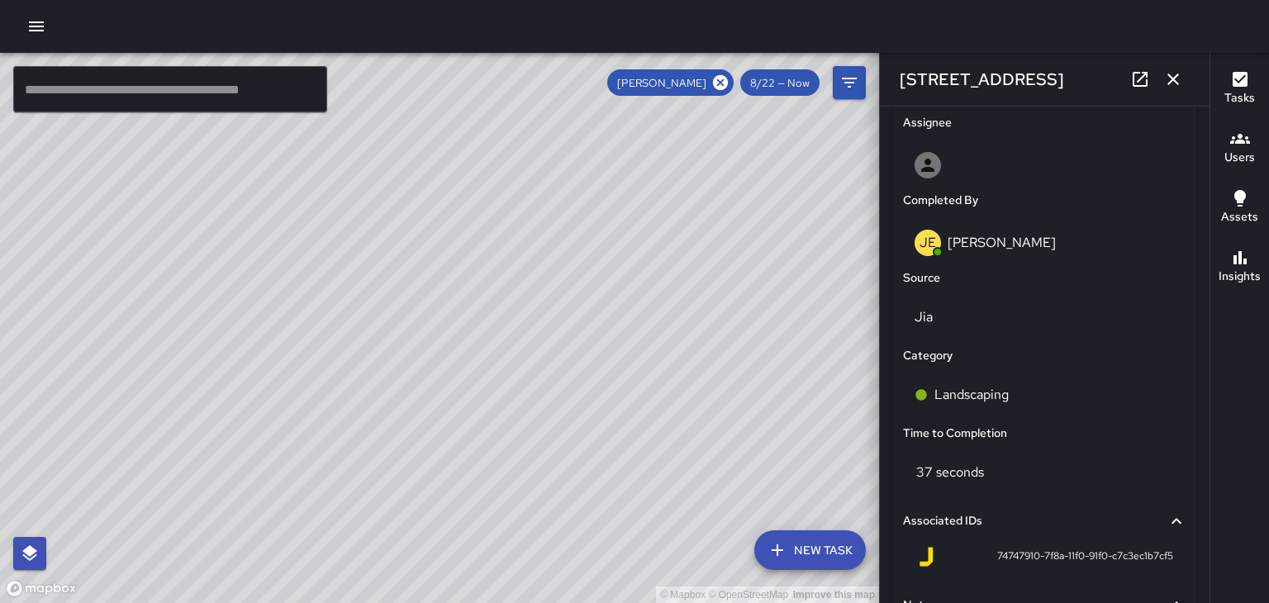
scroll to position [945, 0]
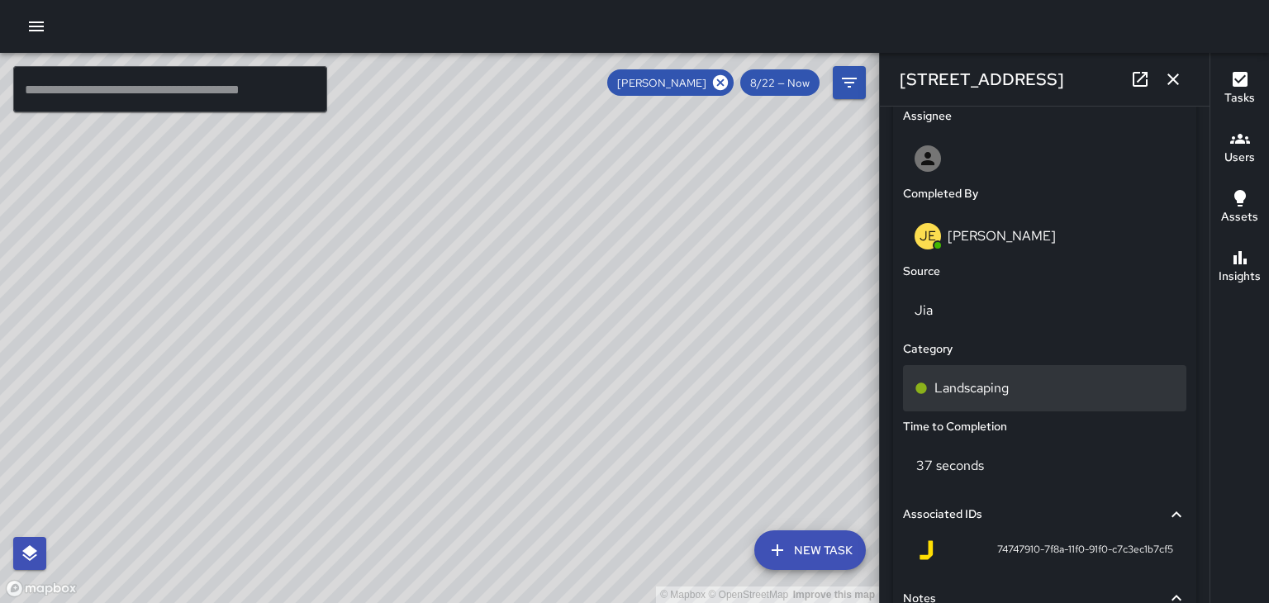
click at [1001, 398] on div "Landscaping" at bounding box center [1044, 388] width 283 height 46
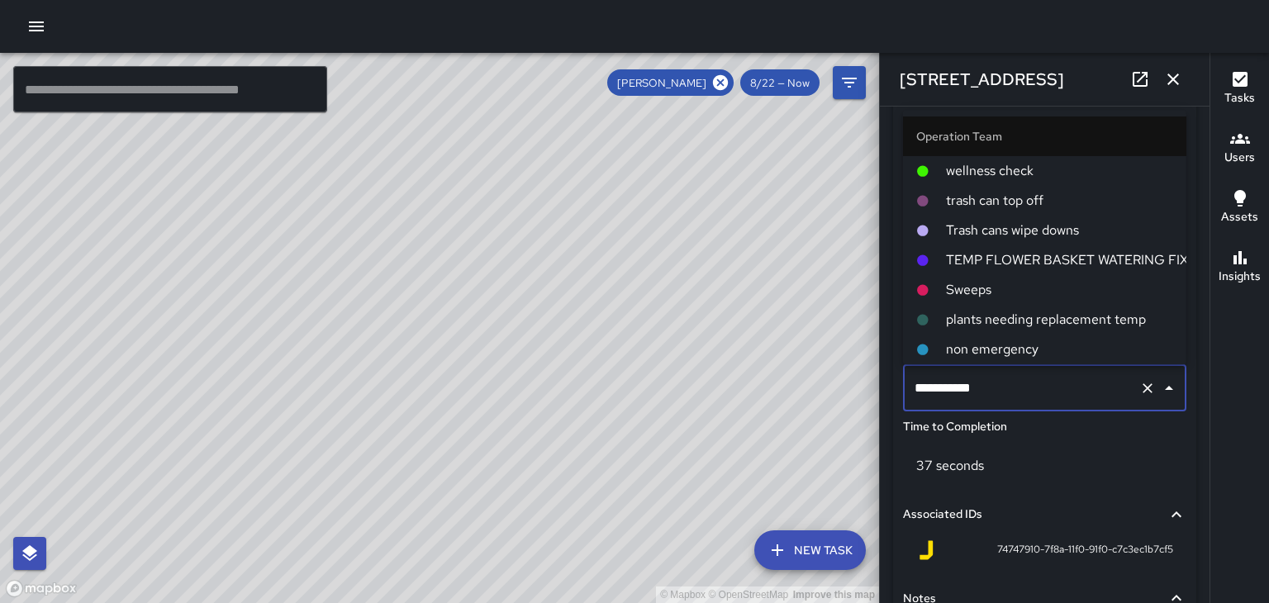
scroll to position [89, 0]
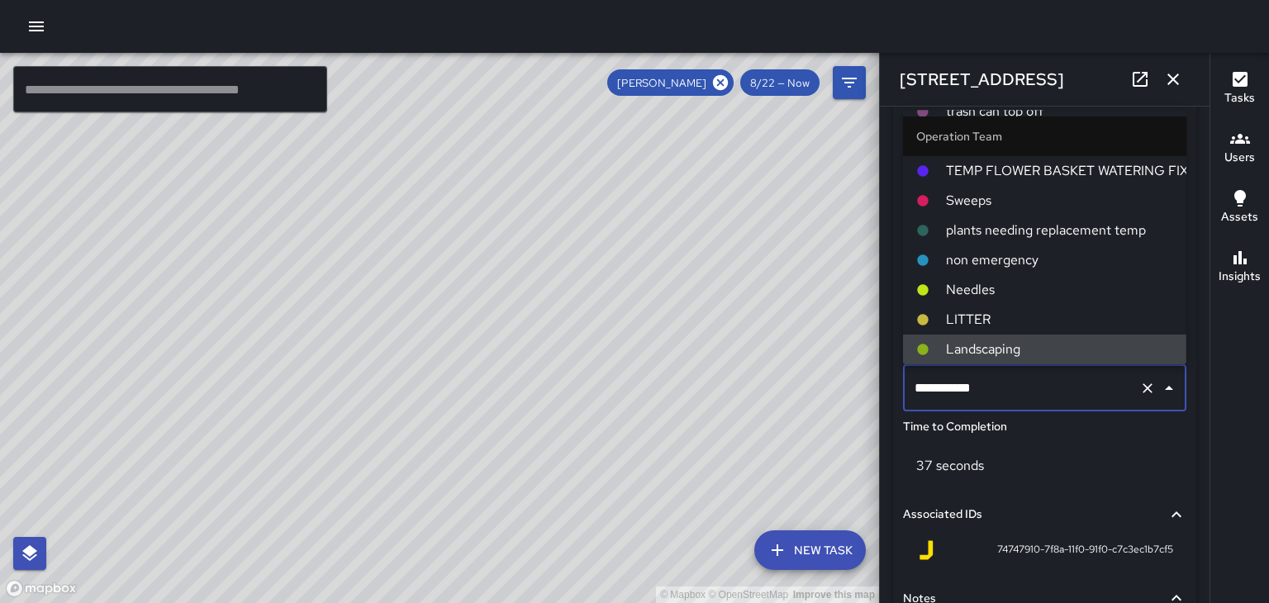
click at [975, 209] on span "Sweeps" at bounding box center [1059, 201] width 227 height 20
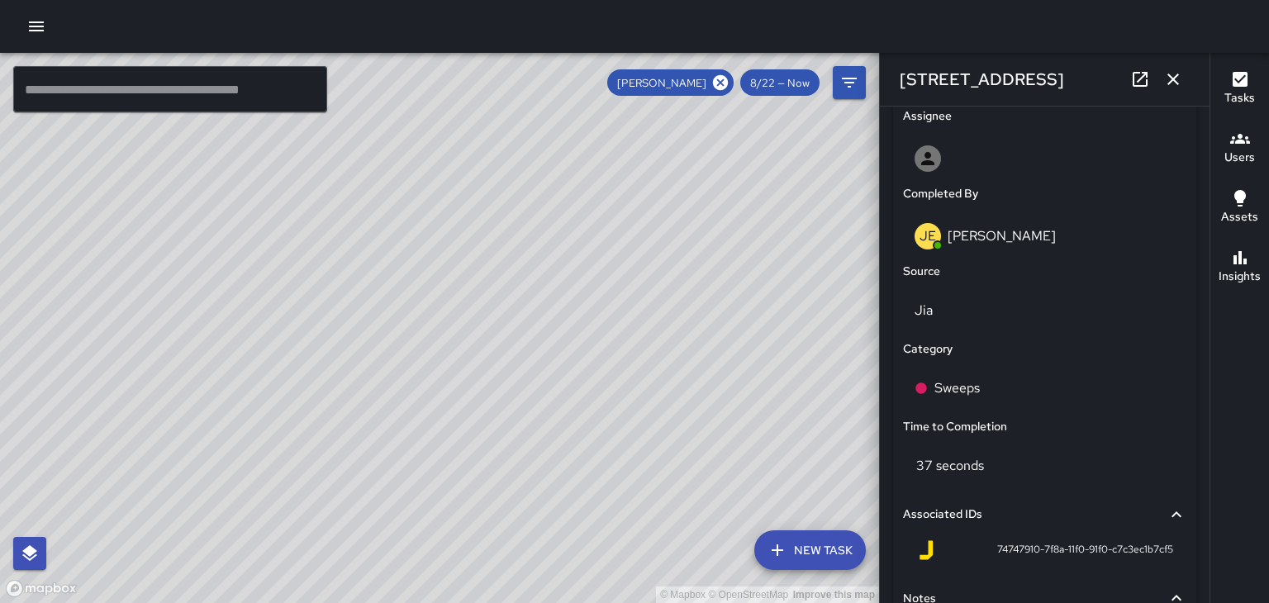
click at [1173, 82] on icon "button" at bounding box center [1173, 79] width 20 height 20
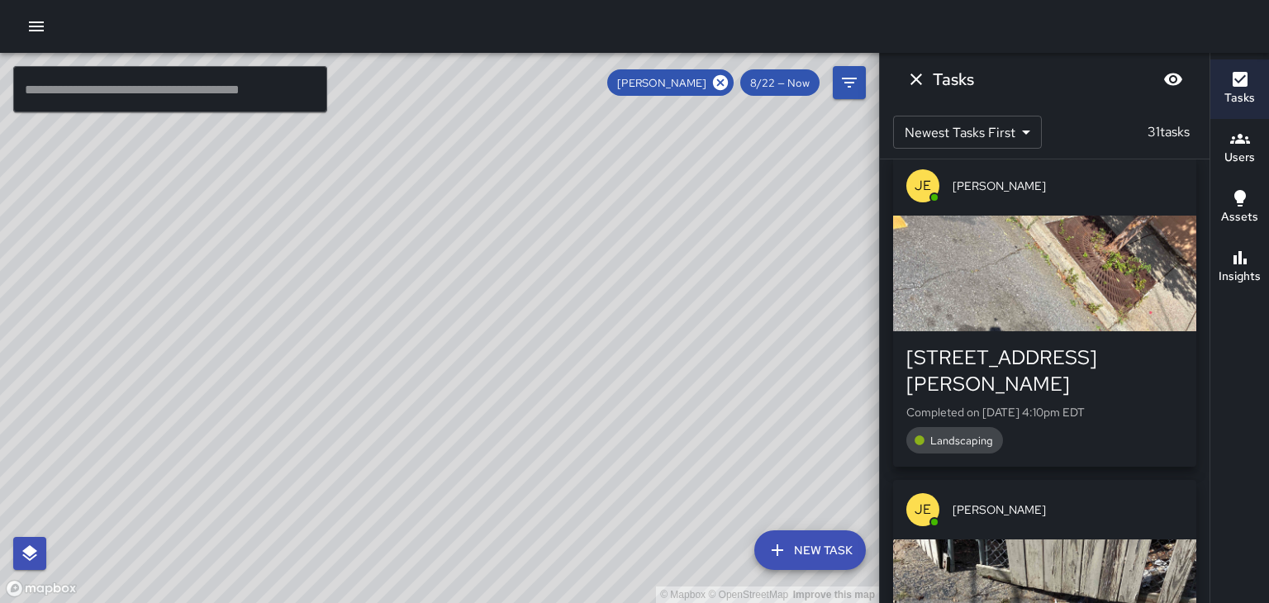
scroll to position [345, 0]
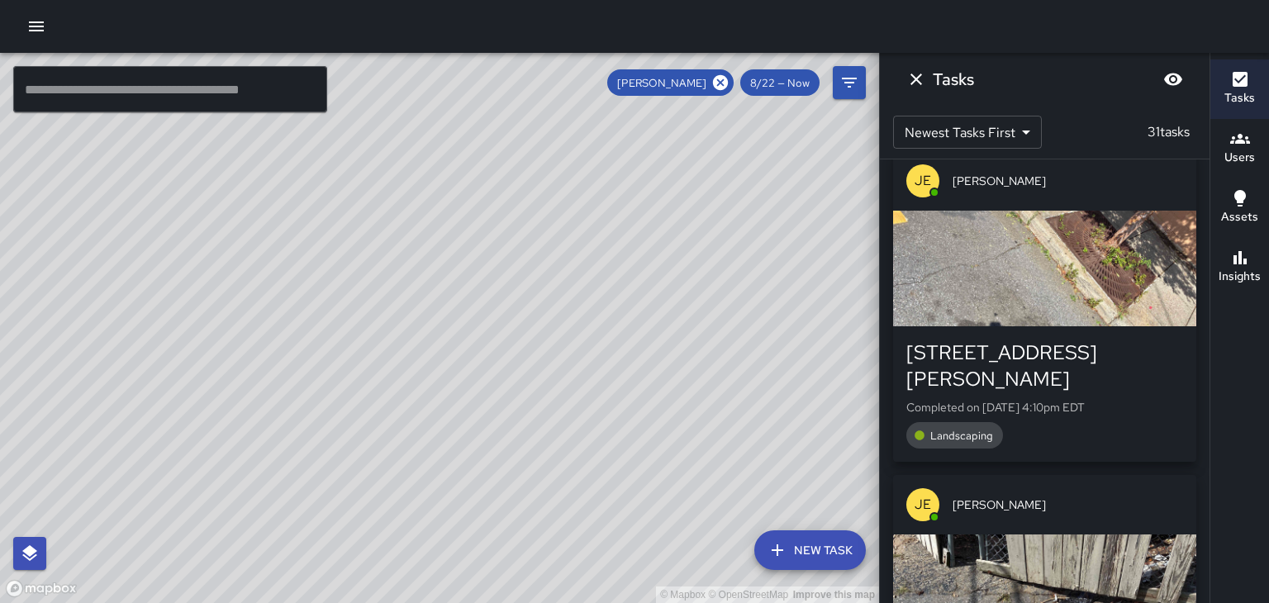
click at [1146, 399] on p "Completed on [DATE] 4:10pm EDT" at bounding box center [1044, 407] width 277 height 17
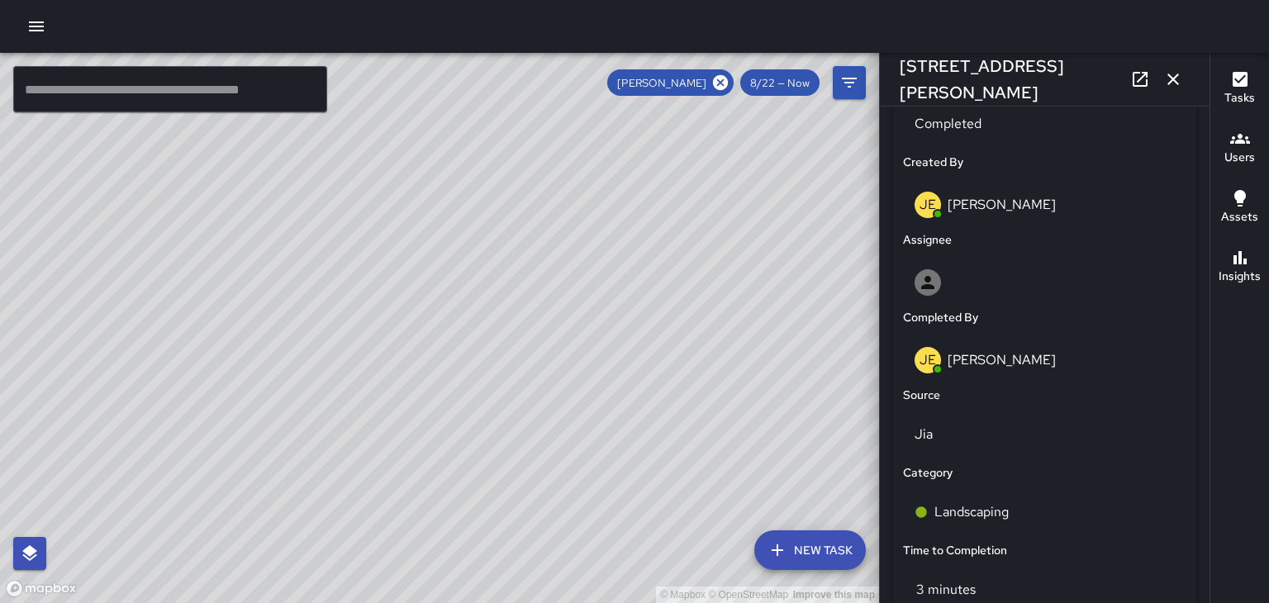
scroll to position [864, 0]
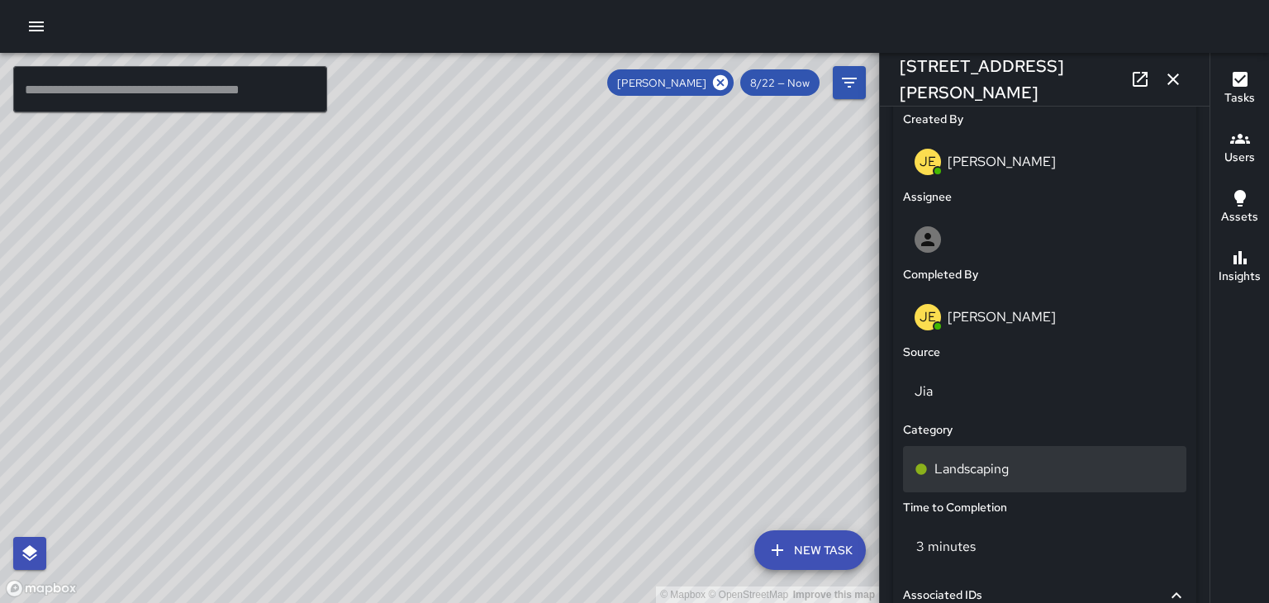
click at [990, 468] on p "Landscaping" at bounding box center [971, 469] width 74 height 20
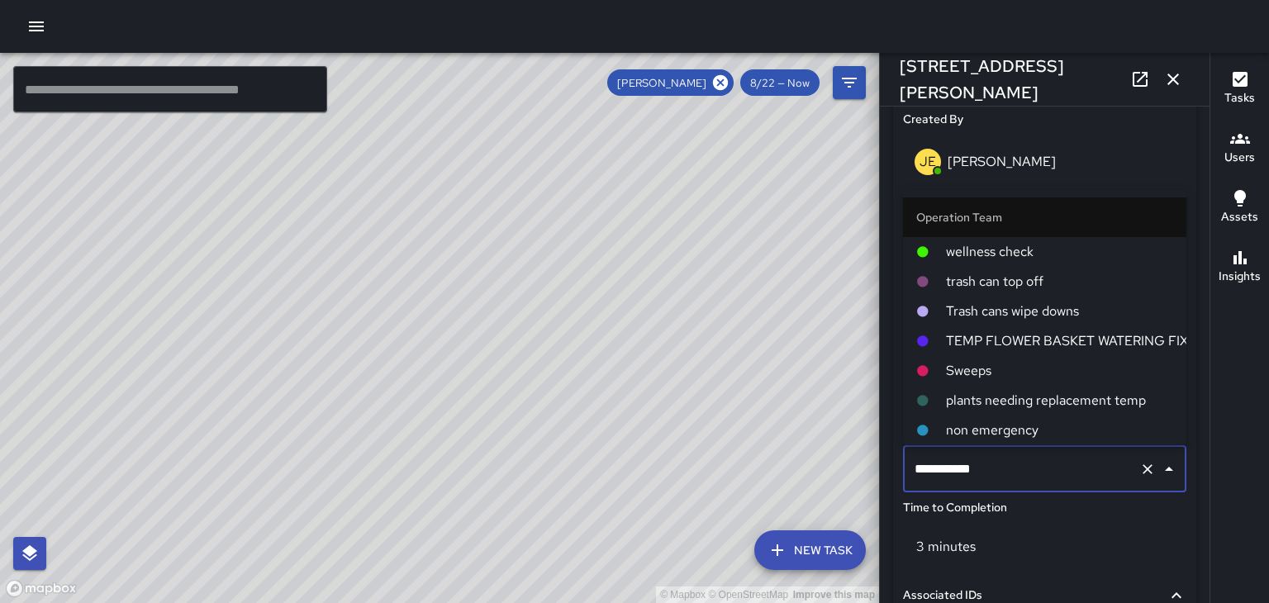
scroll to position [89, 0]
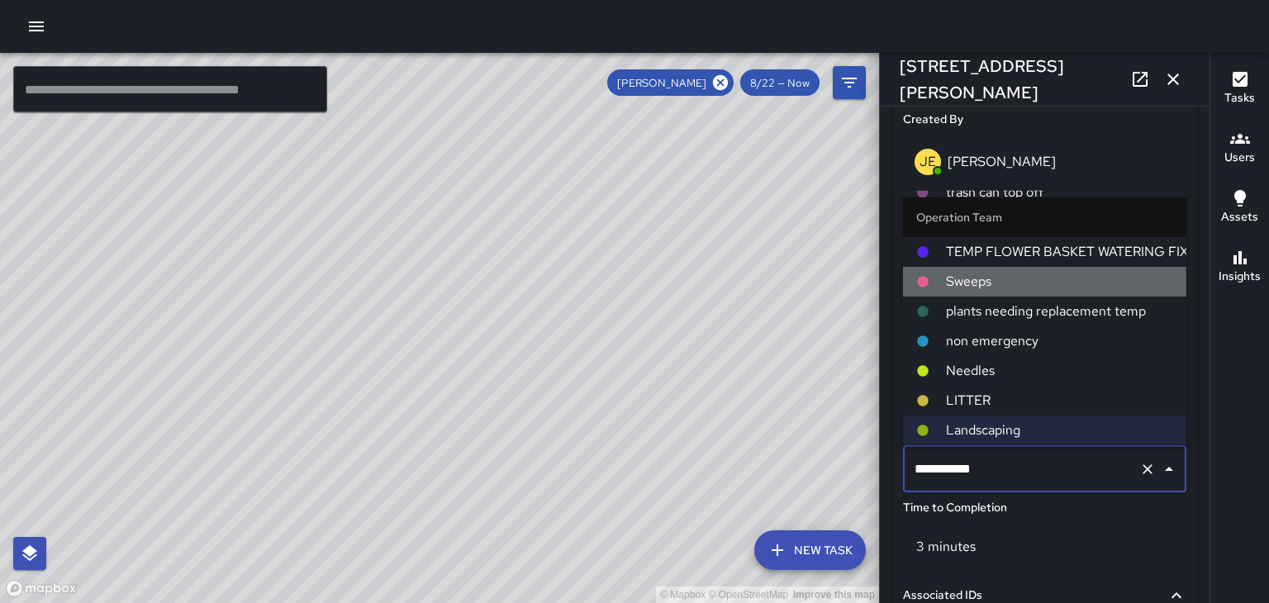
click at [980, 283] on span "Sweeps" at bounding box center [1059, 282] width 227 height 20
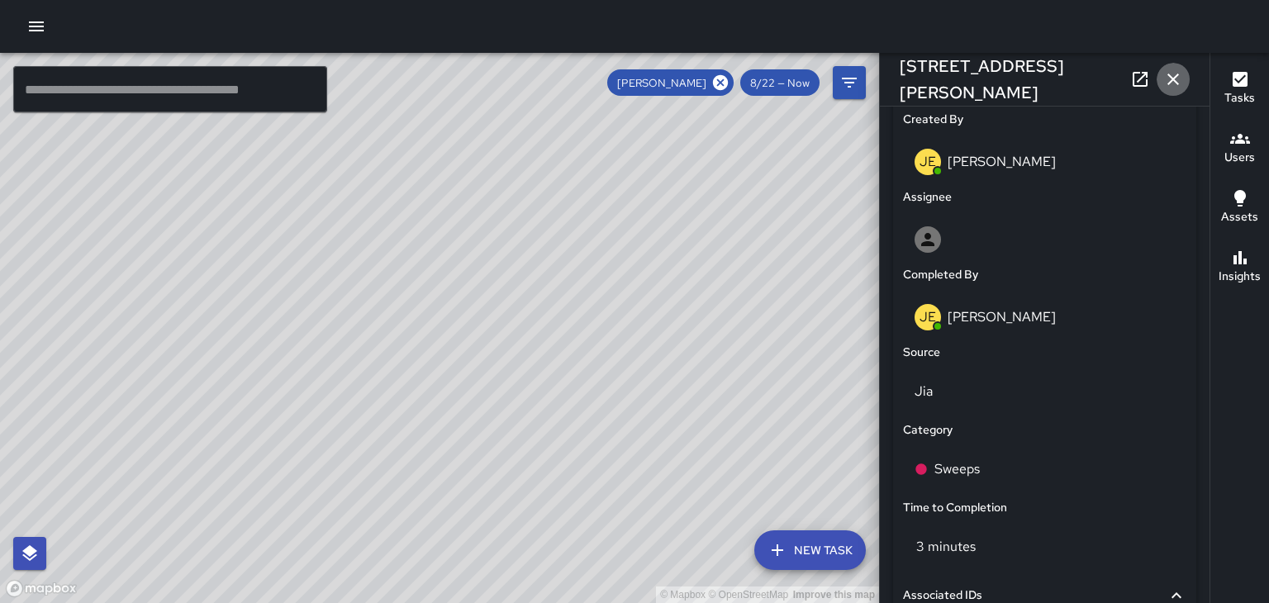
click at [1172, 85] on icon "button" at bounding box center [1173, 79] width 20 height 20
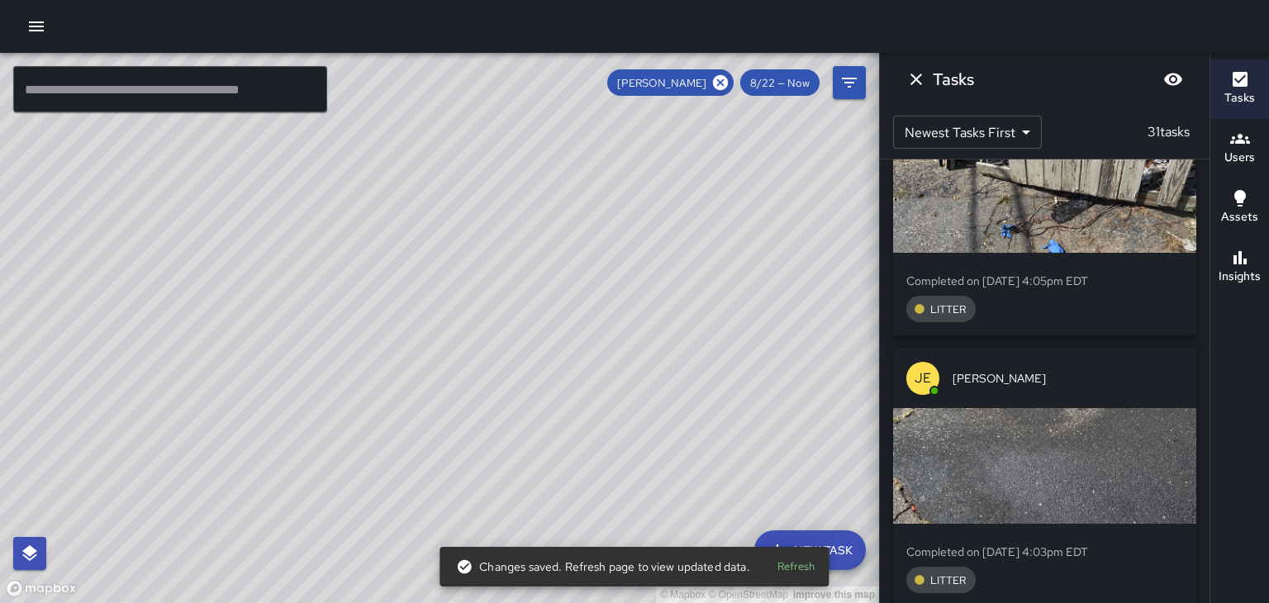
scroll to position [764, 0]
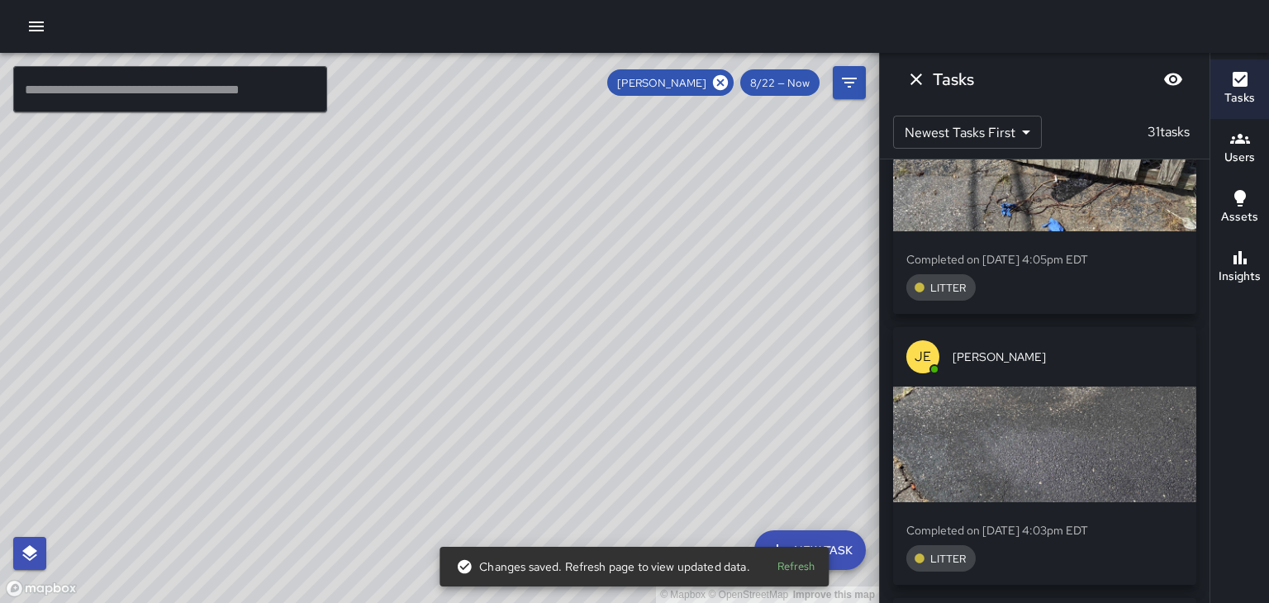
click at [1138, 387] on div "button" at bounding box center [1044, 445] width 303 height 116
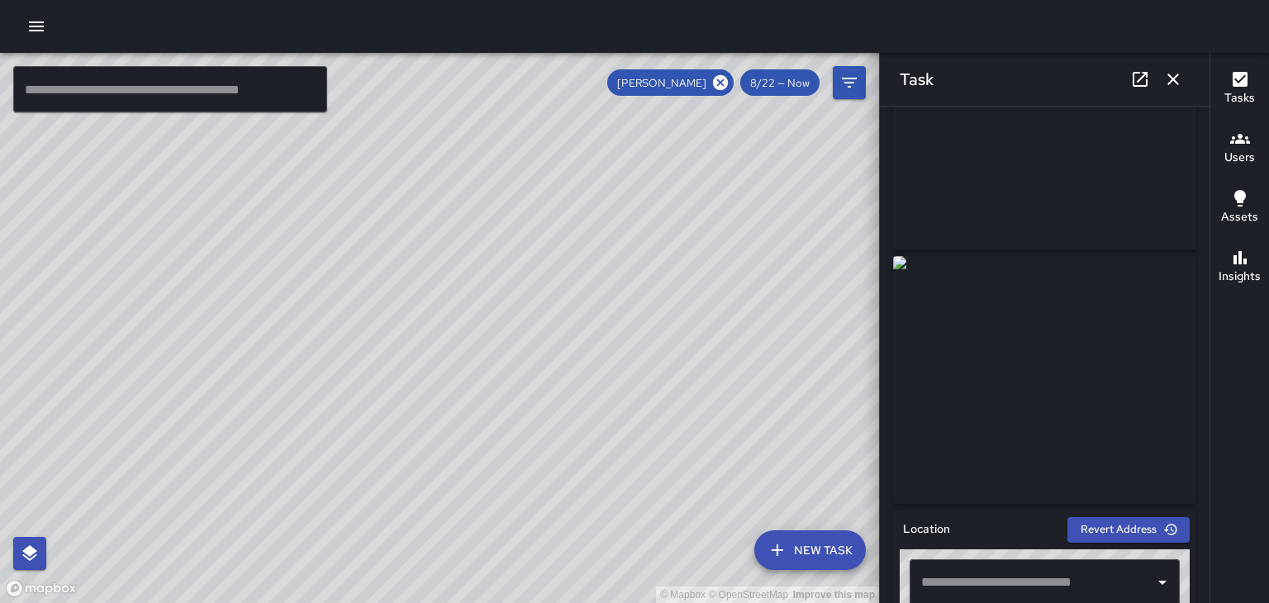
scroll to position [126, 0]
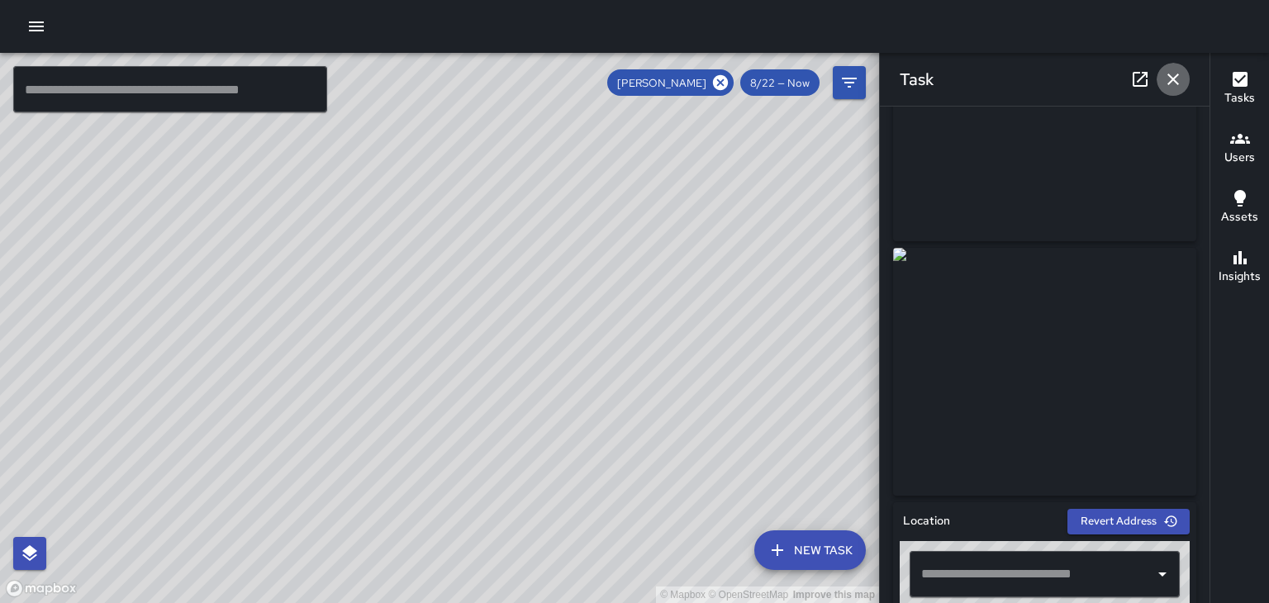
click at [1166, 79] on icon "button" at bounding box center [1173, 79] width 20 height 20
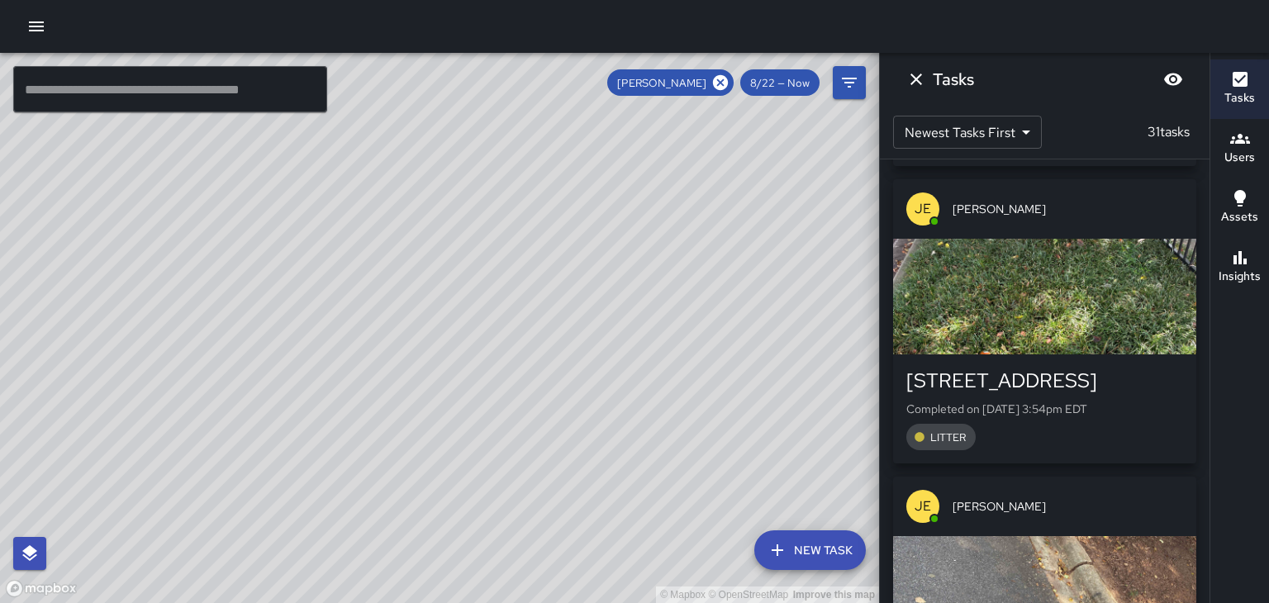
scroll to position [1757, 0]
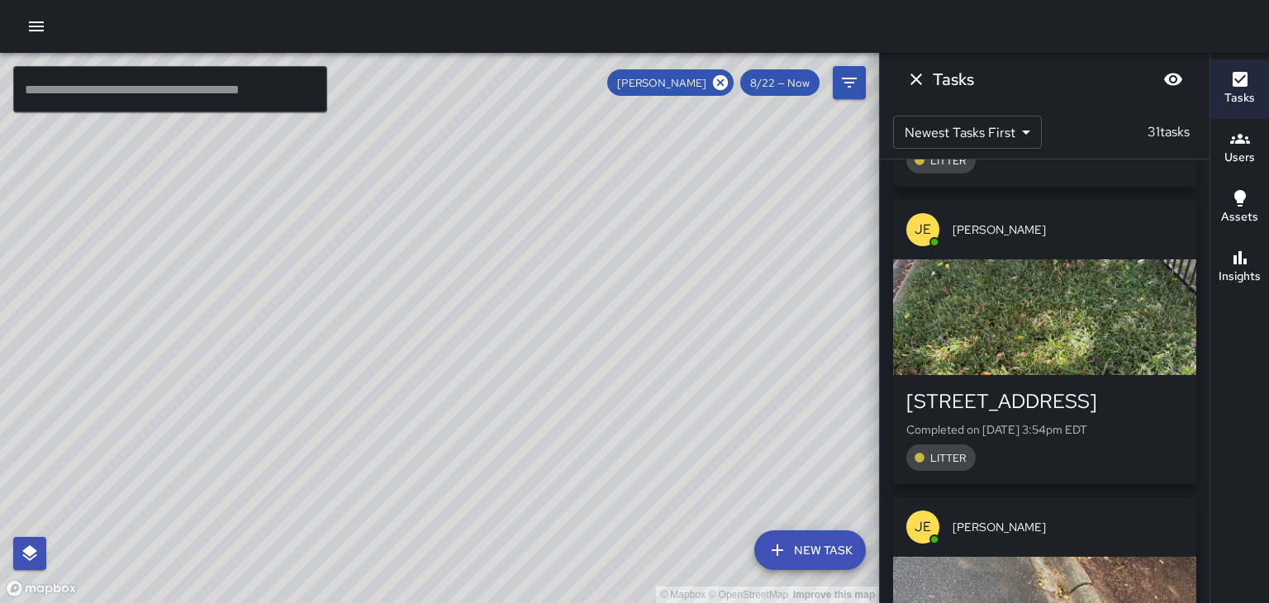
click at [1152, 375] on div "[STREET_ADDRESS] Completed on [DATE] 3:54pm EDT LITTER" at bounding box center [1044, 429] width 303 height 109
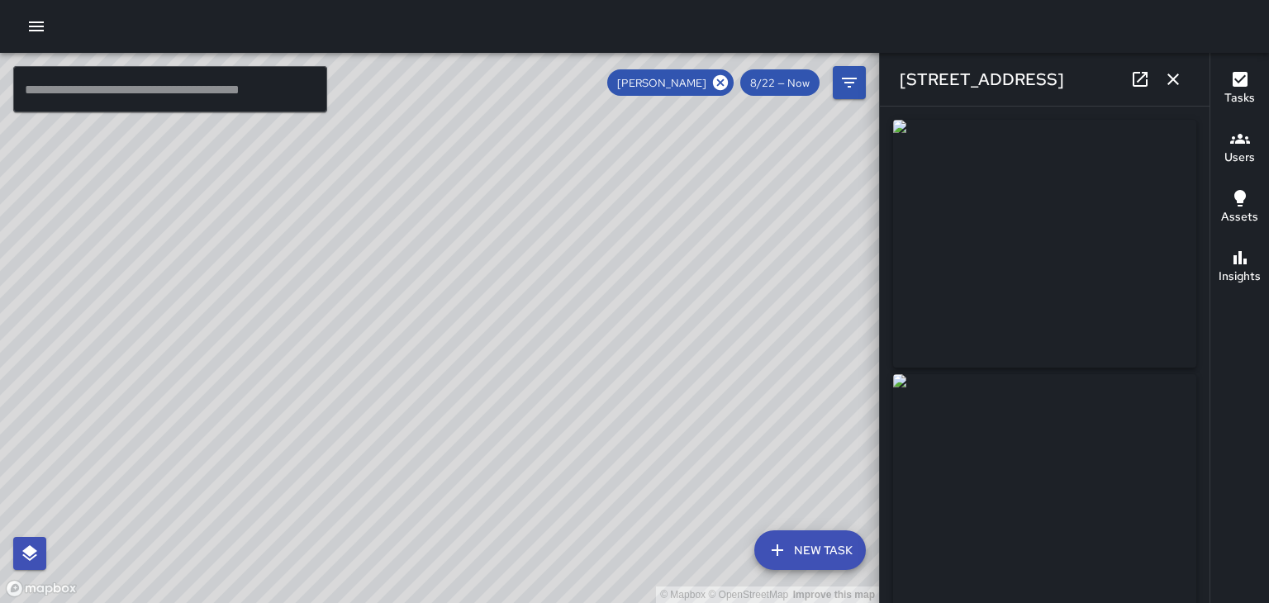
type input "**********"
click at [1174, 84] on icon "button" at bounding box center [1173, 79] width 20 height 20
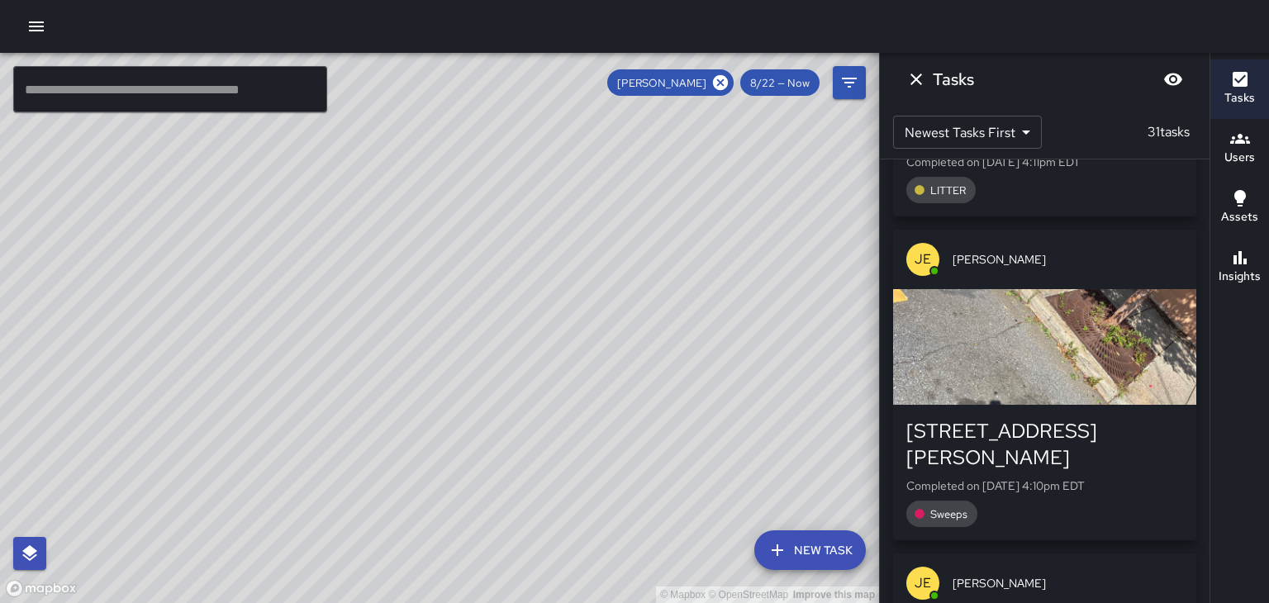
scroll to position [0, 0]
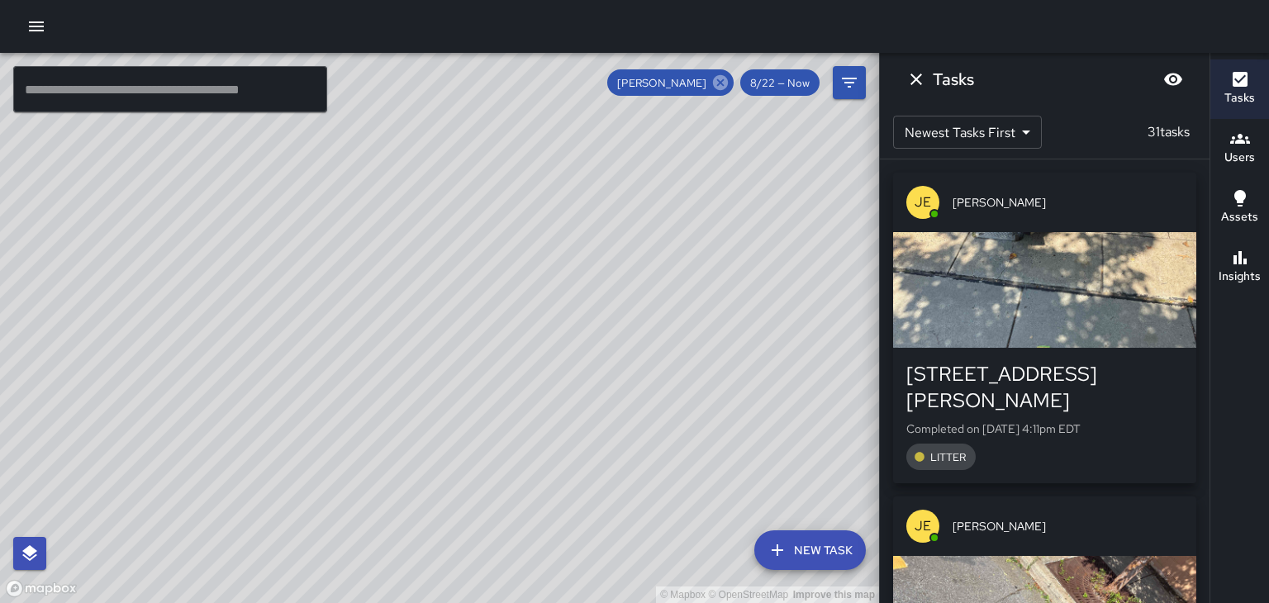
click at [724, 83] on icon at bounding box center [720, 82] width 15 height 15
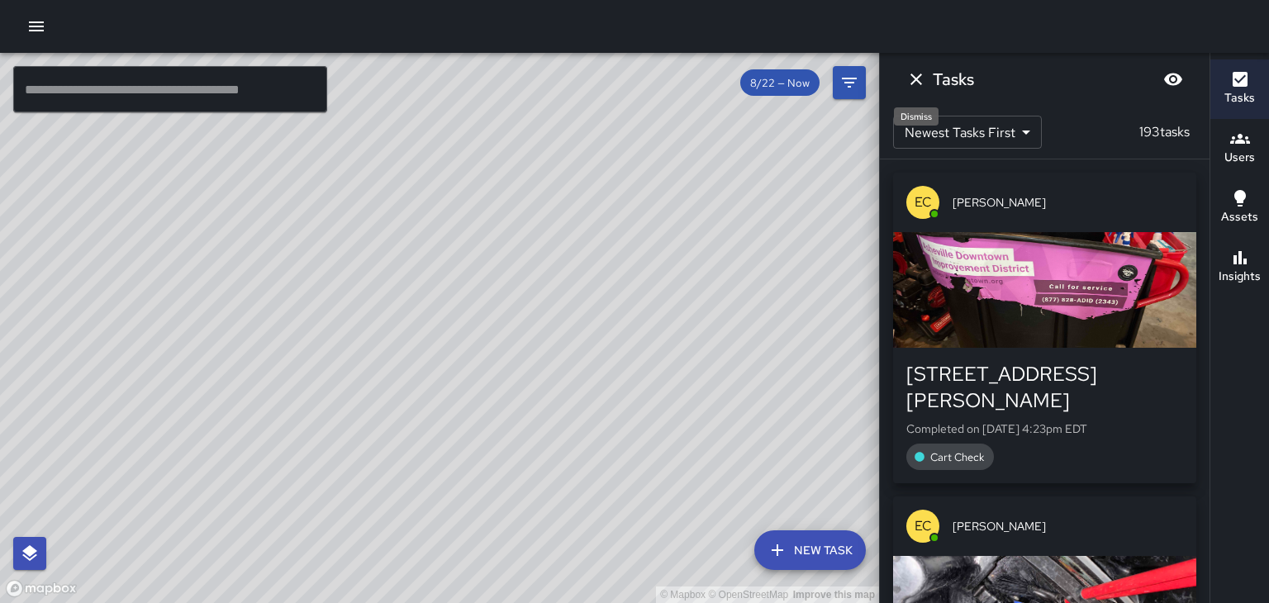
click at [911, 81] on icon "Dismiss" at bounding box center [916, 79] width 20 height 20
